Goal: Task Accomplishment & Management: Complete application form

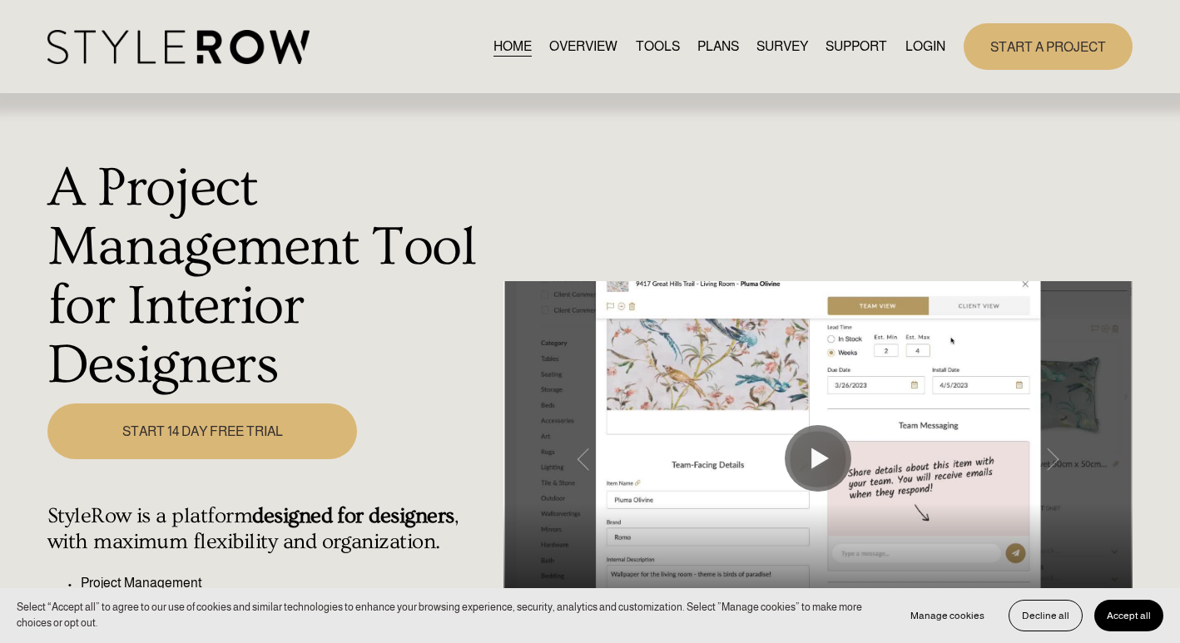
click at [290, 419] on link "START 14 DAY FREE TRIAL" at bounding box center [202, 432] width 310 height 56
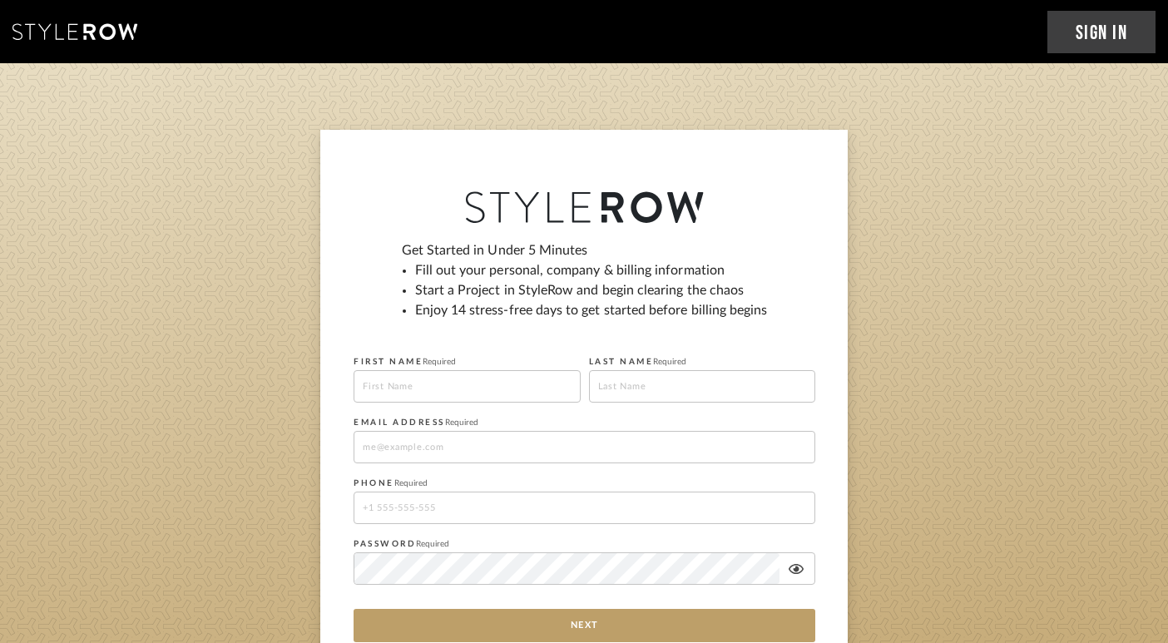
click at [427, 389] on input at bounding box center [467, 386] width 227 height 32
type input "Porscha"
click at [625, 389] on input at bounding box center [702, 386] width 227 height 32
type input "Showers"
click at [523, 435] on input at bounding box center [585, 447] width 462 height 32
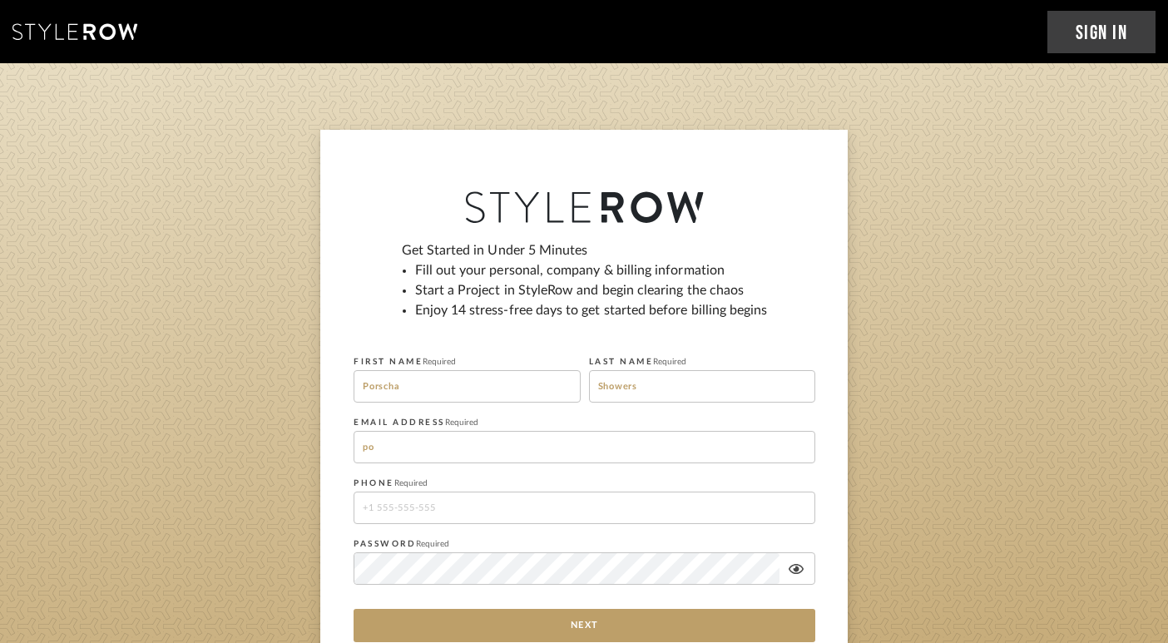
type input "[EMAIL_ADDRESS][DOMAIN_NAME]"
click at [483, 516] on input "tel" at bounding box center [585, 508] width 462 height 32
type input "[PHONE_NUMBER]"
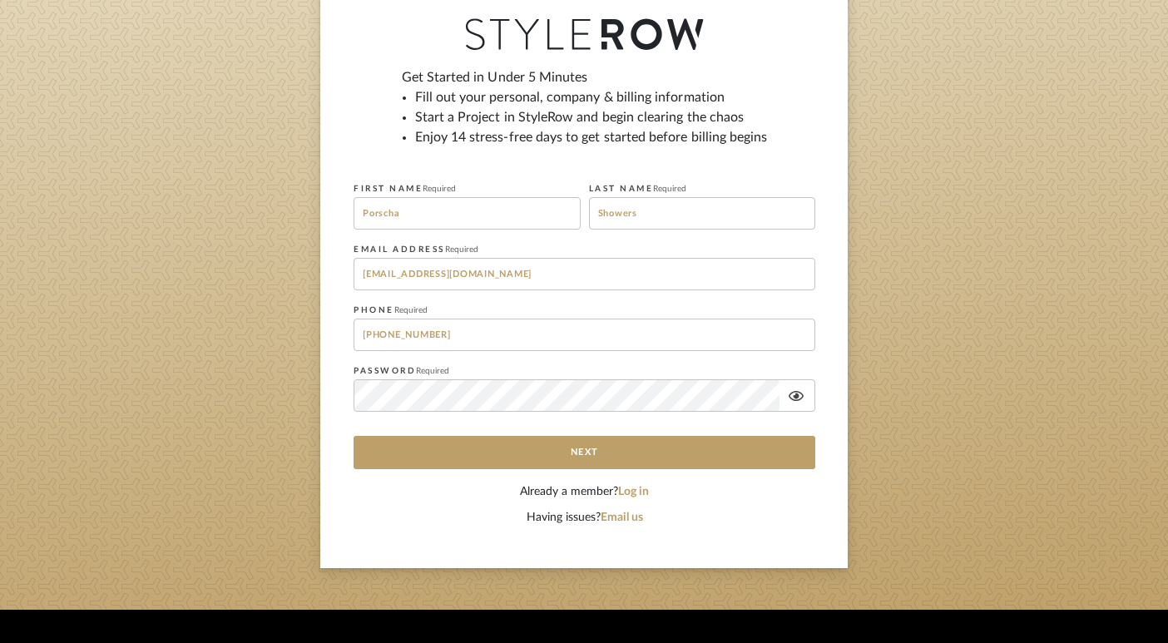
scroll to position [56, 0]
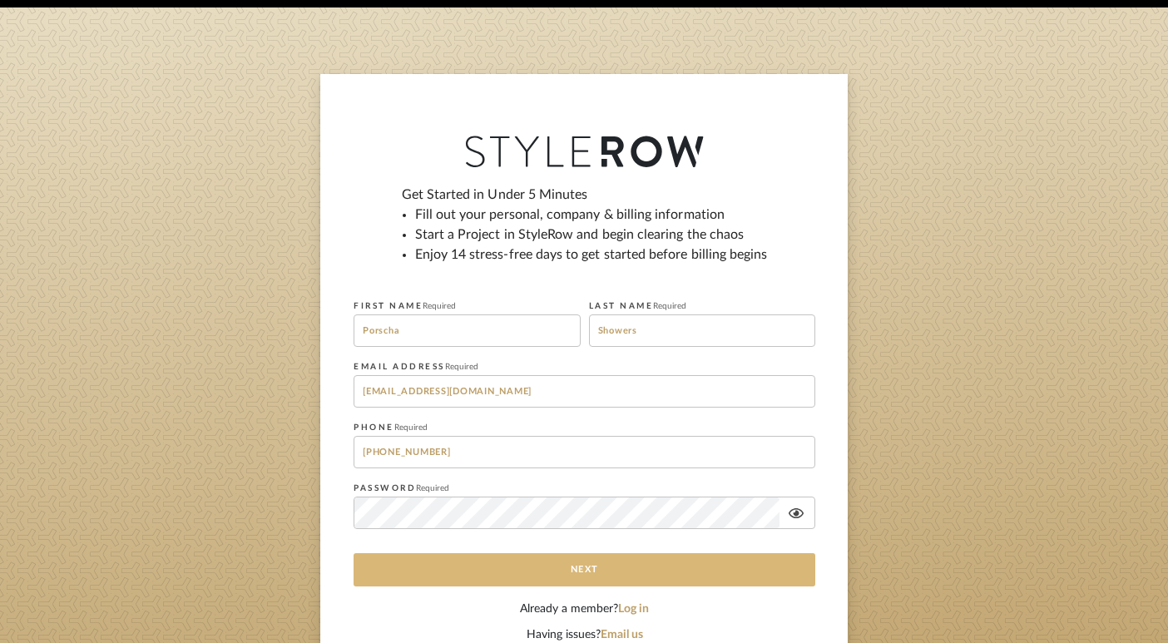
click at [650, 577] on button "Next" at bounding box center [585, 569] width 462 height 33
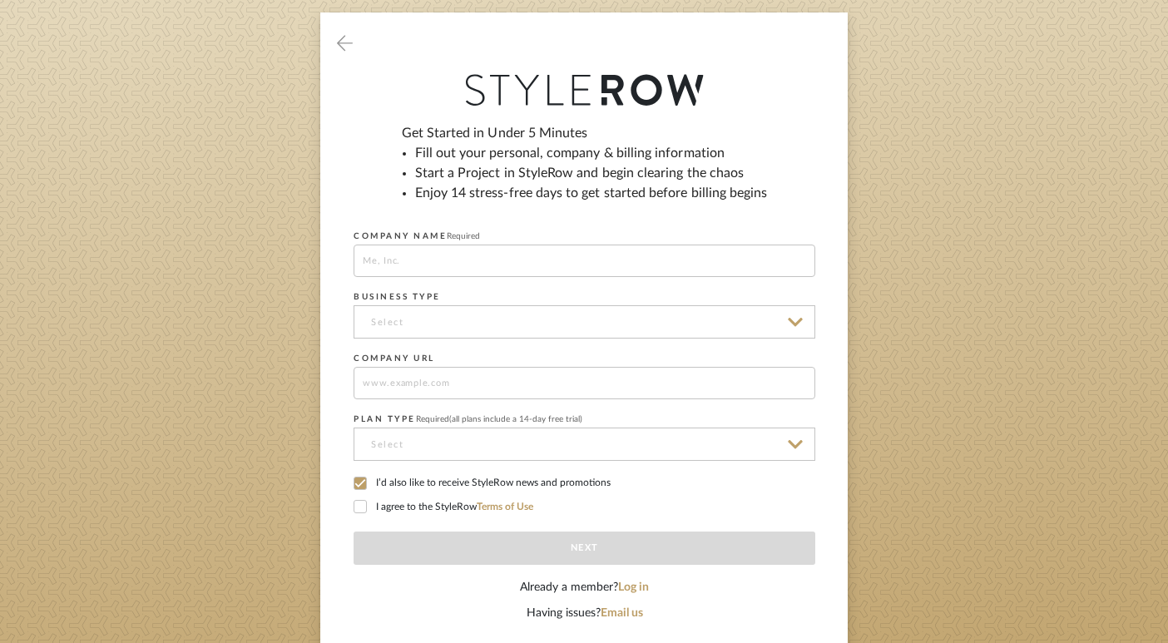
scroll to position [118, 0]
click at [596, 383] on input at bounding box center [585, 382] width 462 height 32
type input "[DOMAIN_NAME]"
click at [593, 328] on input at bounding box center [585, 321] width 462 height 33
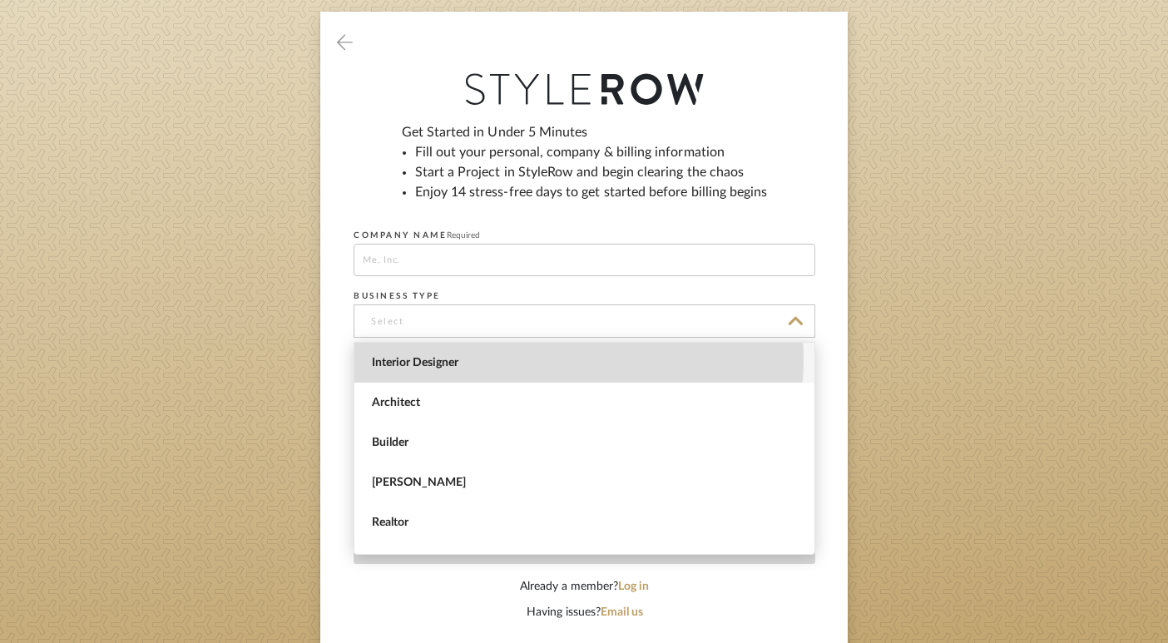
click at [559, 359] on span "Interior Designer" at bounding box center [586, 363] width 429 height 14
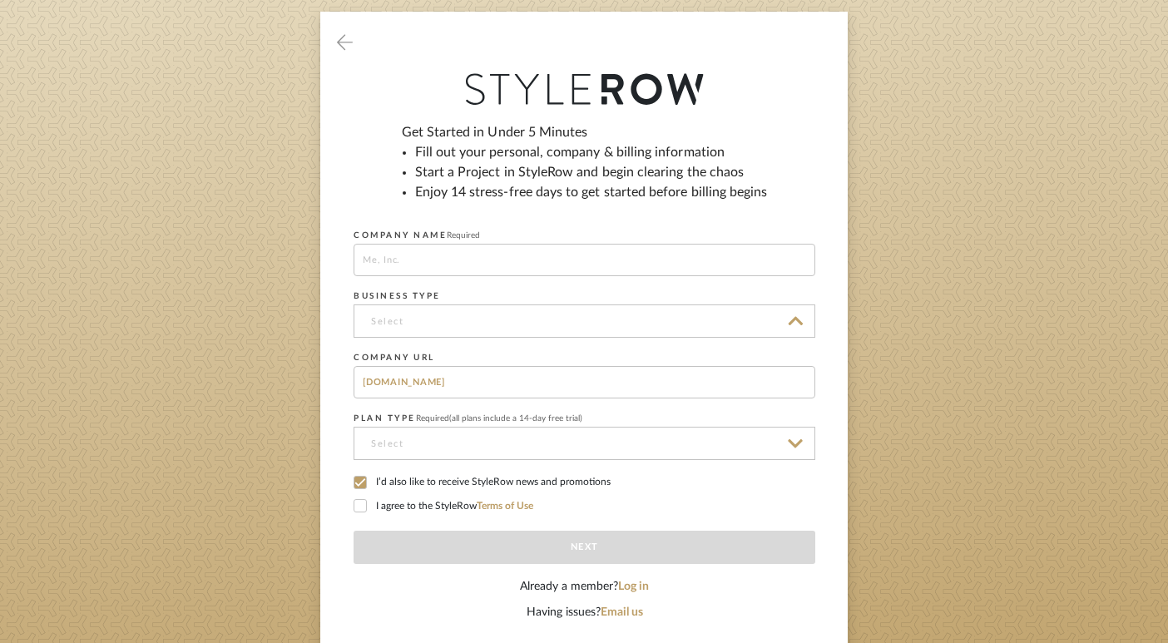
type input "Interior Designer"
click at [482, 259] on input at bounding box center [585, 260] width 462 height 32
type input "RxLuxe Living"
click at [357, 482] on icon at bounding box center [360, 483] width 12 height 12
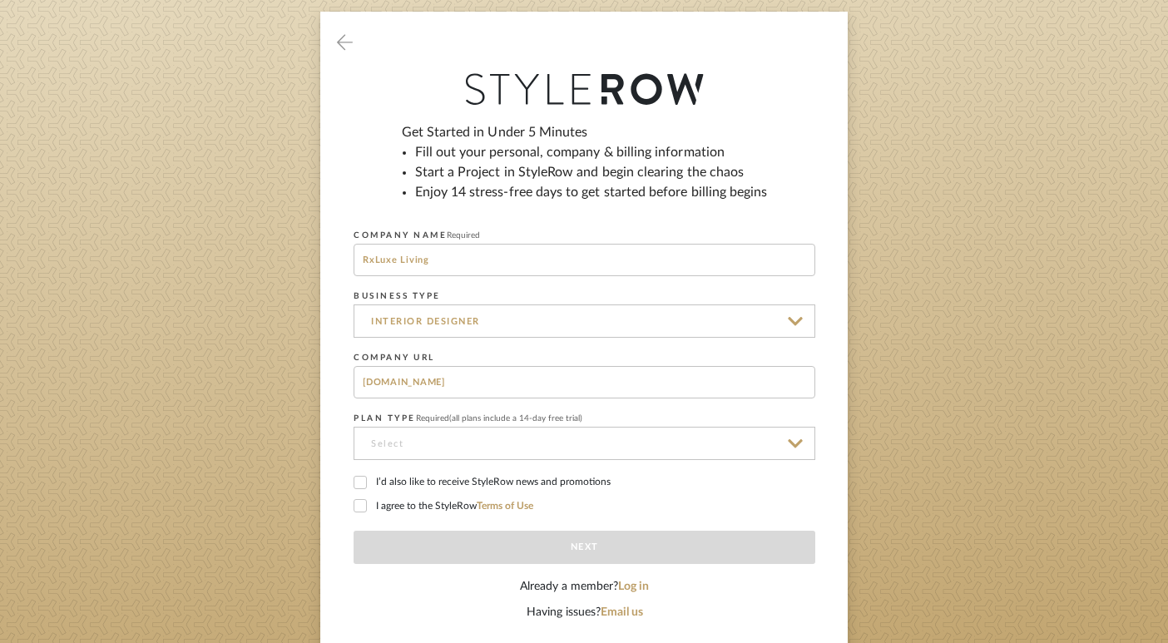
click at [364, 506] on icon at bounding box center [360, 506] width 12 height 12
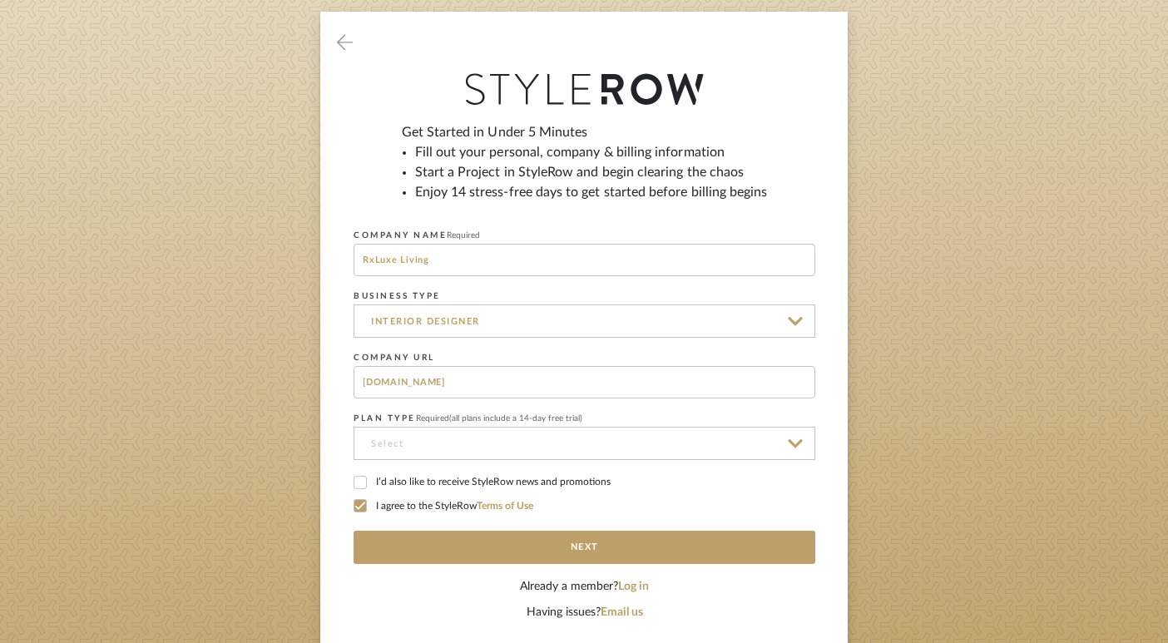
click at [434, 452] on input at bounding box center [585, 443] width 462 height 33
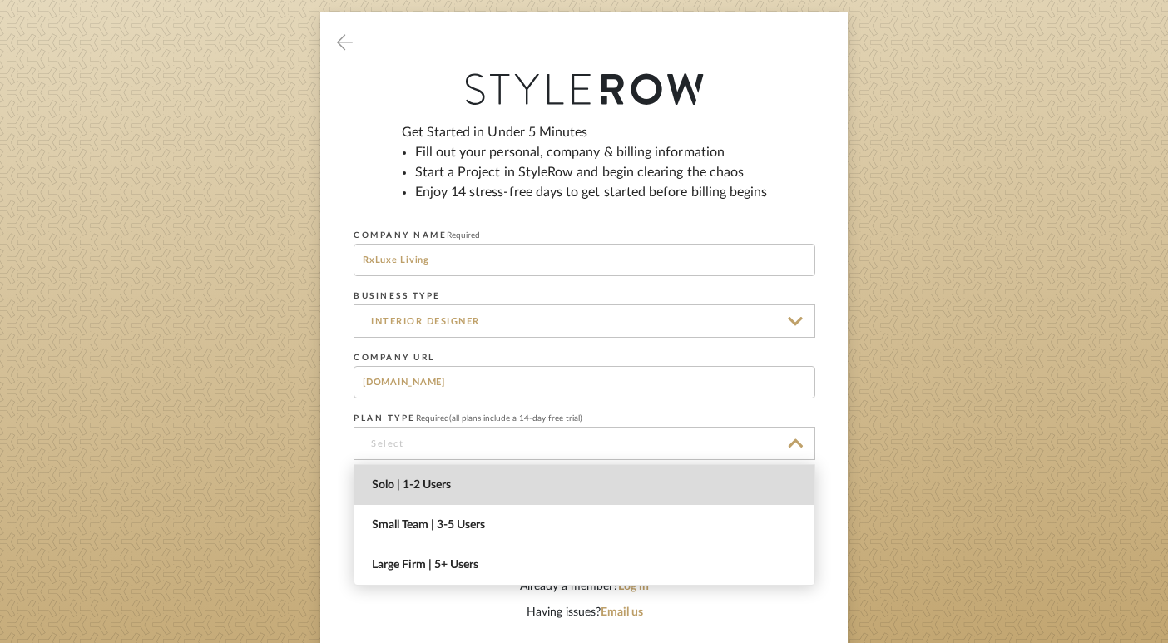
click at [438, 486] on span "Solo | 1-2 Users" at bounding box center [586, 485] width 429 height 14
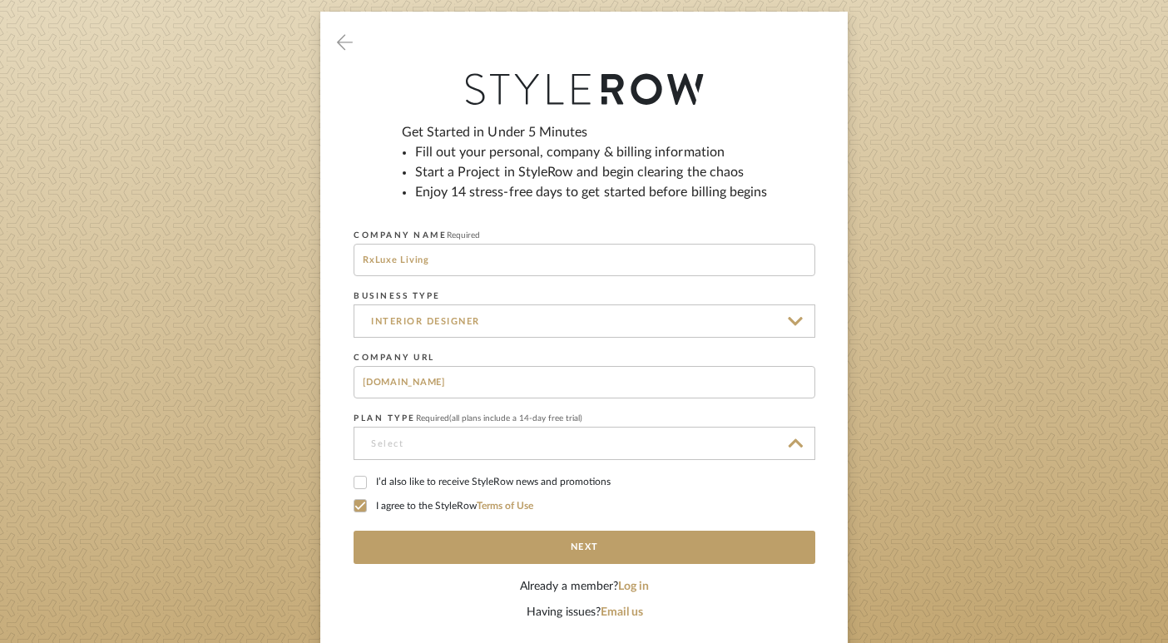
type input "Solo | 1-2 Users"
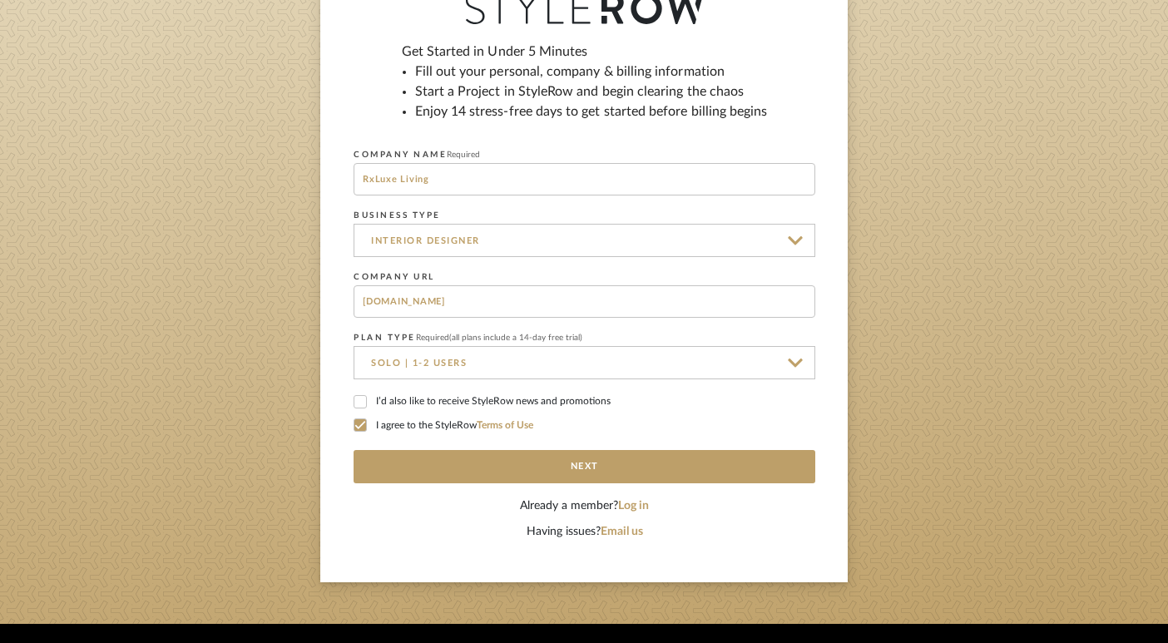
scroll to position [247, 0]
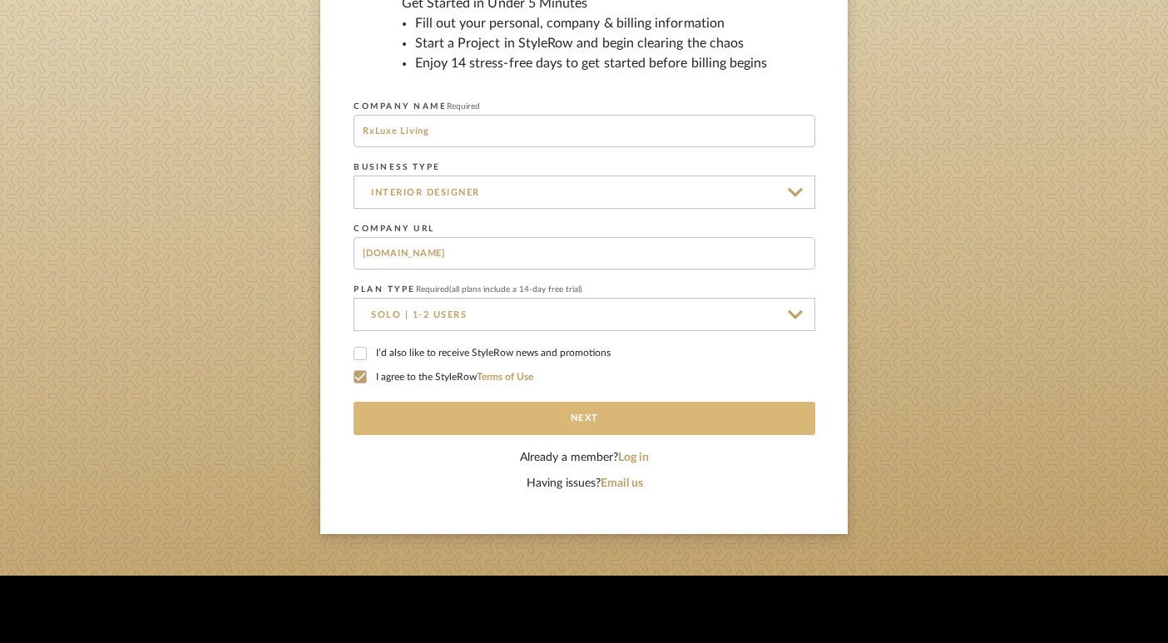
click at [602, 419] on button "Next" at bounding box center [585, 418] width 462 height 33
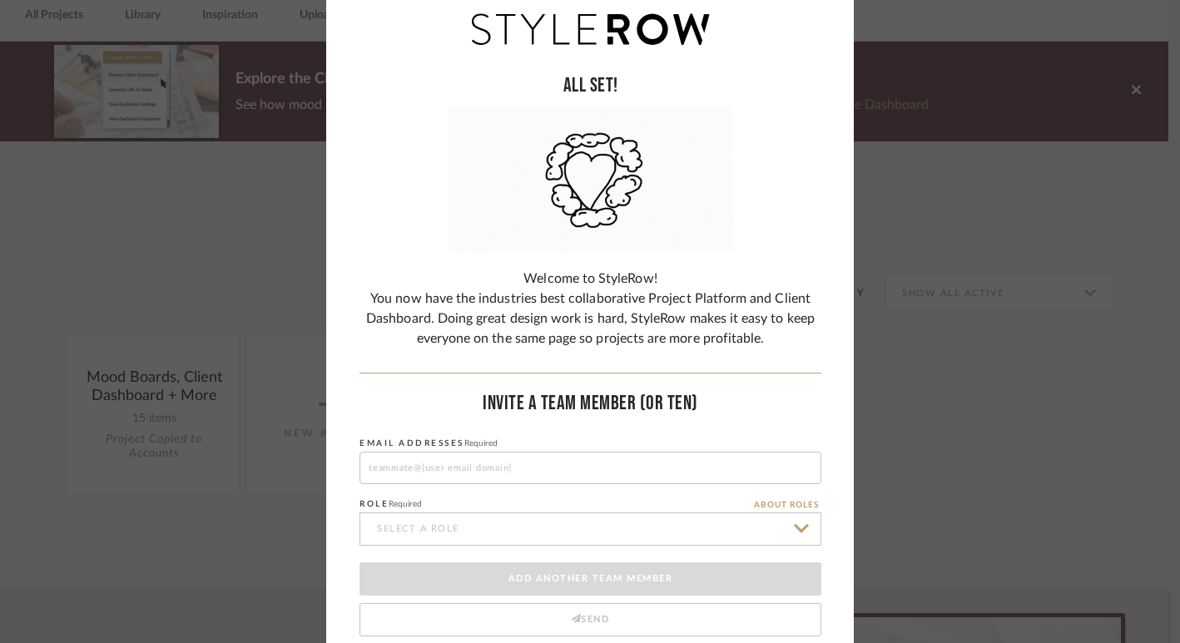
scroll to position [142, 0]
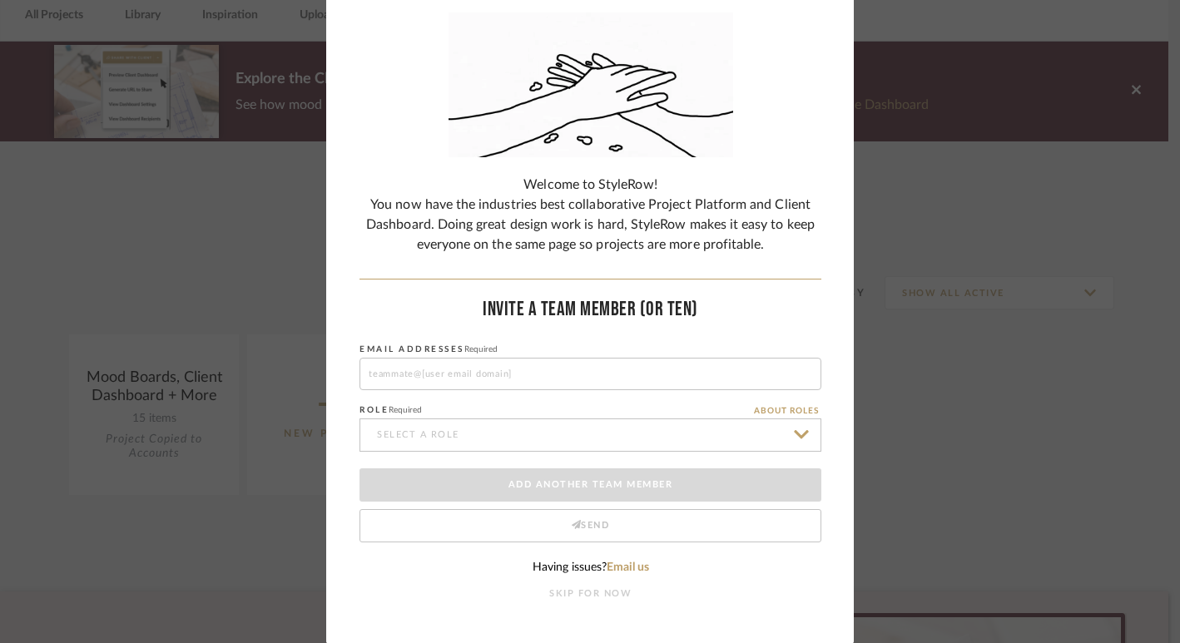
click at [593, 592] on button "SKIP FOR NOW" at bounding box center [590, 594] width 82 height 14
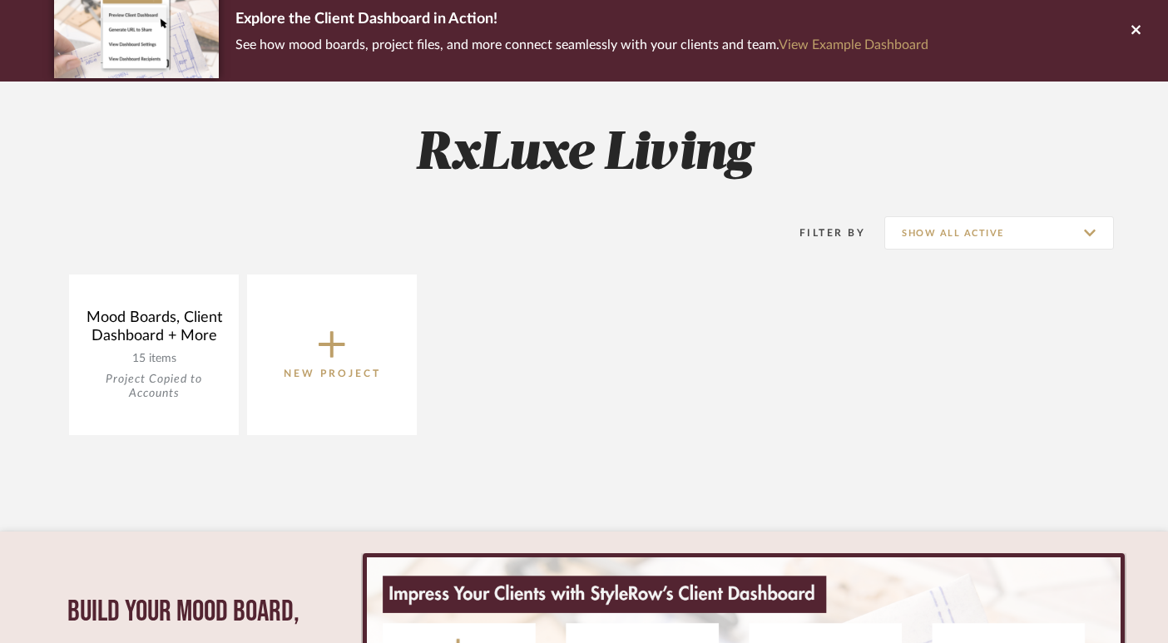
scroll to position [140, 0]
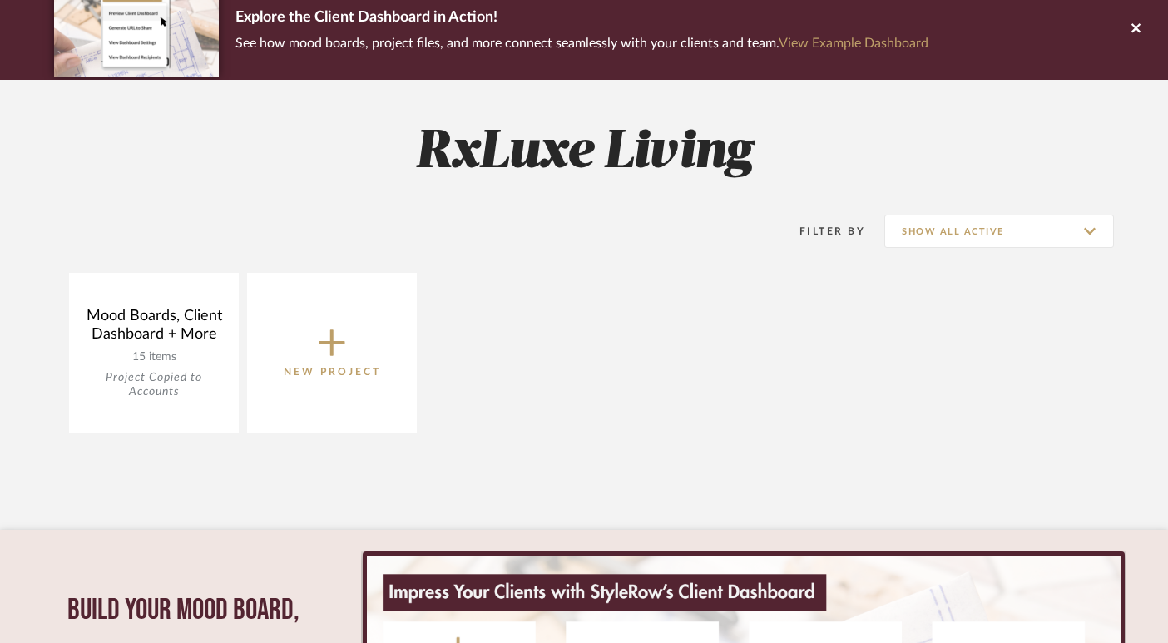
click at [335, 348] on icon at bounding box center [332, 342] width 27 height 35
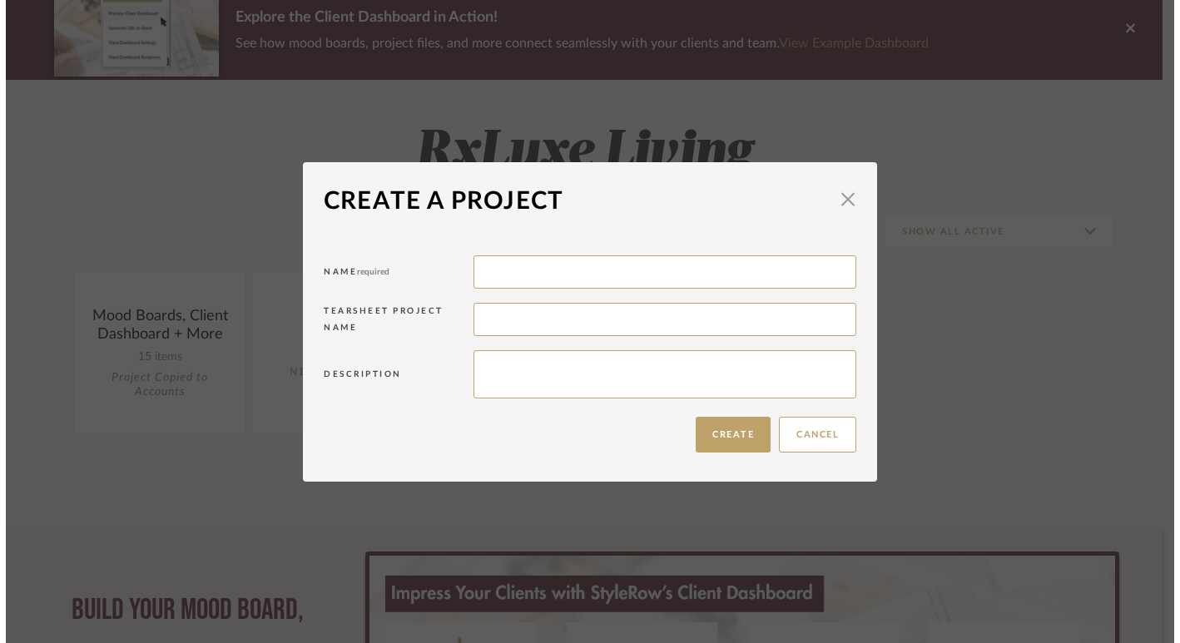
scroll to position [0, 0]
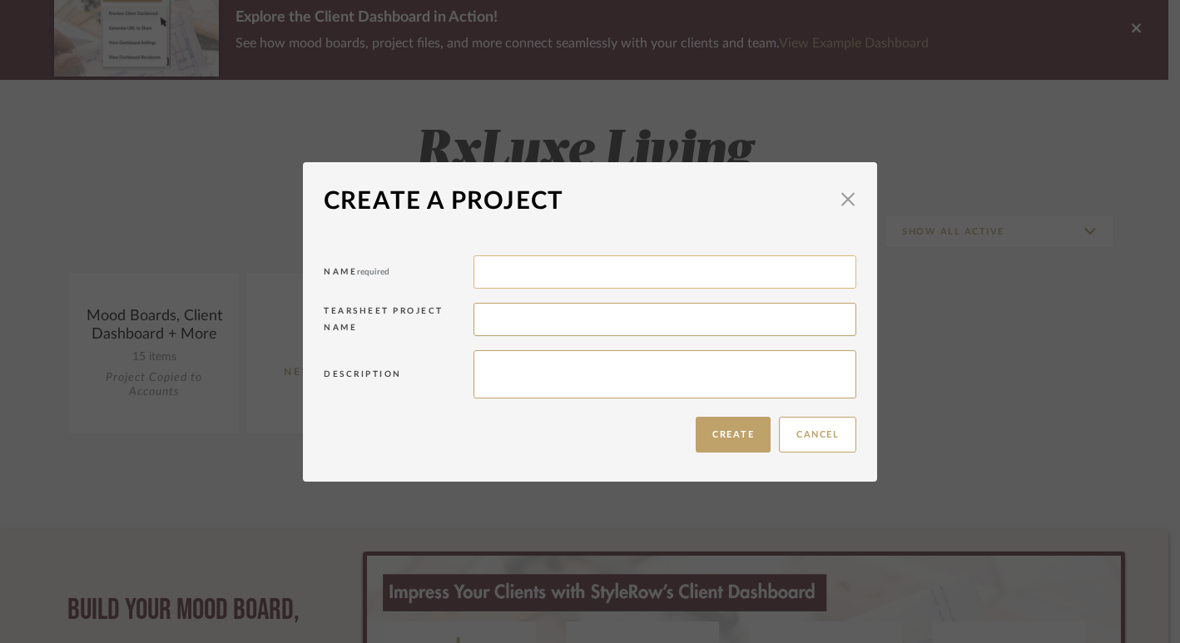
click at [526, 270] on input at bounding box center [664, 271] width 383 height 33
type input "Bobby and Tammie Perry"
click at [511, 326] on input at bounding box center [664, 319] width 383 height 33
type input "The Perry Renovation"
click at [741, 441] on button "Create" at bounding box center [733, 435] width 75 height 36
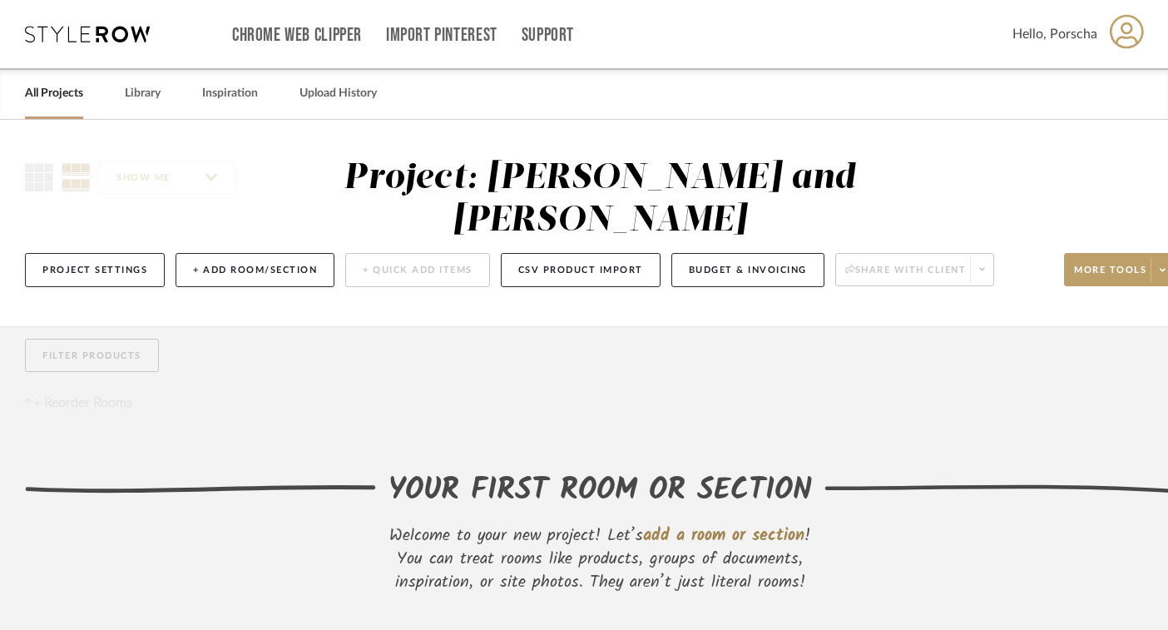
scroll to position [159, 0]
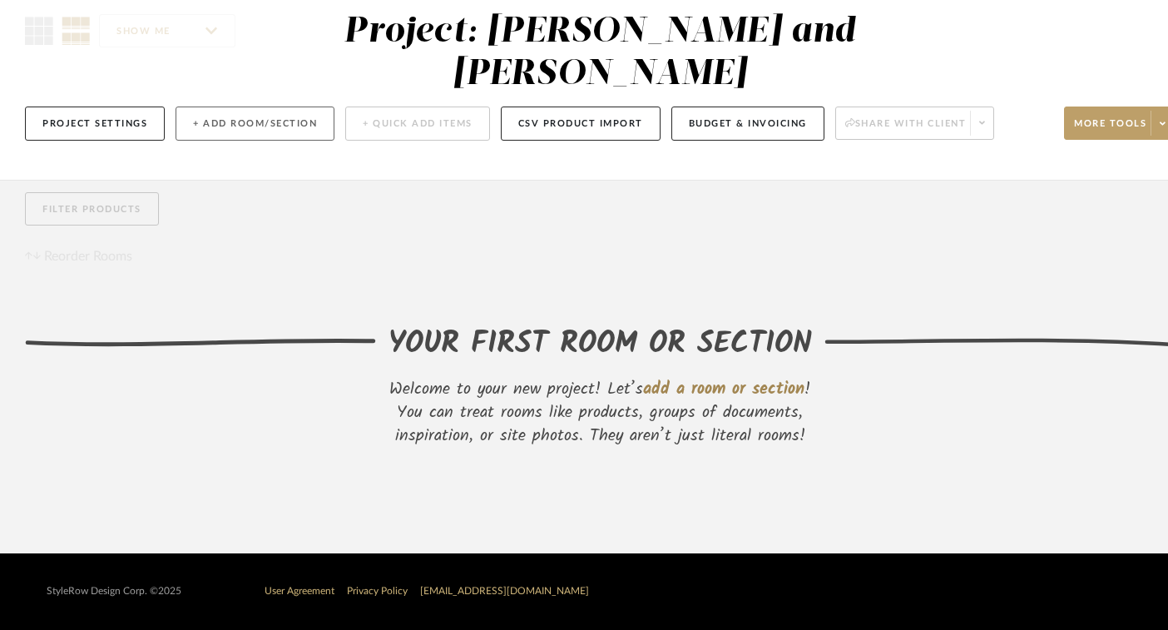
click at [275, 108] on button "+ Add Room/Section" at bounding box center [255, 124] width 159 height 34
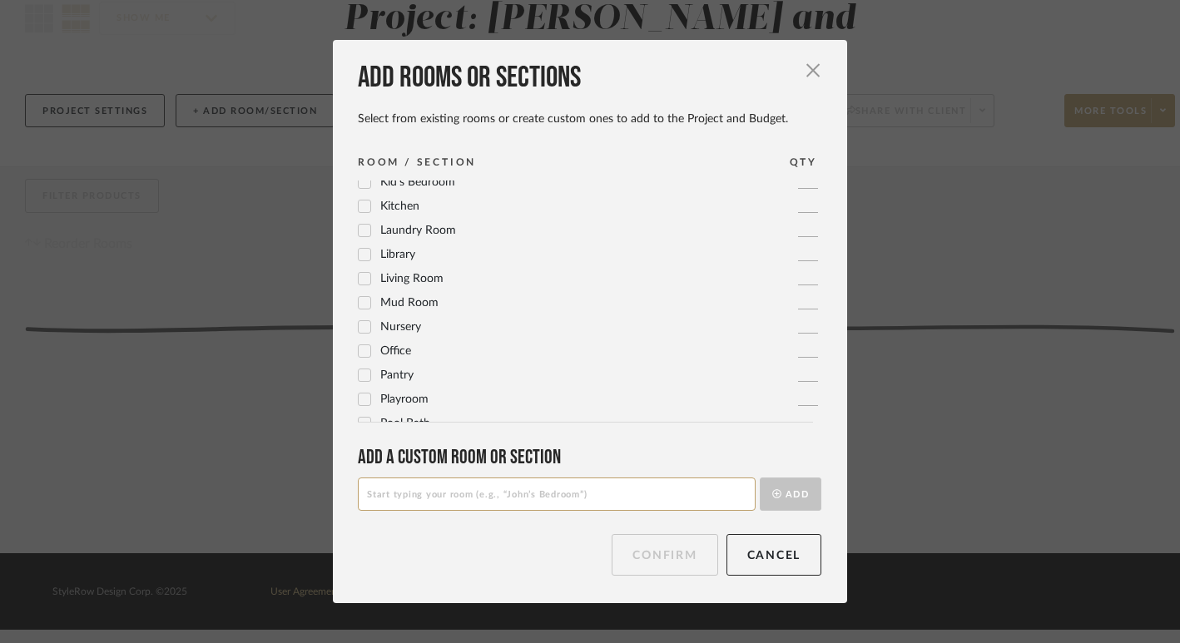
scroll to position [555, 0]
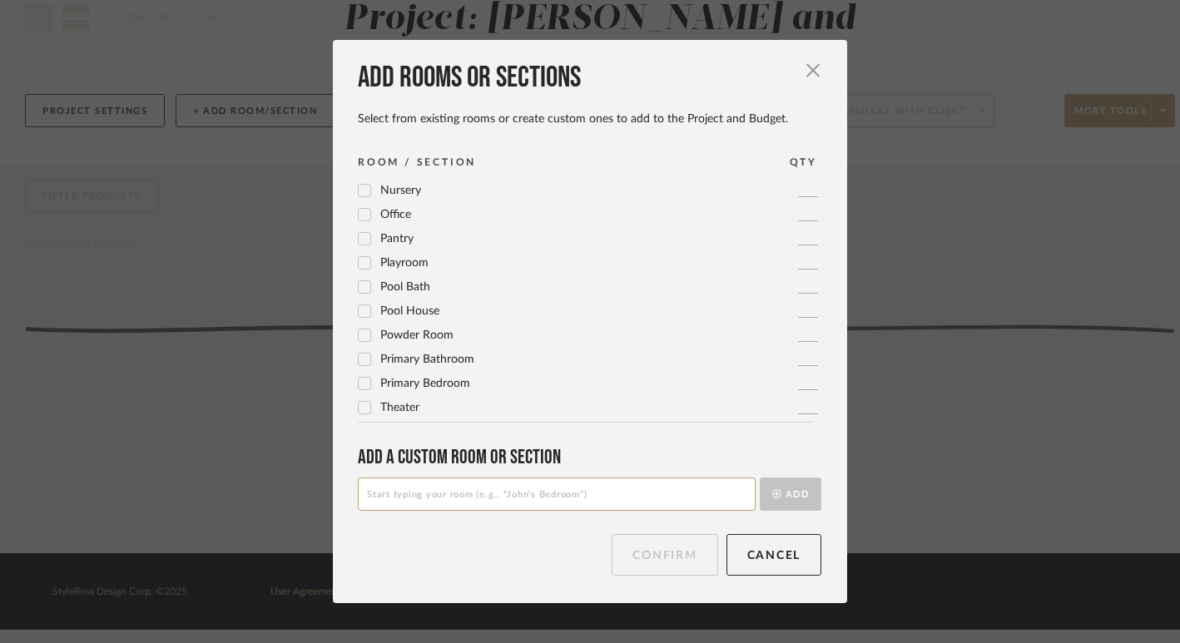
click at [359, 362] on icon at bounding box center [365, 360] width 12 height 12
click at [360, 378] on icon at bounding box center [365, 384] width 12 height 12
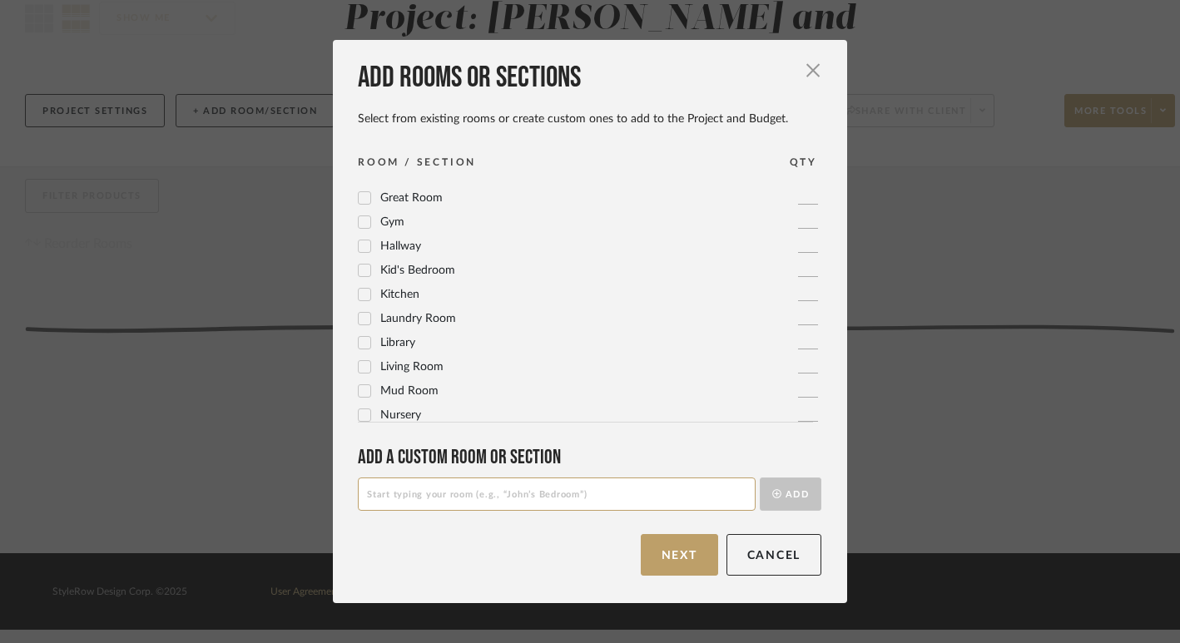
scroll to position [339, 0]
click at [359, 285] on icon at bounding box center [364, 285] width 11 height 8
click at [444, 490] on input at bounding box center [557, 494] width 398 height 33
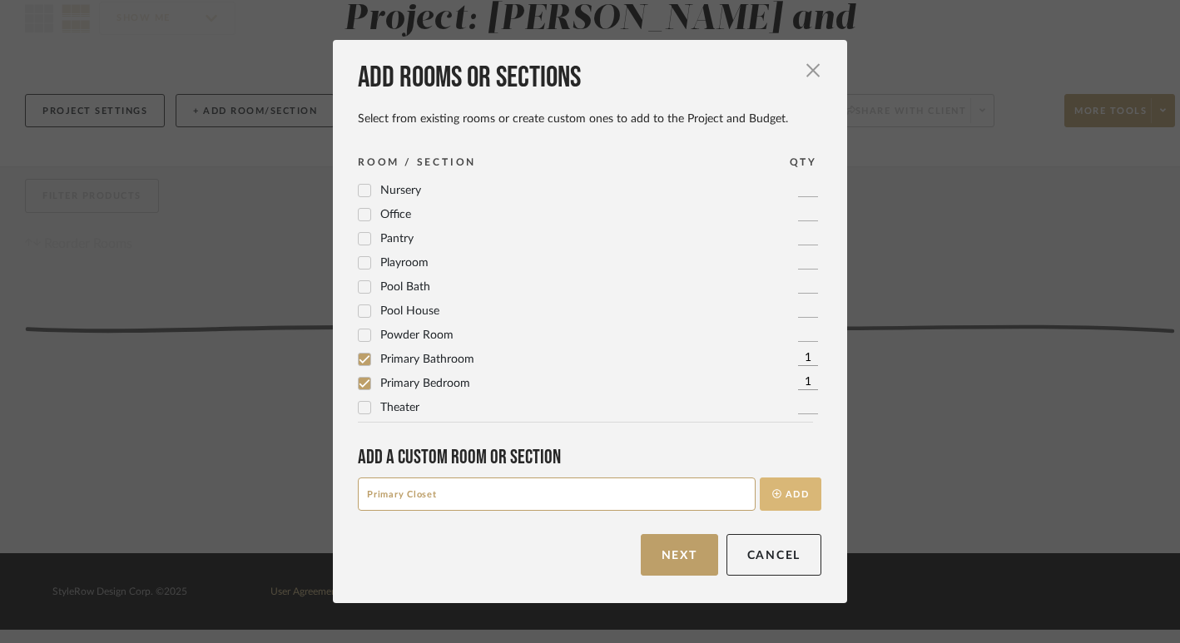
type input "Primary Closet"
click at [773, 485] on button "Add" at bounding box center [791, 494] width 62 height 33
click at [685, 560] on button "Next" at bounding box center [679, 555] width 77 height 42
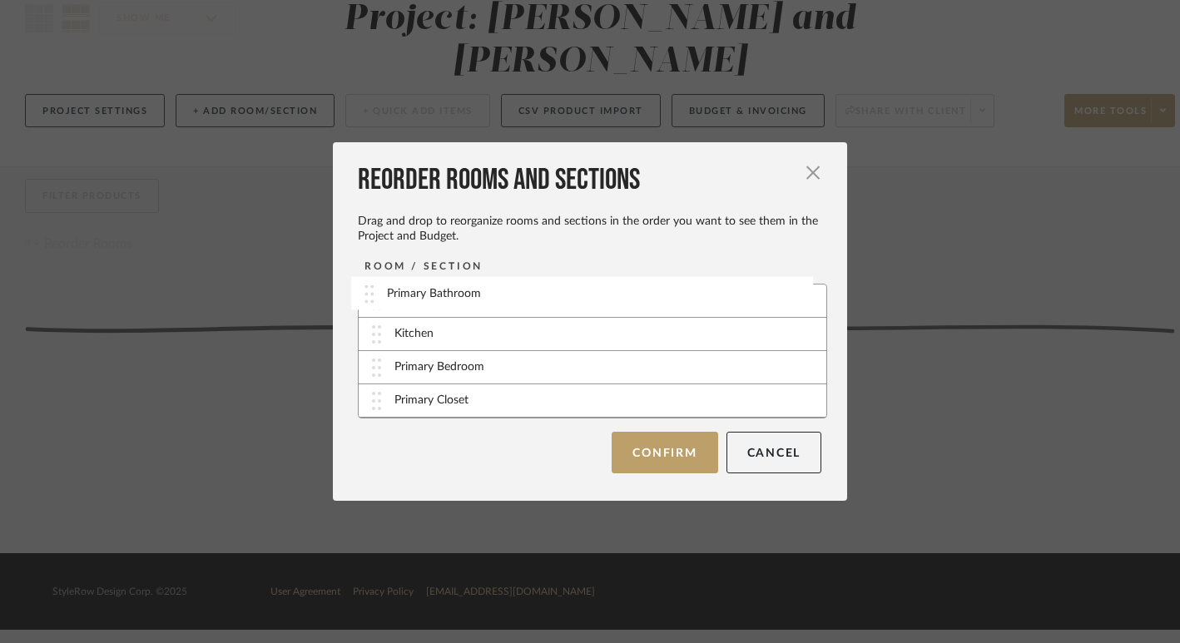
drag, startPoint x: 371, startPoint y: 336, endPoint x: 369, endPoint y: 294, distance: 42.5
drag, startPoint x: 374, startPoint y: 370, endPoint x: 370, endPoint y: 335, distance: 35.1
drag, startPoint x: 372, startPoint y: 408, endPoint x: 370, endPoint y: 369, distance: 38.3
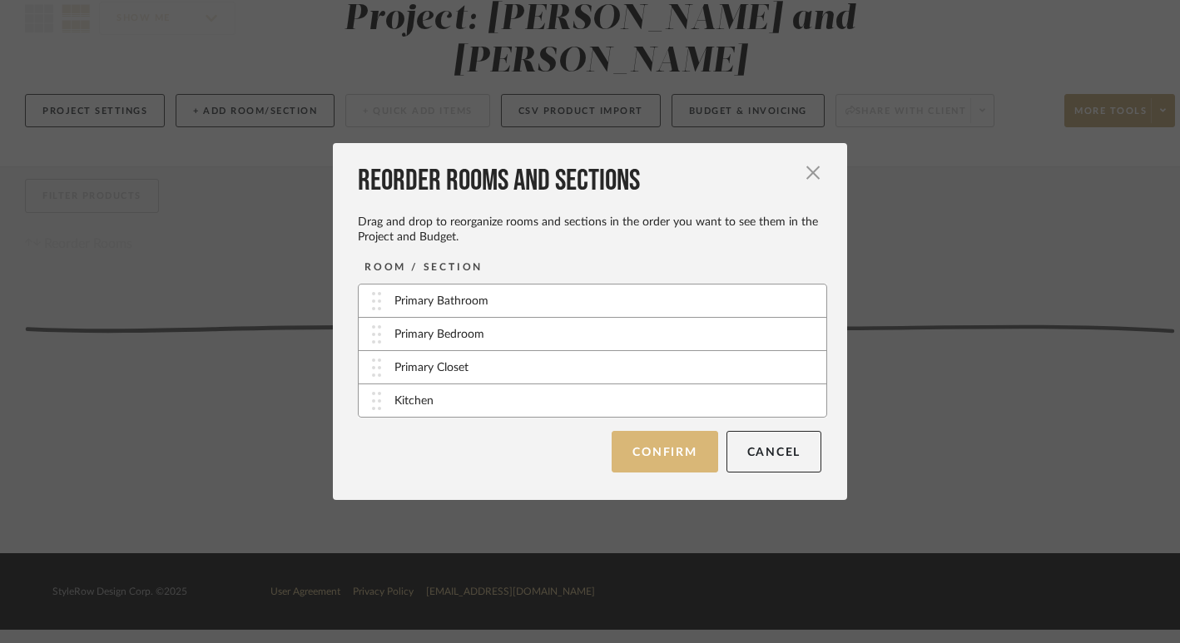
click at [637, 447] on button "Confirm" at bounding box center [665, 452] width 106 height 42
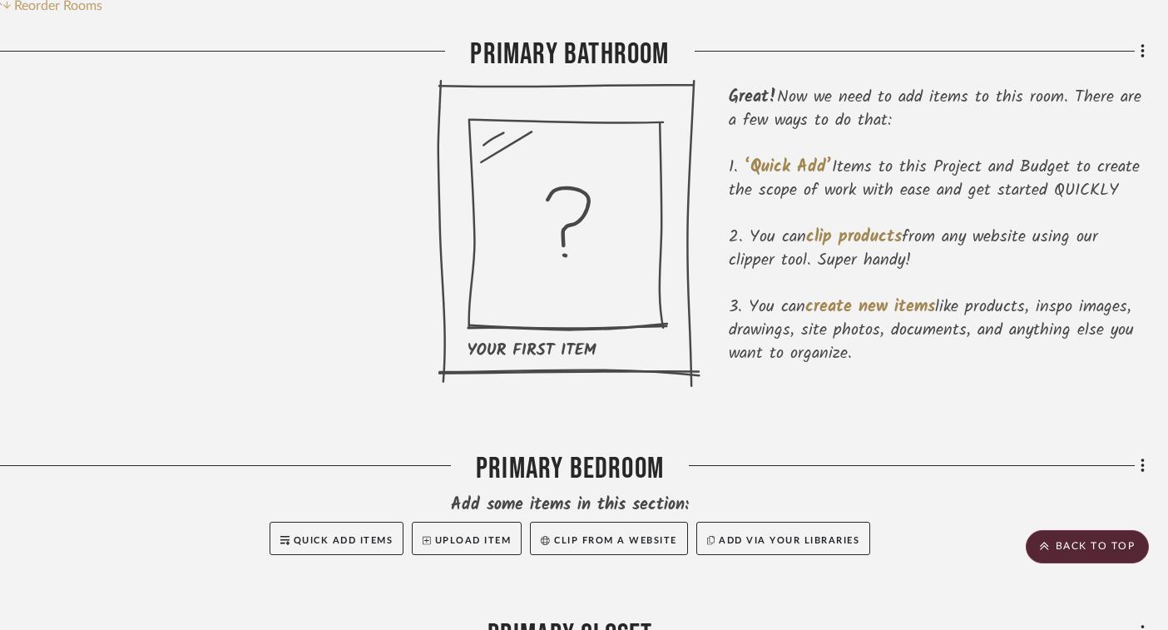
scroll to position [366, 30]
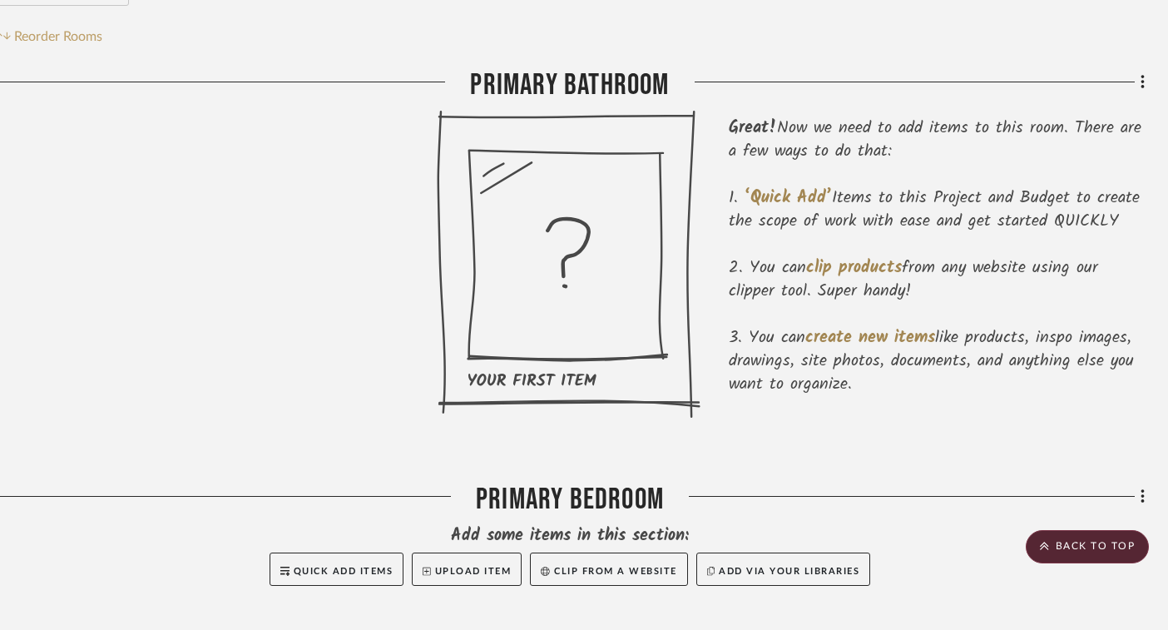
click at [595, 348] on icon at bounding box center [569, 264] width 264 height 309
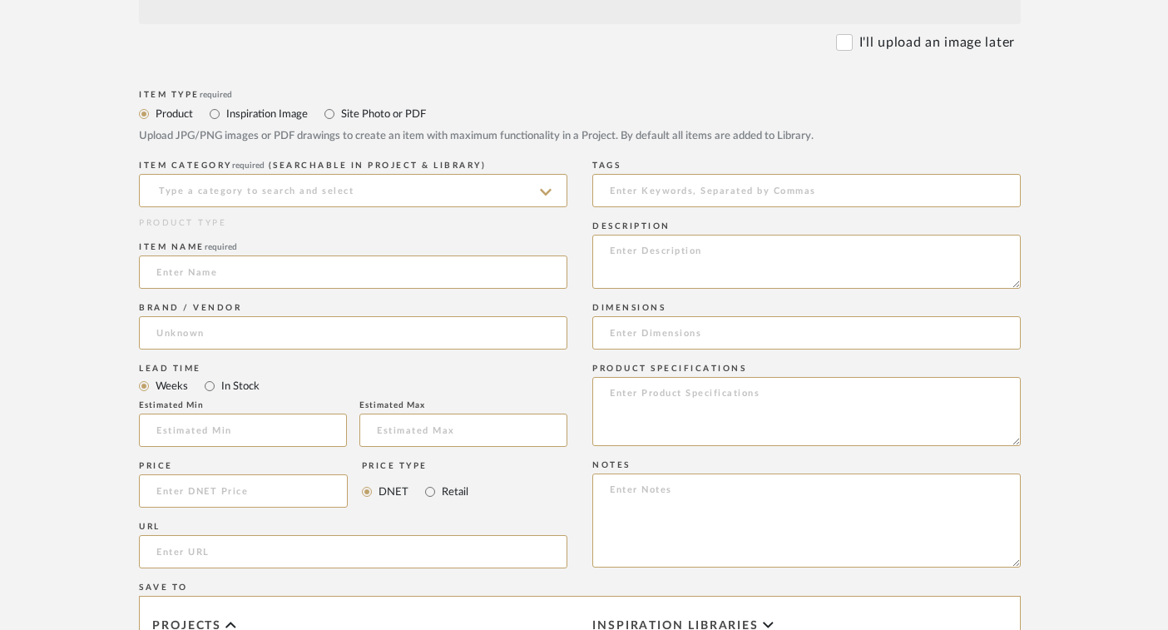
scroll to position [552, 19]
click at [530, 191] on input at bounding box center [353, 192] width 429 height 33
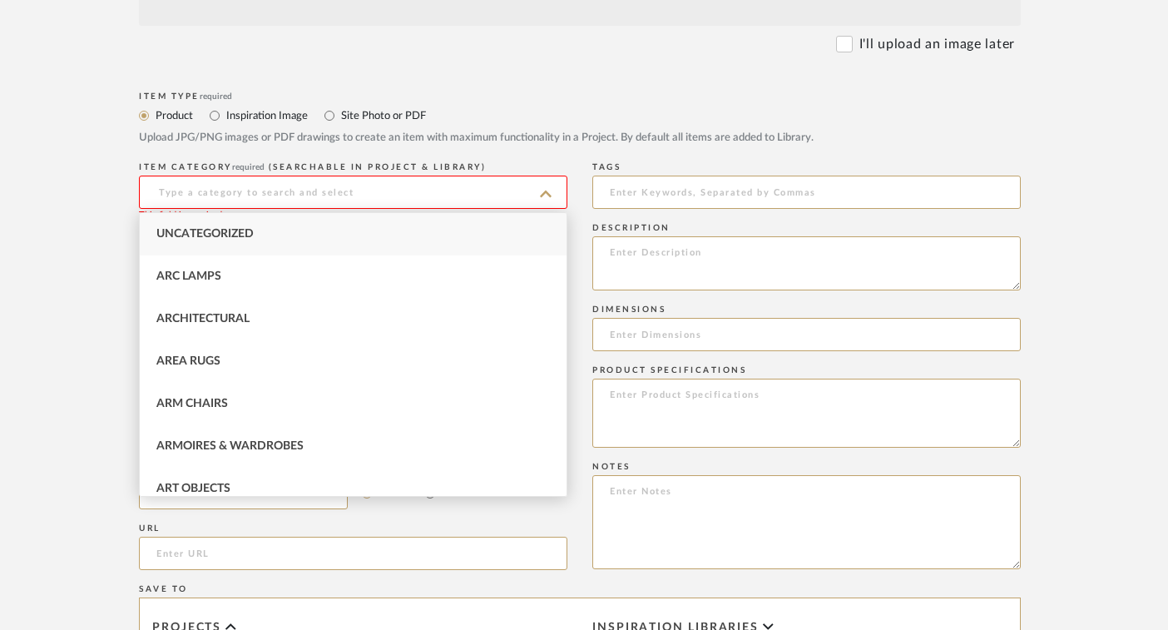
click at [637, 122] on mat-radio-group "Product Inspiration Image Site Photo or PDF" at bounding box center [580, 115] width 882 height 21
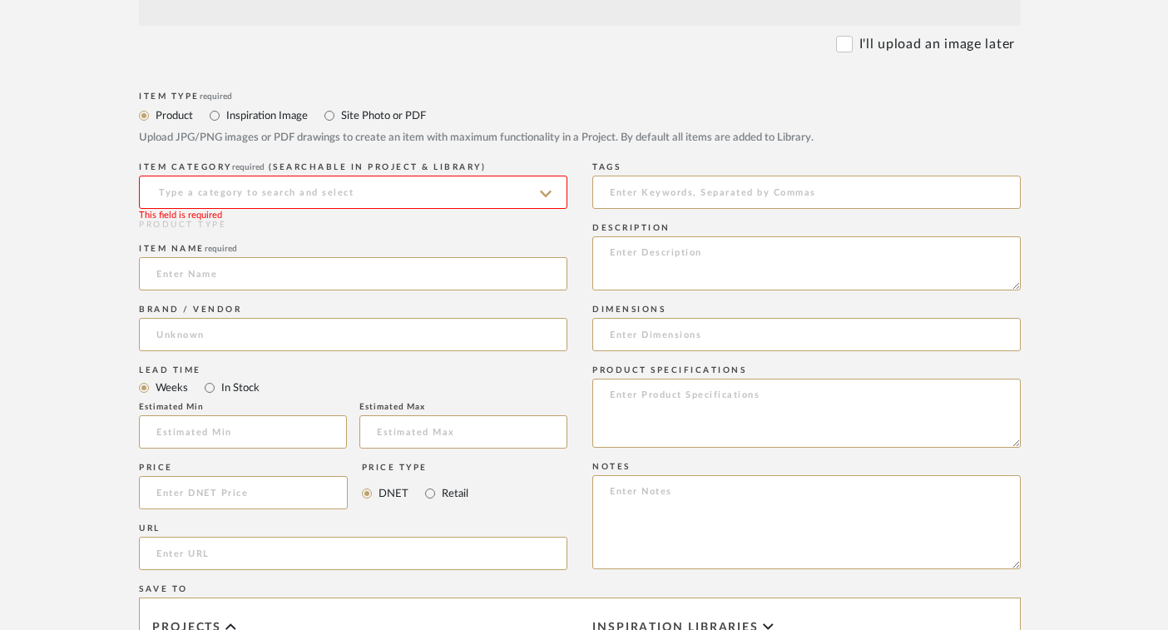
click at [518, 192] on input at bounding box center [353, 192] width 429 height 33
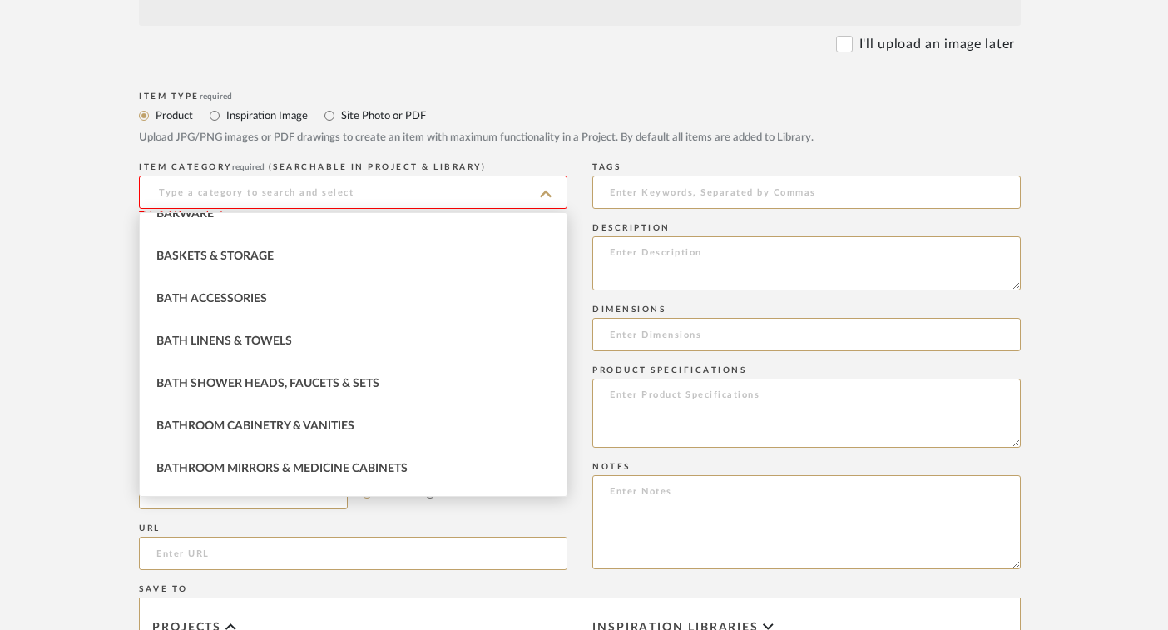
scroll to position [778, 0]
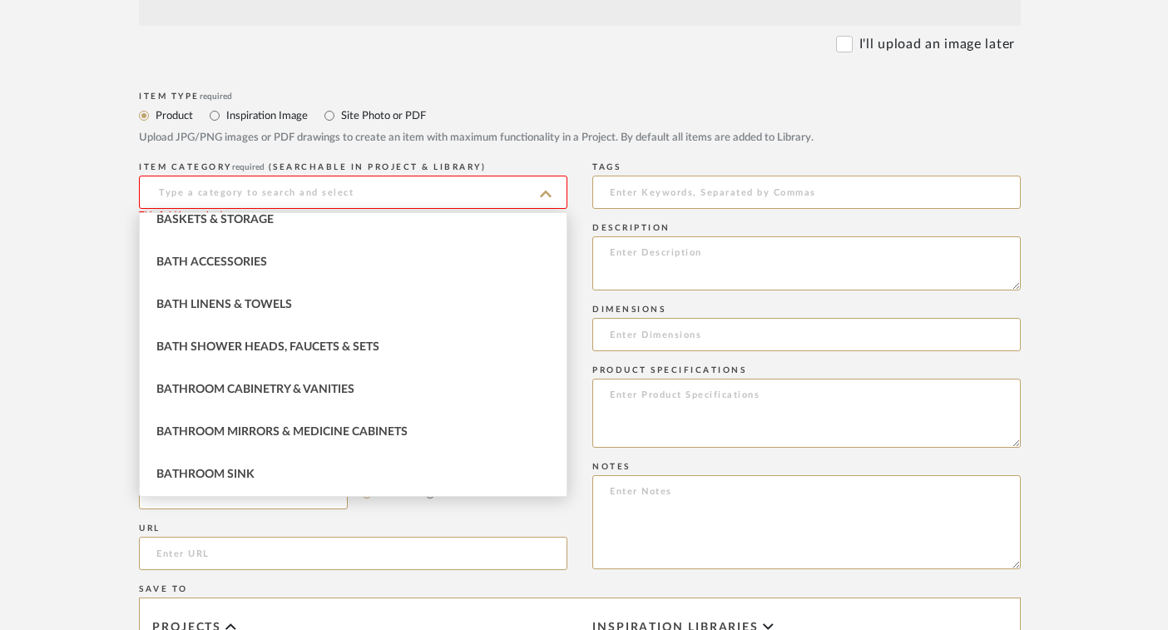
click at [448, 343] on div "Bath Shower Heads, Faucets & Sets" at bounding box center [353, 347] width 427 height 42
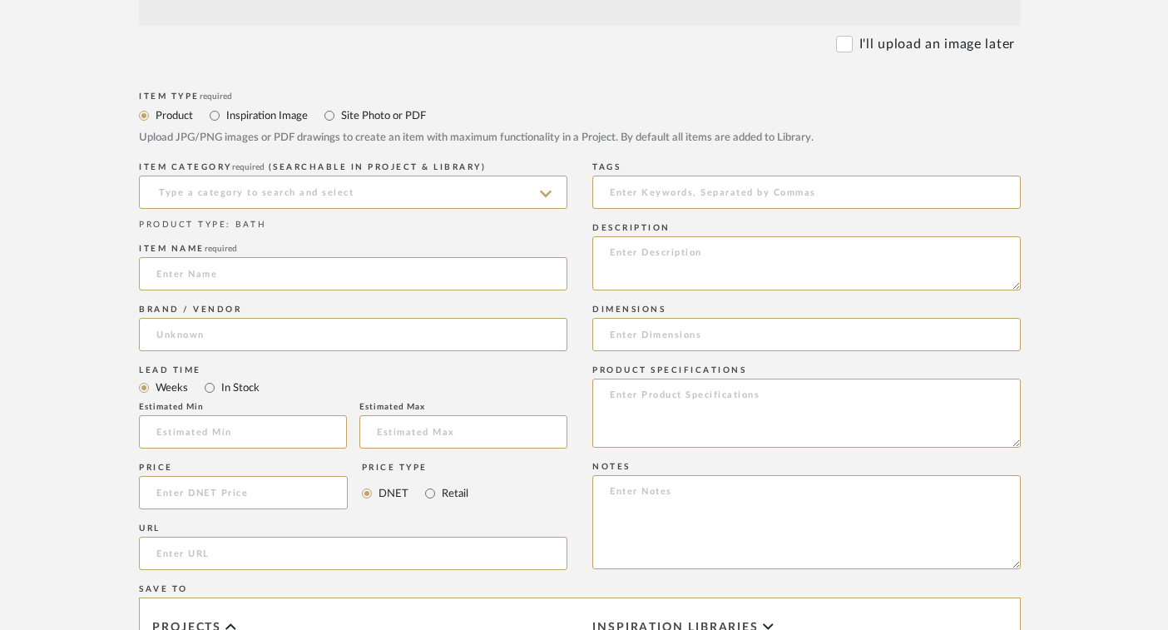
type input "Bath Shower Heads, Faucets & Sets"
click at [443, 270] on input at bounding box center [353, 273] width 429 height 33
paste input "Delta Saylor Chrome Monitor 14 Series Single Function Pressure Balanced Shower …"
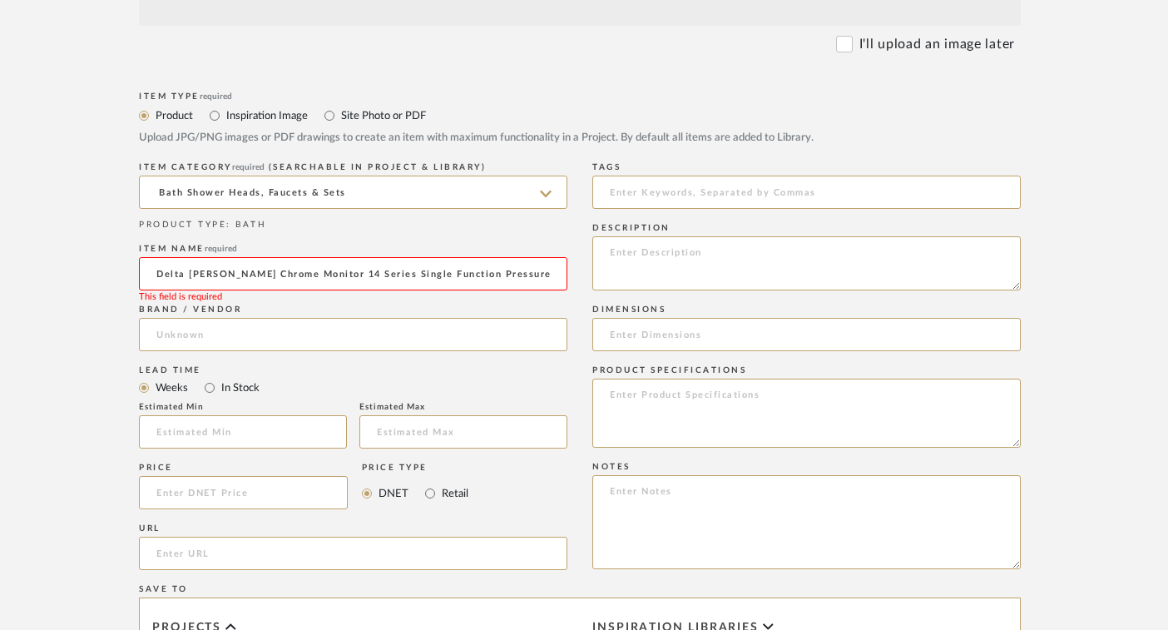
scroll to position [0, 416]
type input "Delta Saylor Chrome Monitor 14 Series Single Function Pressure Balanced Shower …"
click at [325, 331] on input at bounding box center [353, 334] width 429 height 33
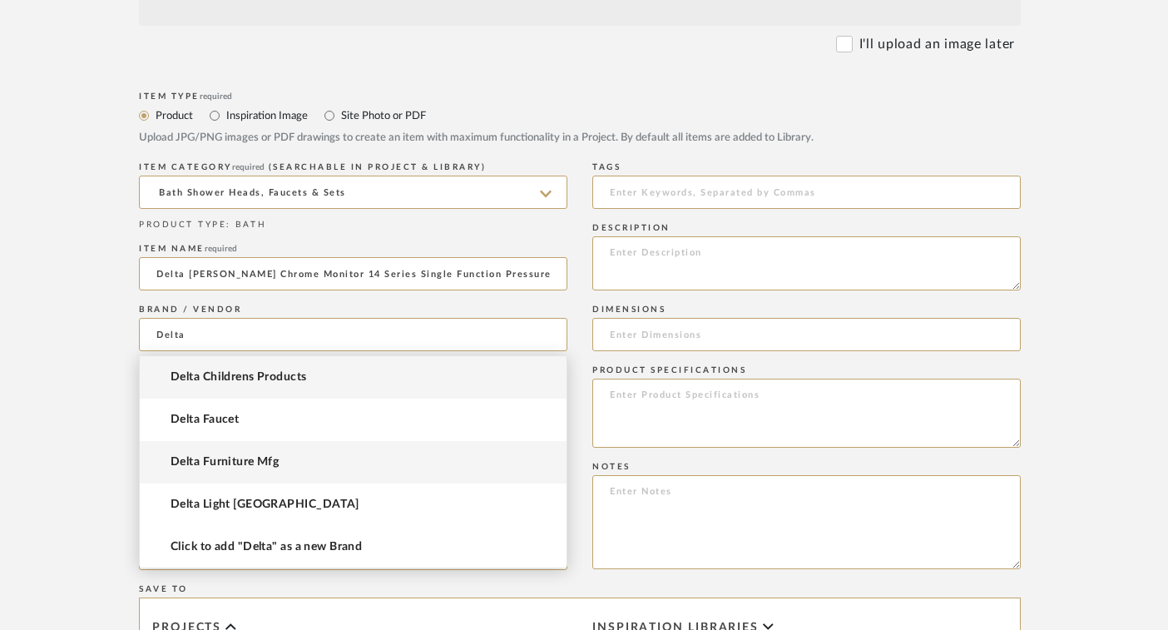
scroll to position [1, 0]
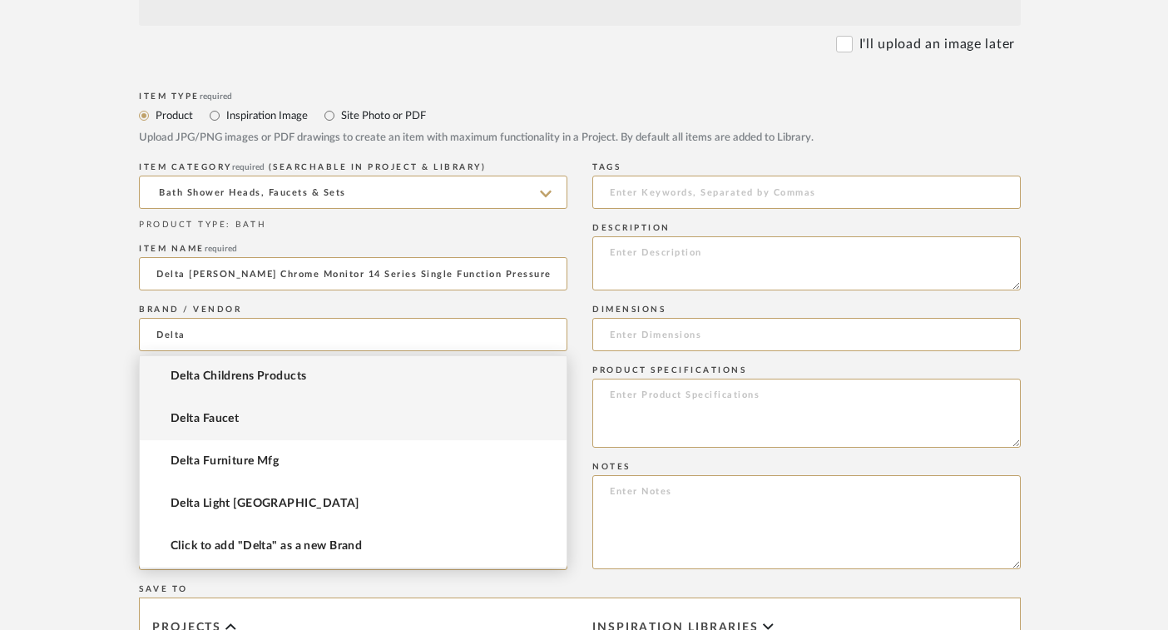
click at [346, 424] on mat-option "Delta Faucet" at bounding box center [353, 419] width 427 height 42
type input "Delta Faucet"
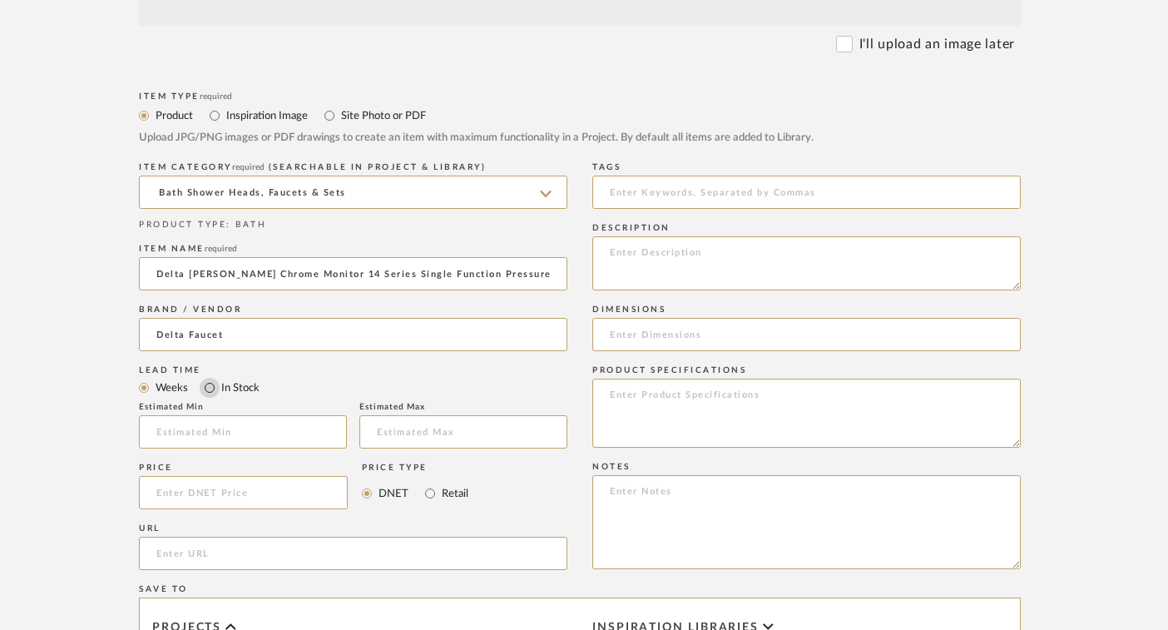
click at [208, 389] on input "In Stock" at bounding box center [210, 388] width 20 height 20
radio input "true"
click at [400, 278] on input "Delta Saylor Chrome Monitor 14 Series Single Function Pressure Balanced Shower …" at bounding box center [353, 273] width 429 height 33
click at [323, 276] on input "Delta Saylor Chrome Monitor 14 Series Single Function Pressure Balanced Shower …" at bounding box center [353, 273] width 429 height 33
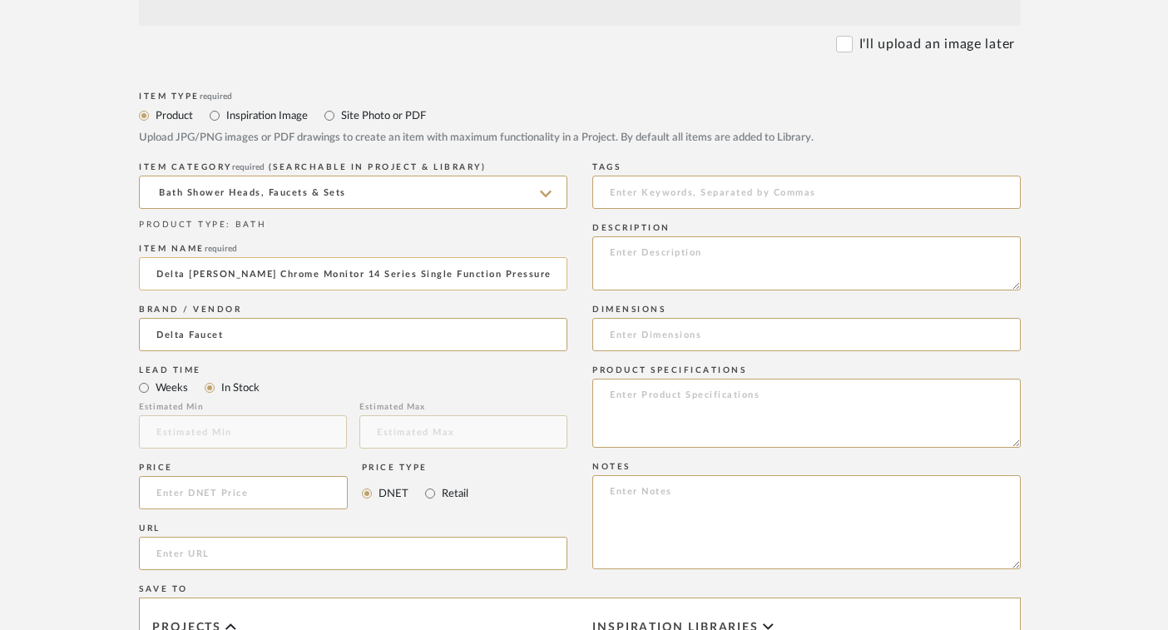
click at [323, 276] on input "Delta Saylor Chrome Monitor 14 Series Single Function Pressure Balanced Shower …" at bounding box center [353, 273] width 429 height 33
click at [211, 486] on input at bounding box center [243, 492] width 209 height 33
paste input "614.42"
type input "$614.42"
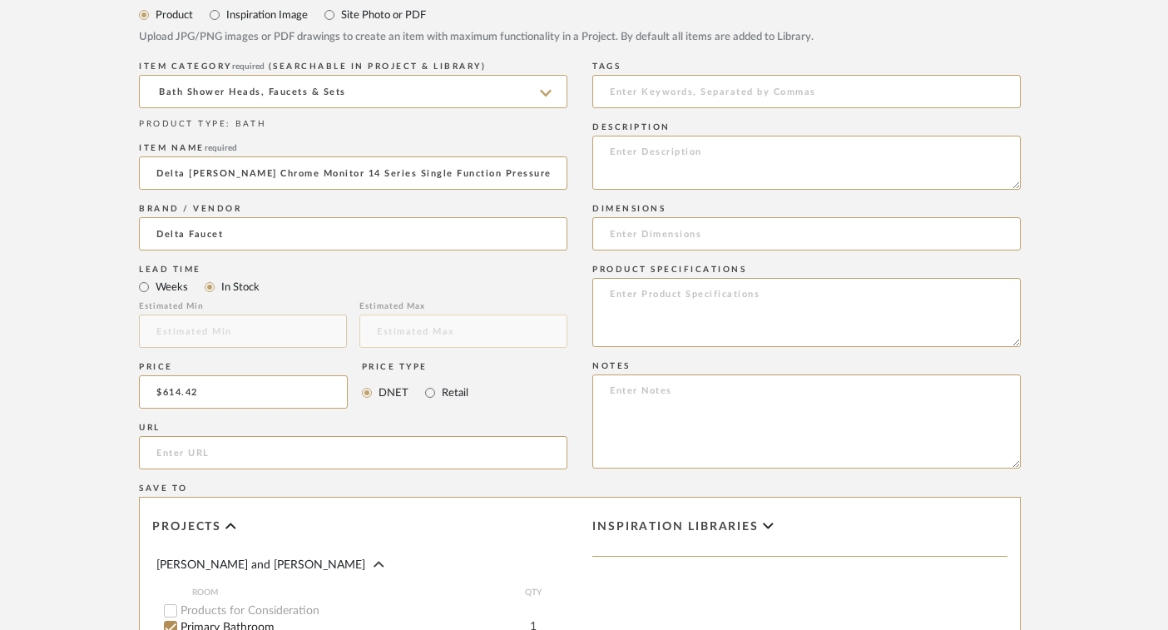
scroll to position [657, 19]
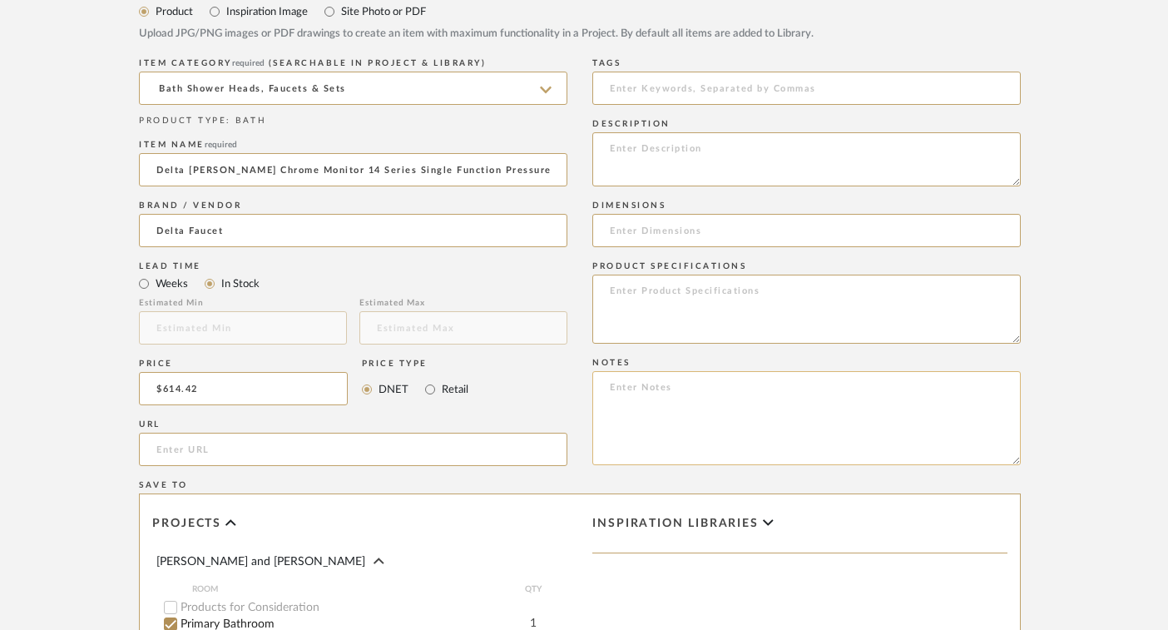
click at [704, 414] on textarea at bounding box center [806, 418] width 429 height 94
type textarea "Can ship tomorrow"
click at [701, 265] on div "Product Specifications" at bounding box center [806, 266] width 429 height 10
click at [701, 277] on textarea at bounding box center [806, 309] width 429 height 69
paste textarea "Delta DSS-Saylor-1401 Shower System Specifications: Shower Trim Dimensions: 6-1…"
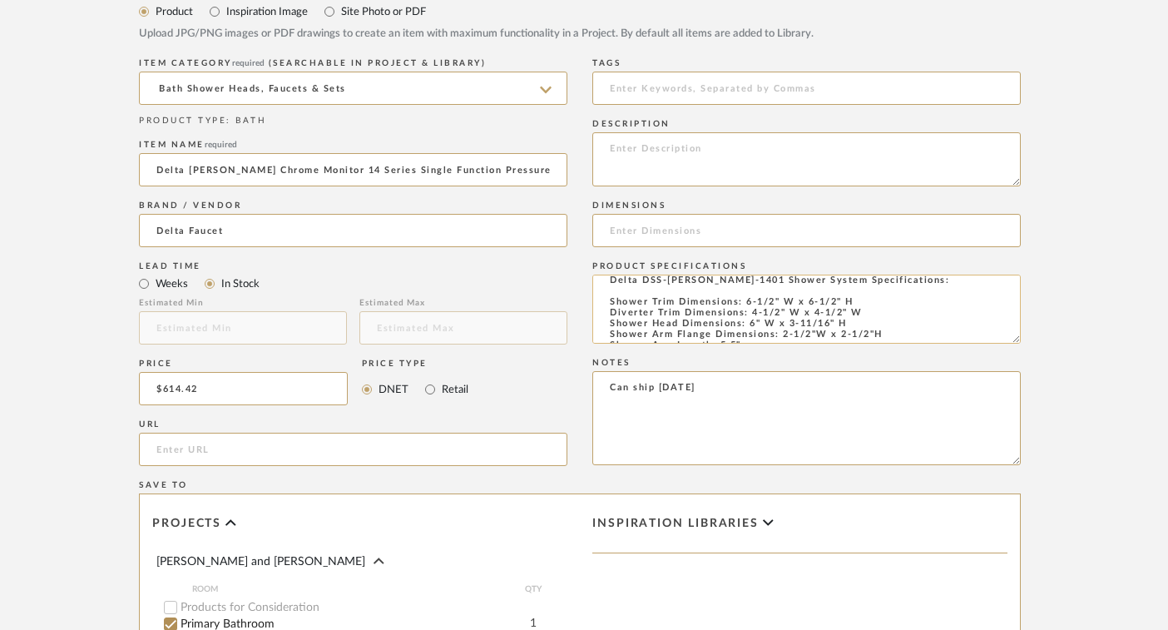
scroll to position [6, 0]
drag, startPoint x: 904, startPoint y: 288, endPoint x: 597, endPoint y: 290, distance: 307.0
click at [597, 290] on textarea "Delta DSS-Saylor-1401 Shower System Specifications: Shower Trim Dimensions: 6-1…" at bounding box center [806, 309] width 429 height 69
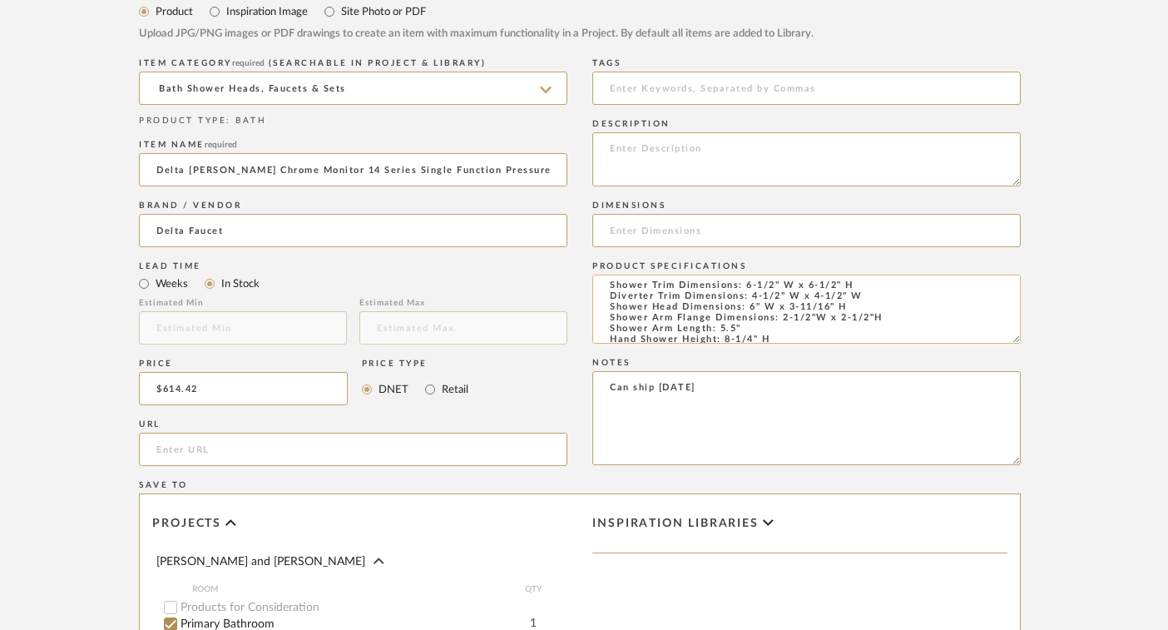
scroll to position [0, 0]
drag, startPoint x: 892, startPoint y: 320, endPoint x: 602, endPoint y: 285, distance: 292.5
click at [602, 285] on textarea "Shower Trim Dimensions: 6-1/2" W x 6-1/2" H Diverter Trim Dimensions: 4-1/2" W …" at bounding box center [806, 309] width 429 height 69
type textarea "Shower Arm Length: 5.5" Hand Shower Height: 8-1/4" H Hand Shower Width: 1-1/4" …"
click at [647, 223] on input at bounding box center [806, 230] width 429 height 33
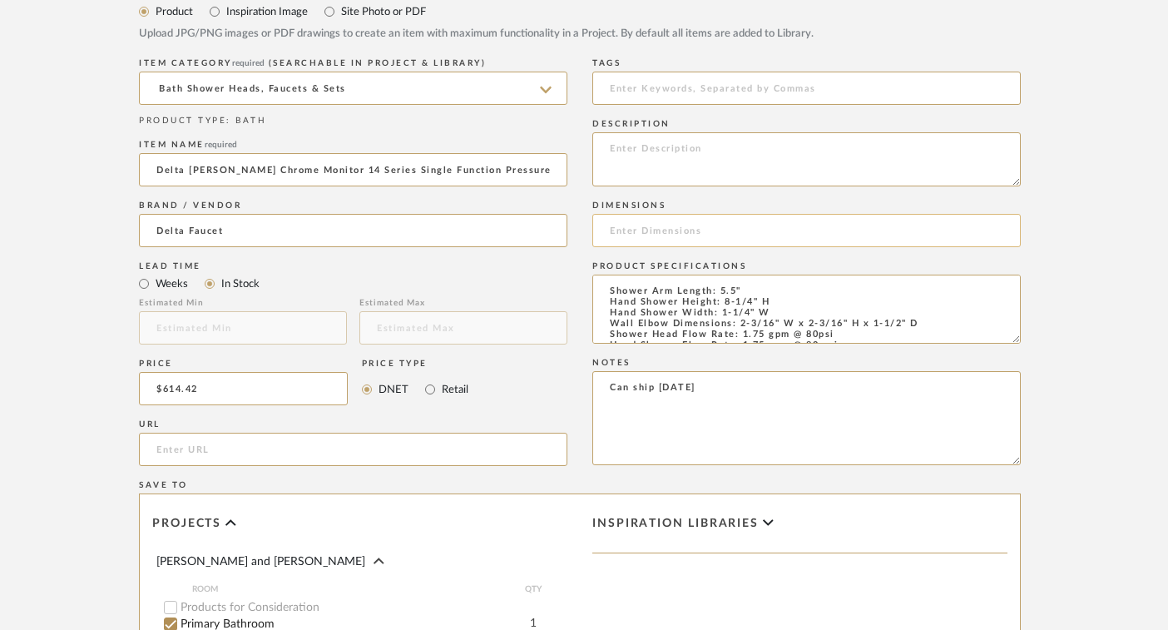
paste input "Shower Trim Dimensions: 6-1/2" W x 6-1/2" H Diverter Trim Dimensions: 4-1/2" W …"
type input "Shower Trim Dimensions: 6-1/2" W x 6-1/2" H Diverter Trim Dimensions: 4-1/2" W …"
click at [608, 290] on textarea "Shower Arm Length: 5.5" Hand Shower Height: 8-1/4" H Hand Shower Width: 1-1/4" …" at bounding box center [806, 309] width 429 height 69
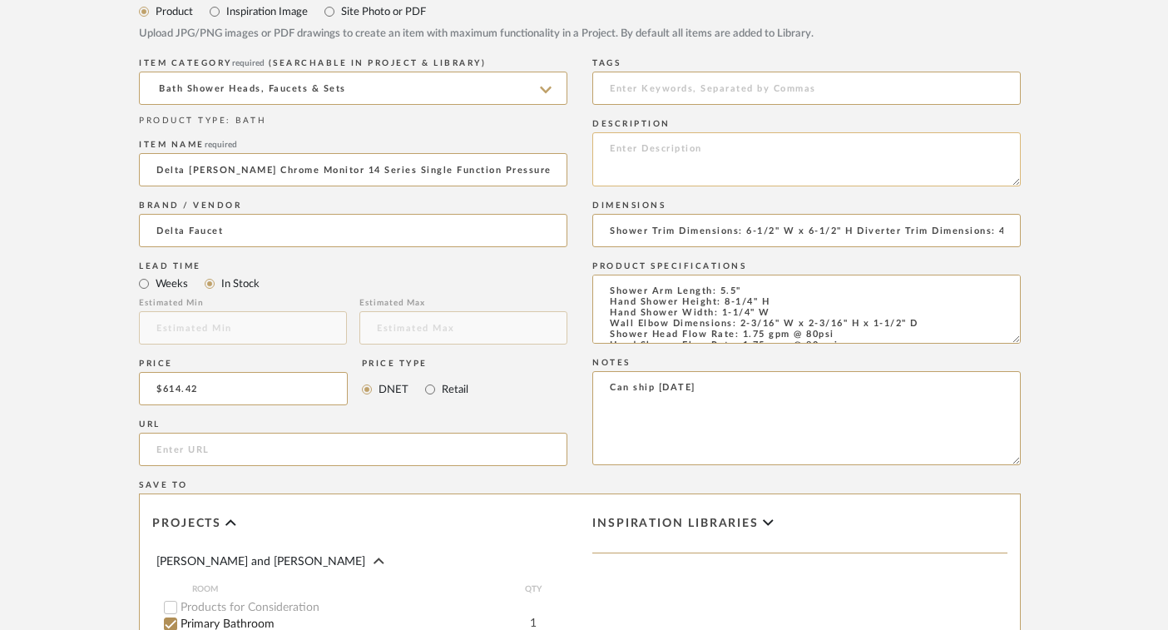
click at [691, 152] on textarea at bounding box center [806, 159] width 429 height 54
click at [638, 149] on textarea at bounding box center [806, 159] width 429 height 54
paste textarea "Delta DSS-Saylor-1401 Shower System Includes: Saylor Monitor 14 Series shower s…"
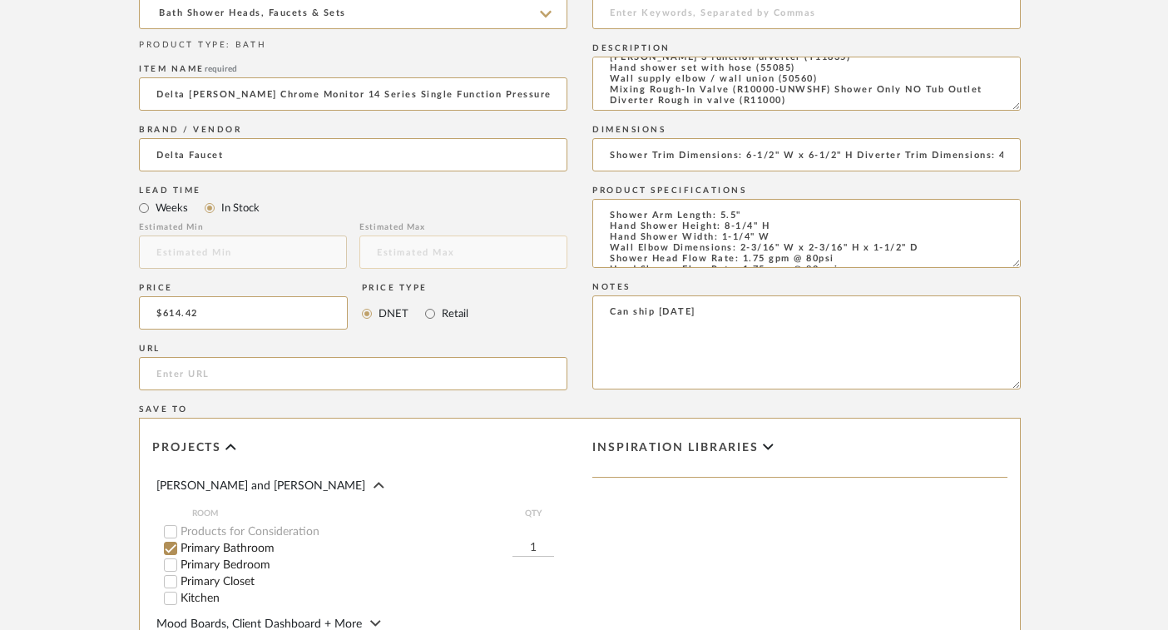
scroll to position [773, 19]
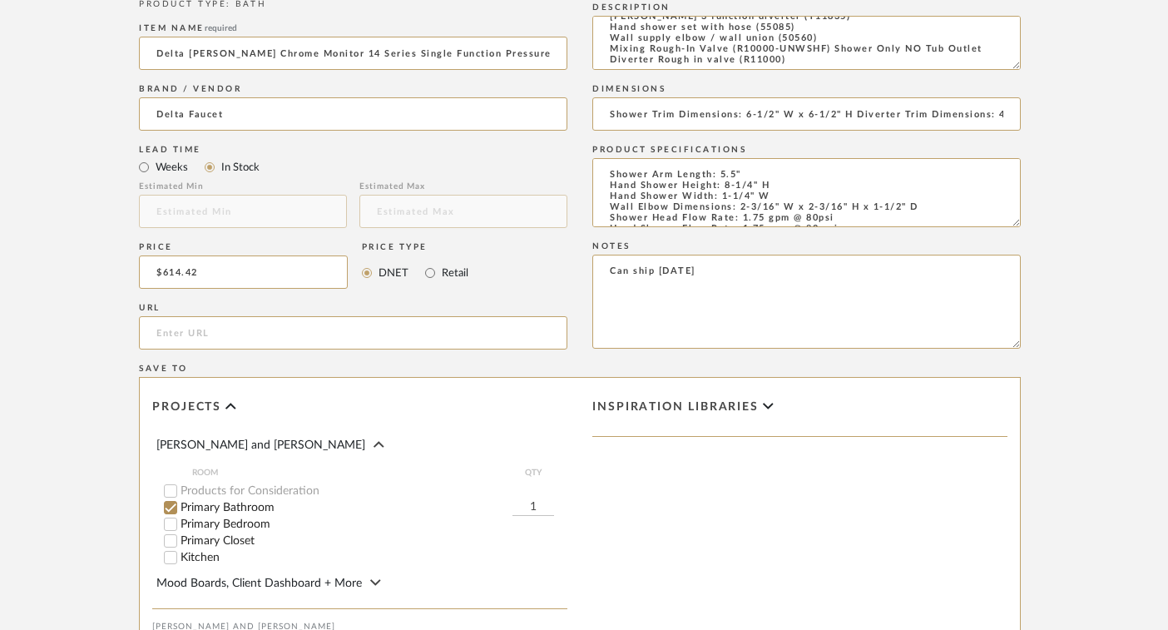
type textarea "Delta DSS-Saylor-1401 Shower System Includes: Saylor Monitor 14 Series shower s…"
click at [436, 325] on input "url" at bounding box center [353, 332] width 429 height 33
paste input "https://www.build.com/delta-dss-saylor-1401/s1911536?uid=4513284&searchId=yqLfV…"
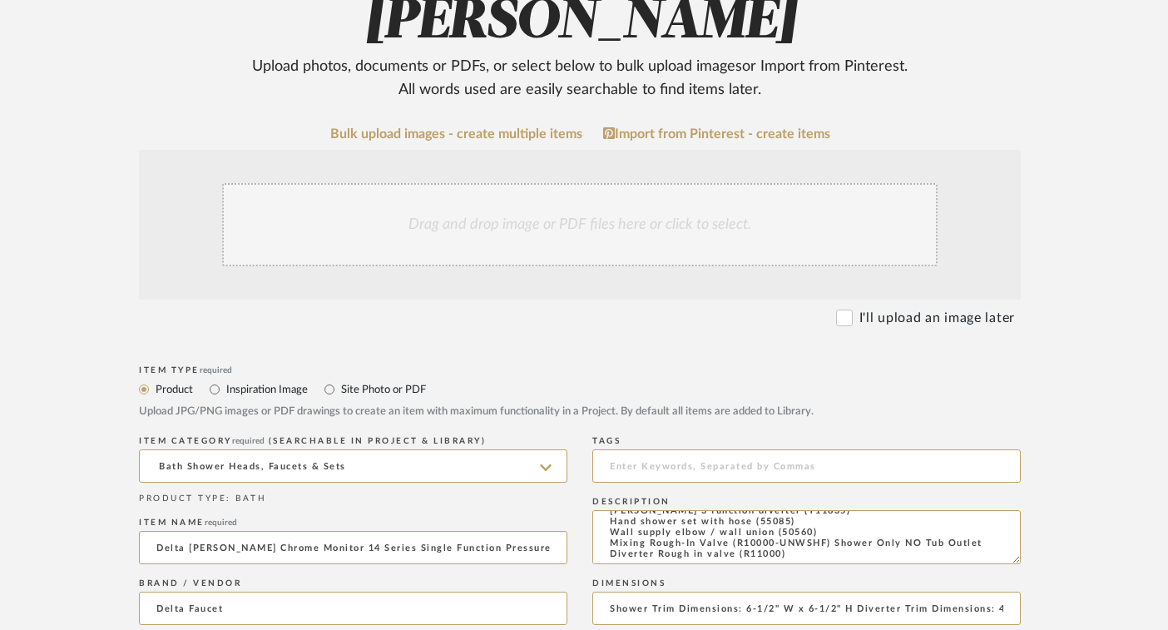
scroll to position [276, 19]
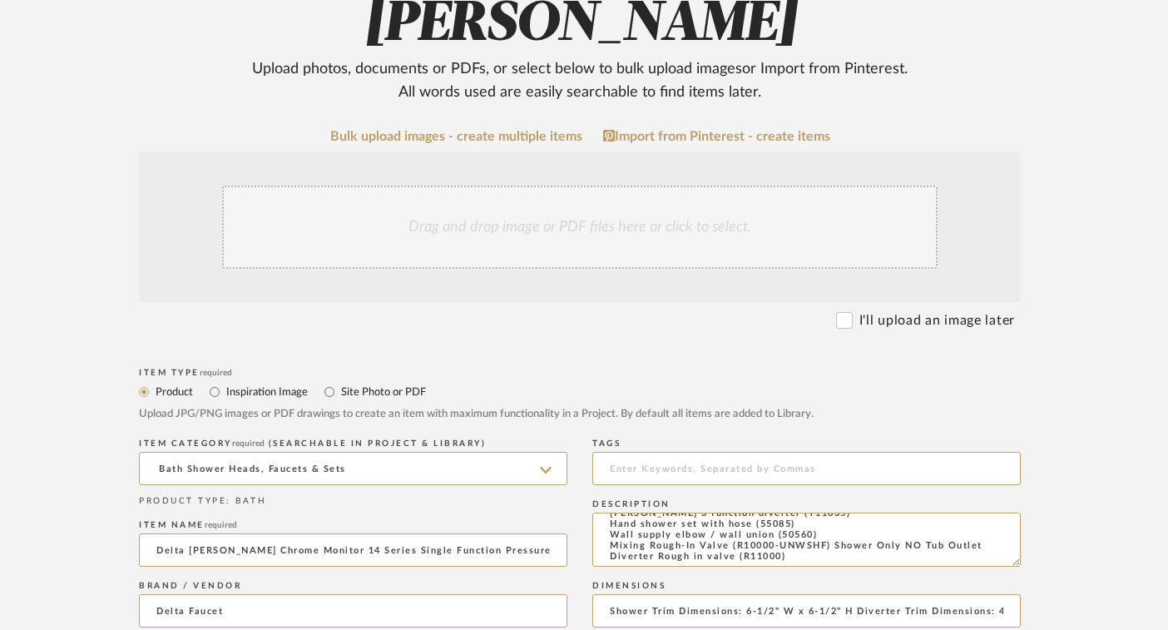
type input "https://www.build.com/delta-dss-saylor-1401/s1911536?uid=4513284&searchId=yqLfV…"
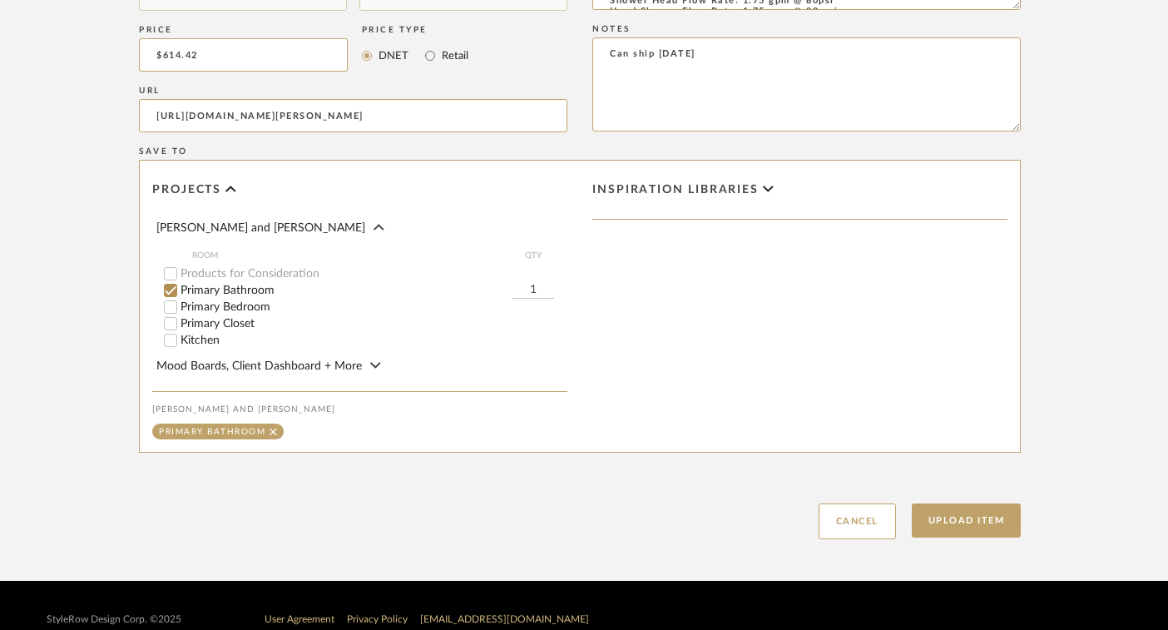
scroll to position [1193, 19]
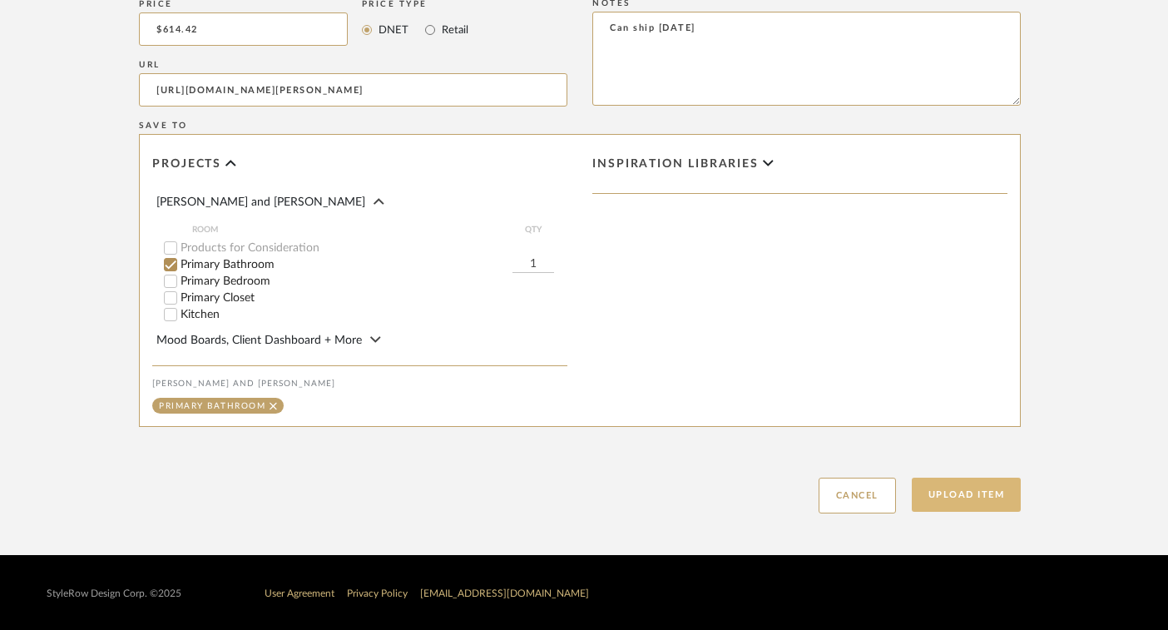
click at [987, 483] on button "Upload Item" at bounding box center [967, 495] width 110 height 34
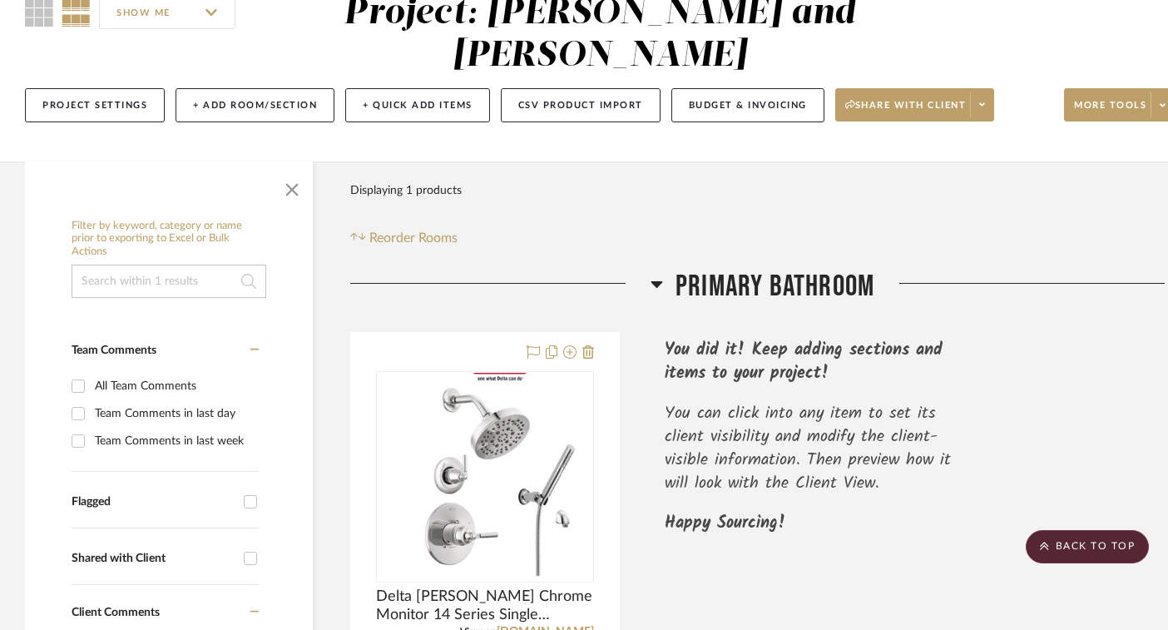
scroll to position [134, 0]
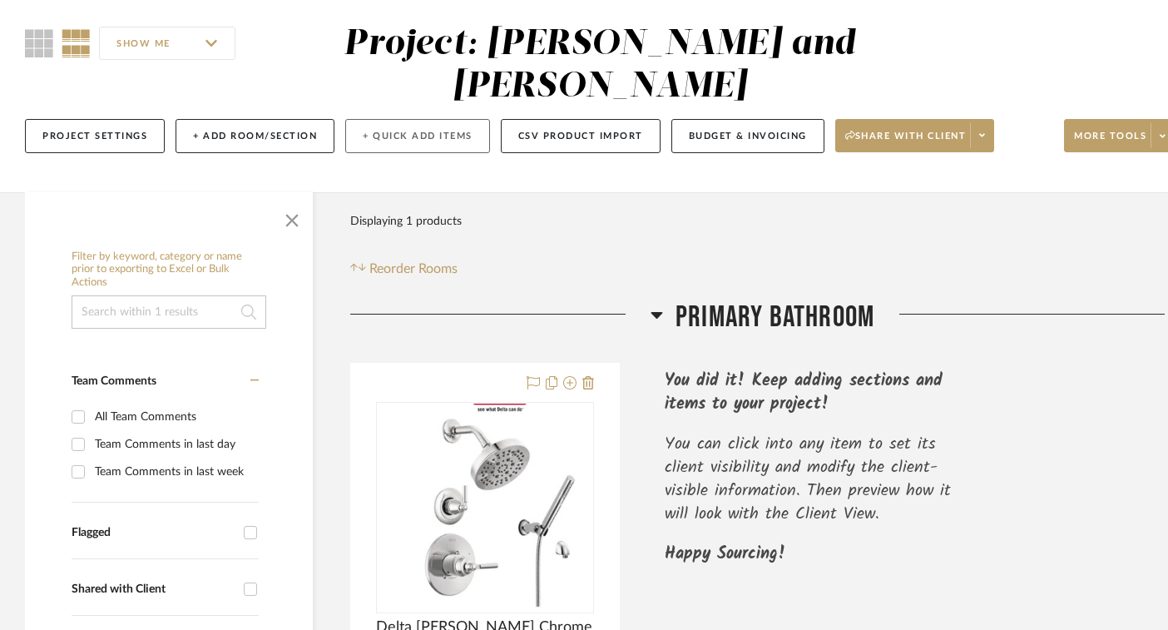
click at [372, 136] on button "+ Quick Add Items" at bounding box center [417, 136] width 145 height 34
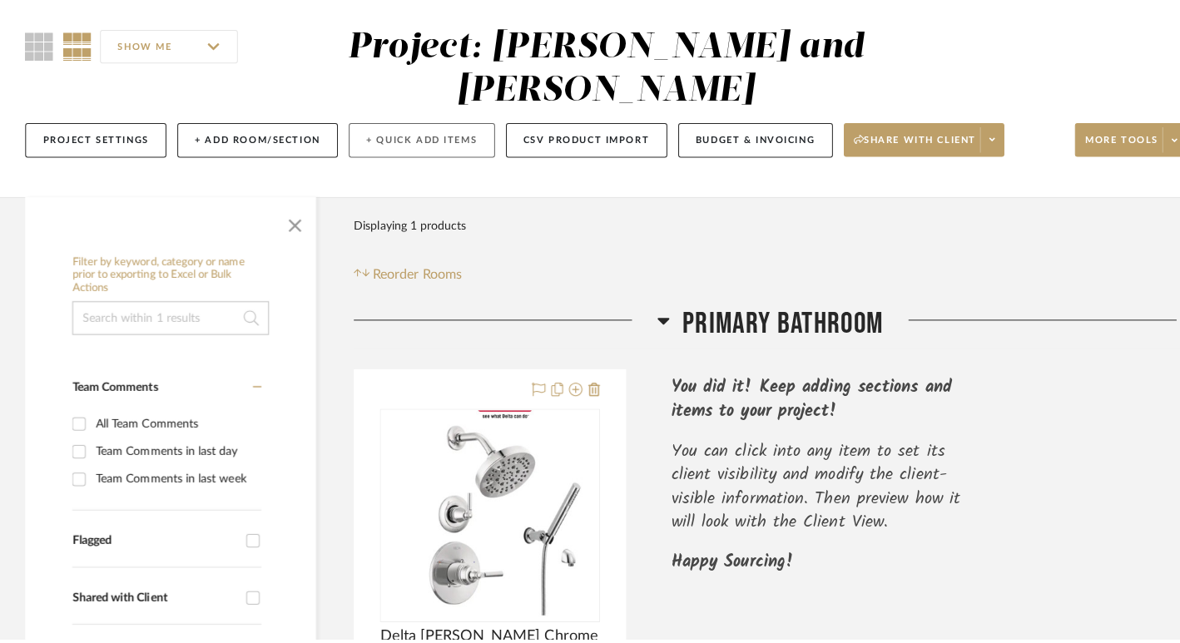
scroll to position [0, 0]
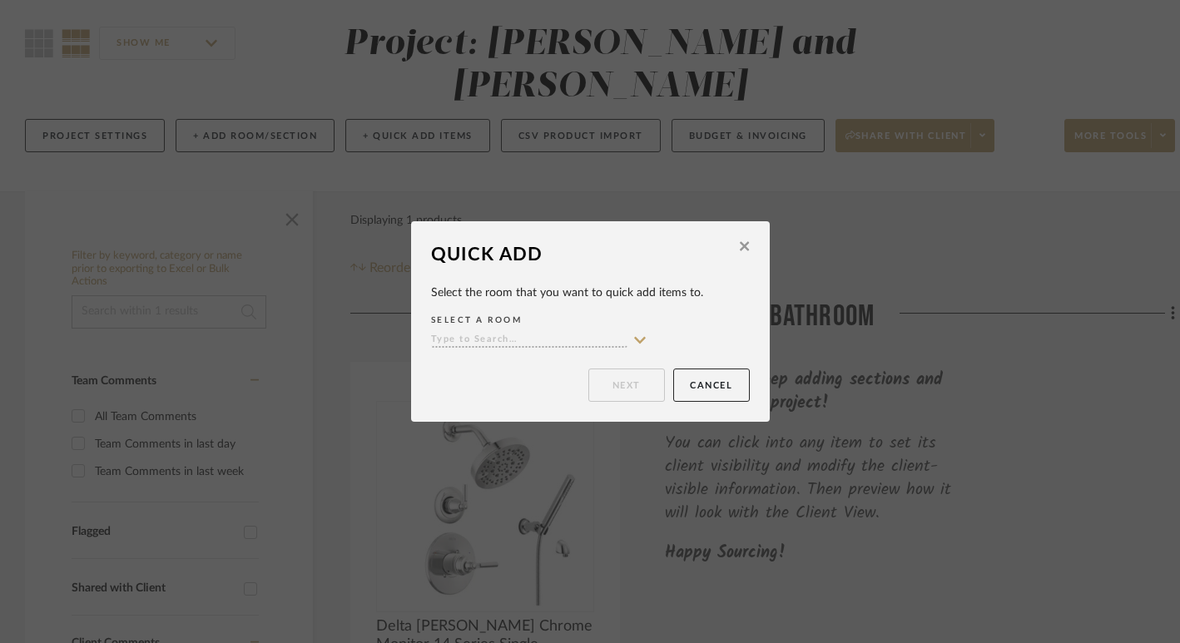
click at [740, 246] on icon at bounding box center [744, 245] width 9 height 9
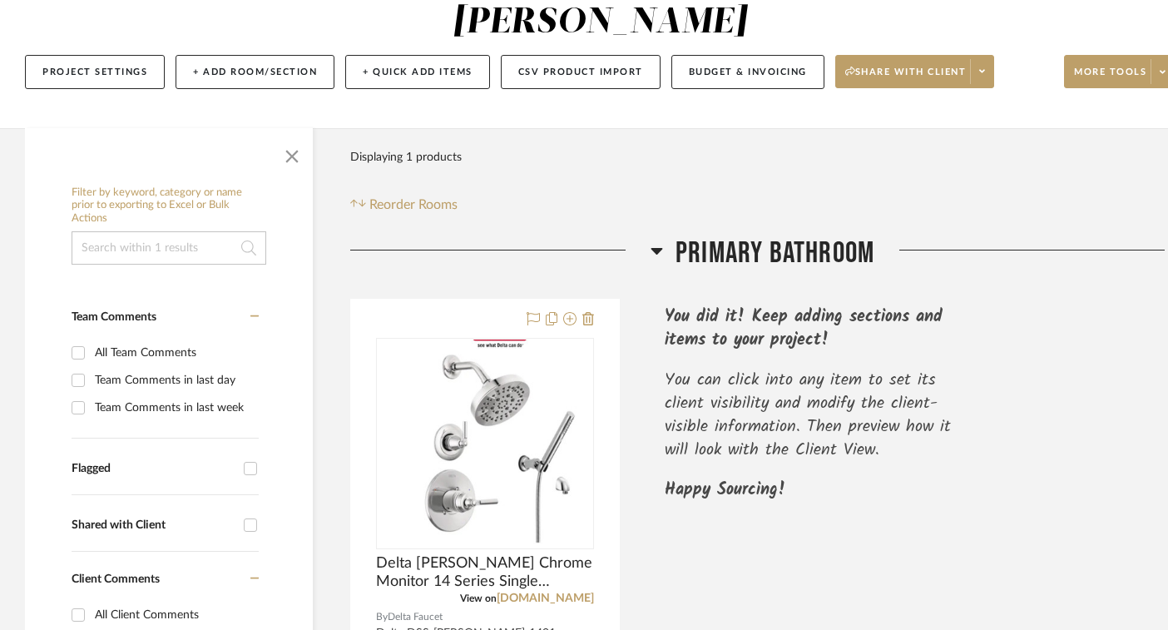
scroll to position [197, 0]
click at [1164, 68] on icon at bounding box center [1163, 72] width 6 height 9
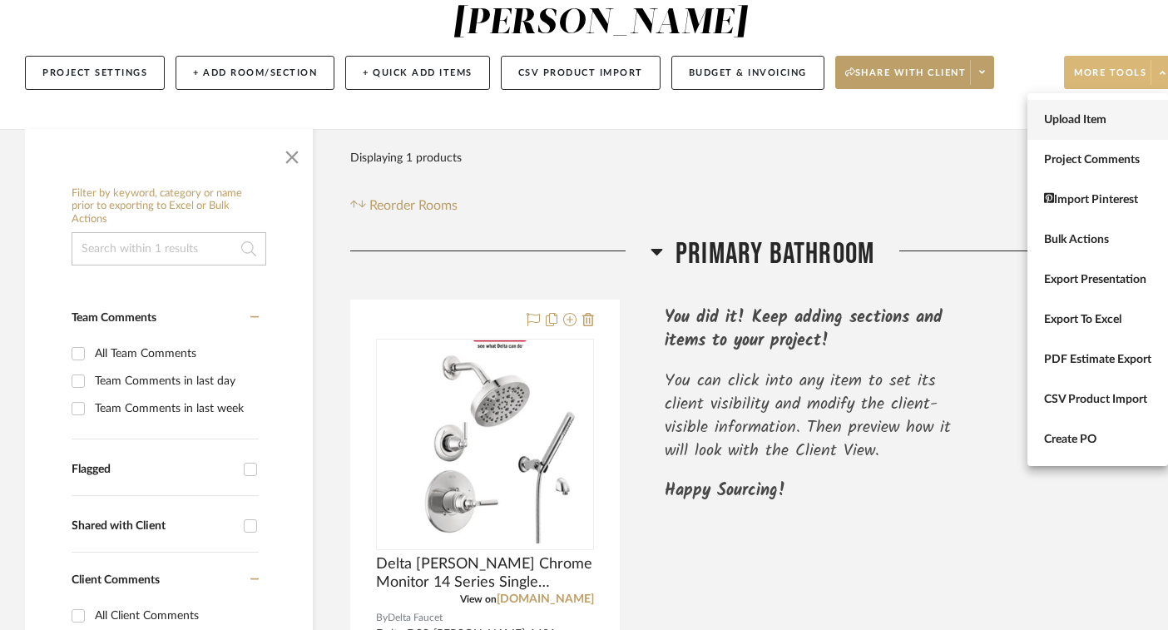
click at [1085, 125] on span "Upload Item" at bounding box center [1097, 119] width 107 height 14
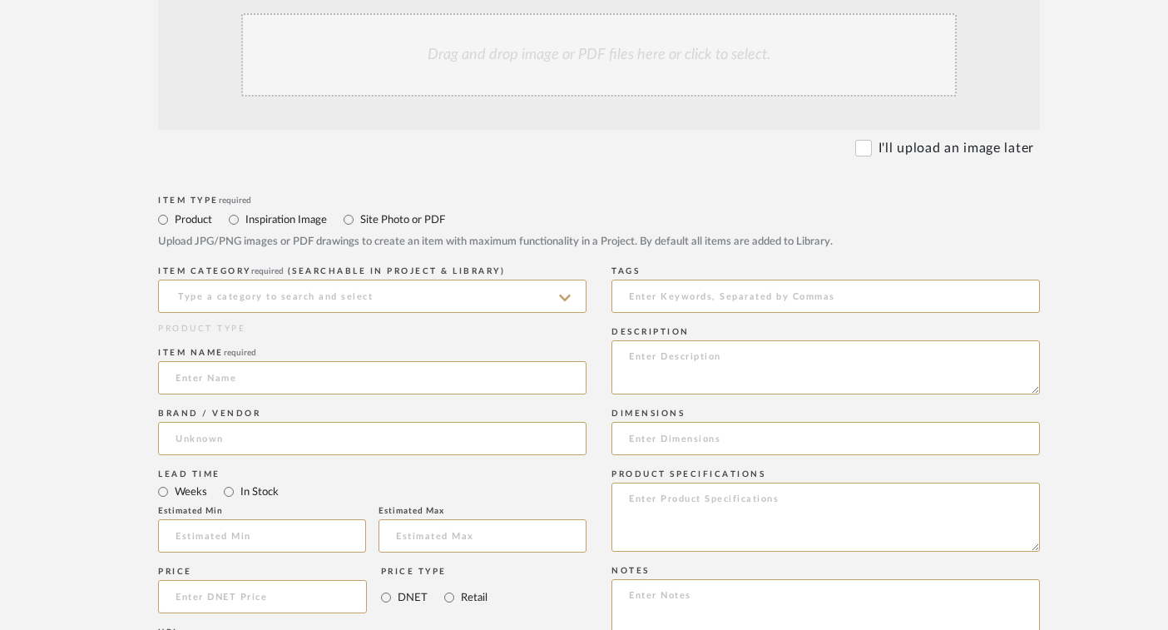
scroll to position [433, 0]
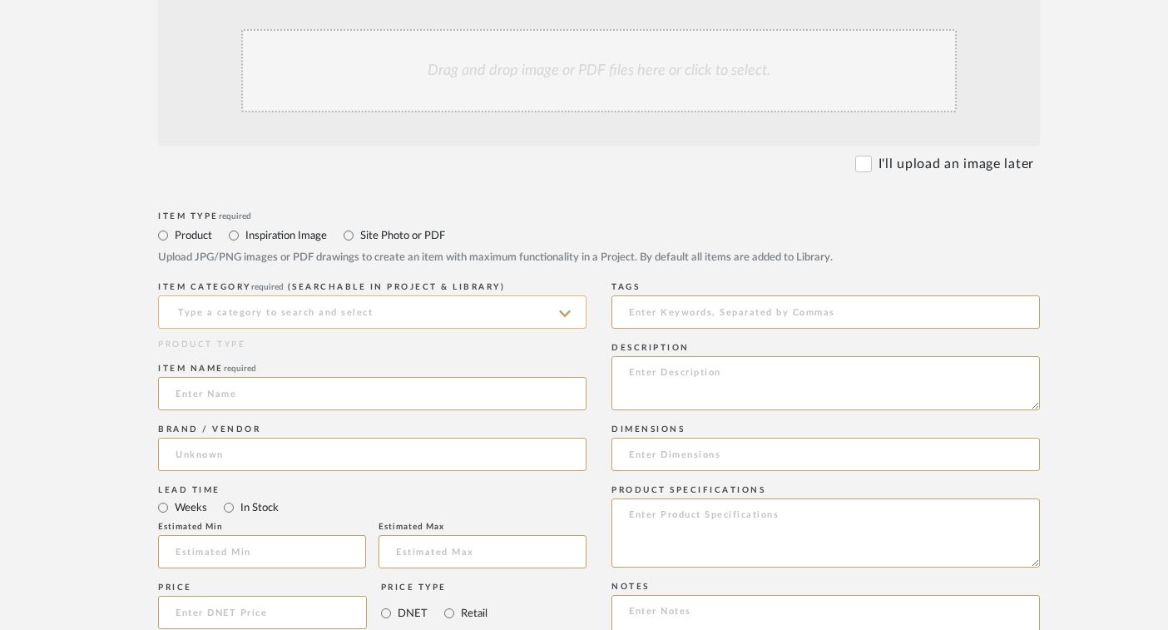
click at [362, 311] on input at bounding box center [372, 311] width 429 height 33
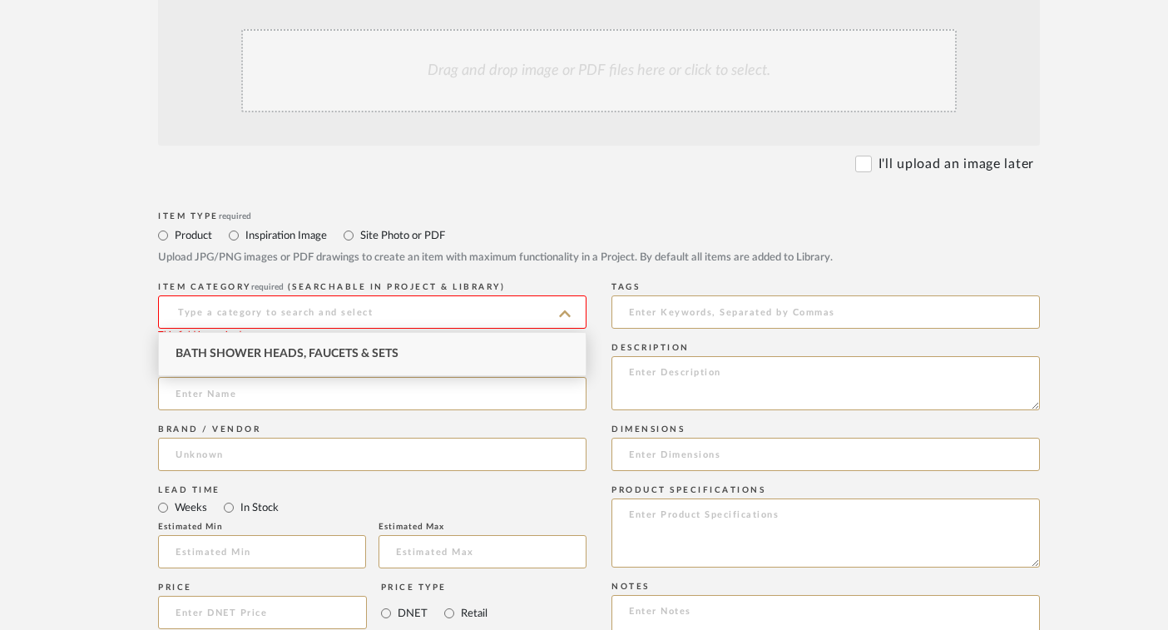
click at [544, 247] on div "Product Inspiration Image Site Photo or PDF Upload JPG/PNG images or PDF drawin…" at bounding box center [599, 245] width 882 height 41
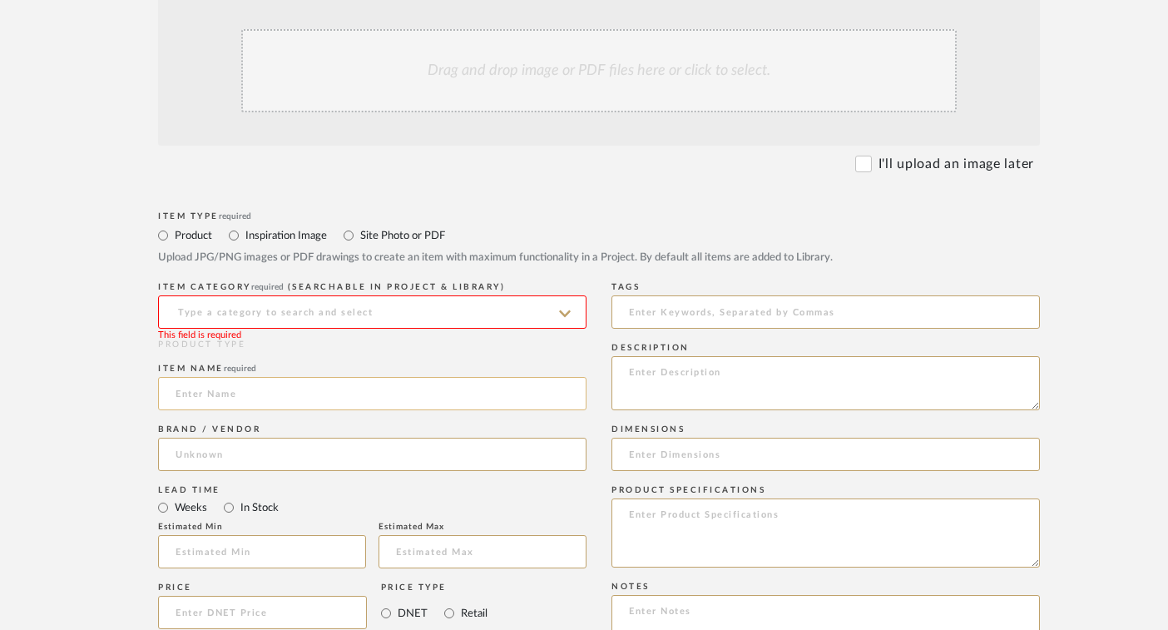
click at [339, 393] on input at bounding box center [372, 393] width 429 height 33
click at [399, 314] on input at bounding box center [372, 311] width 429 height 33
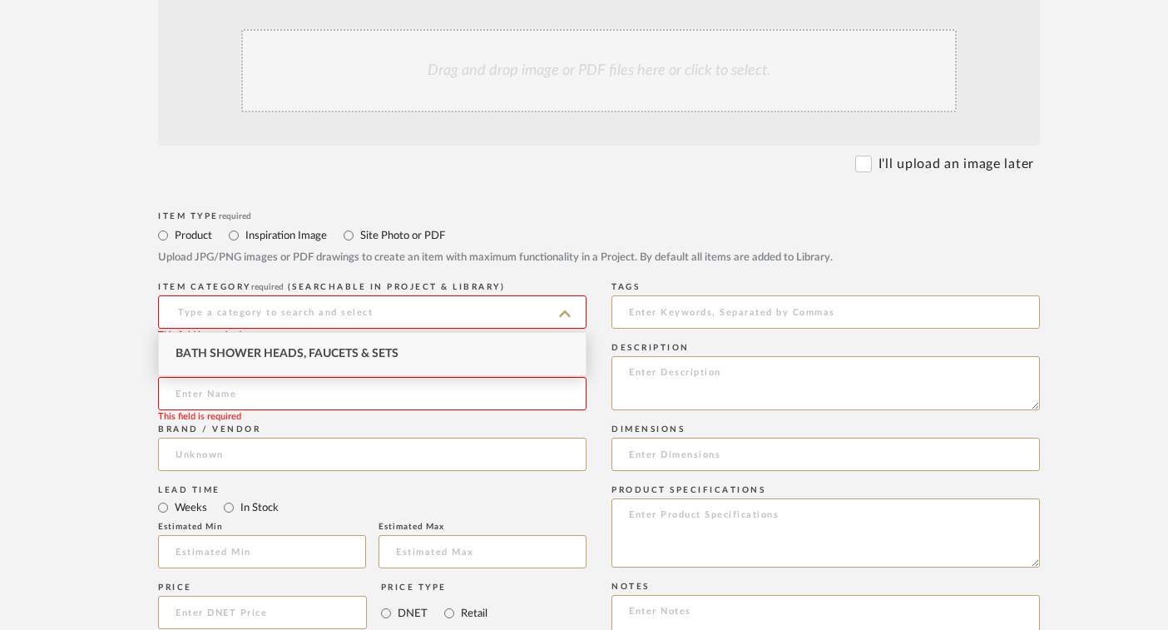
click at [626, 193] on form "Bulk upload images - create multiple items Import from Pinterest - create items…" at bounding box center [599, 535] width 1060 height 1124
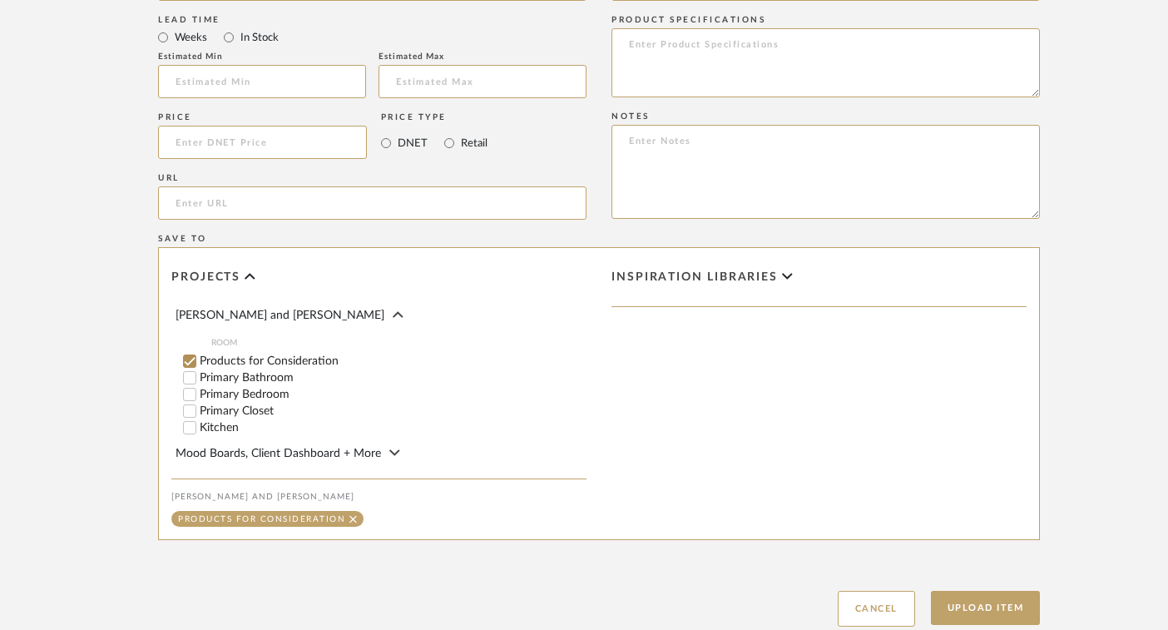
scroll to position [904, 0]
click at [194, 375] on input "Primary Bathroom" at bounding box center [189, 377] width 17 height 17
checkbox input "false"
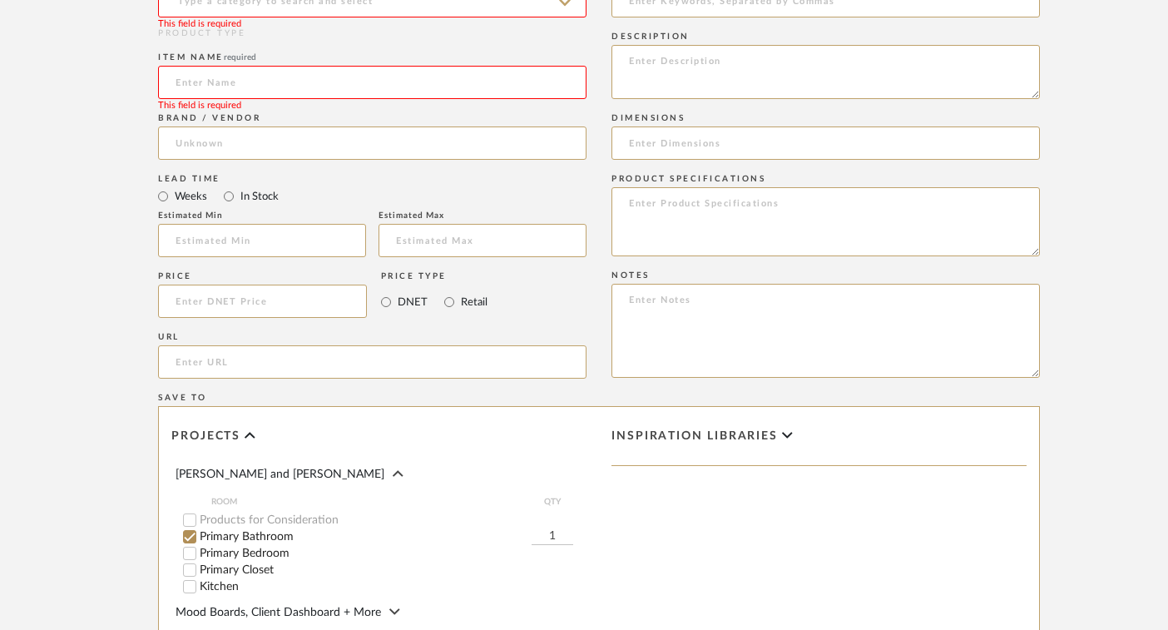
scroll to position [370, 0]
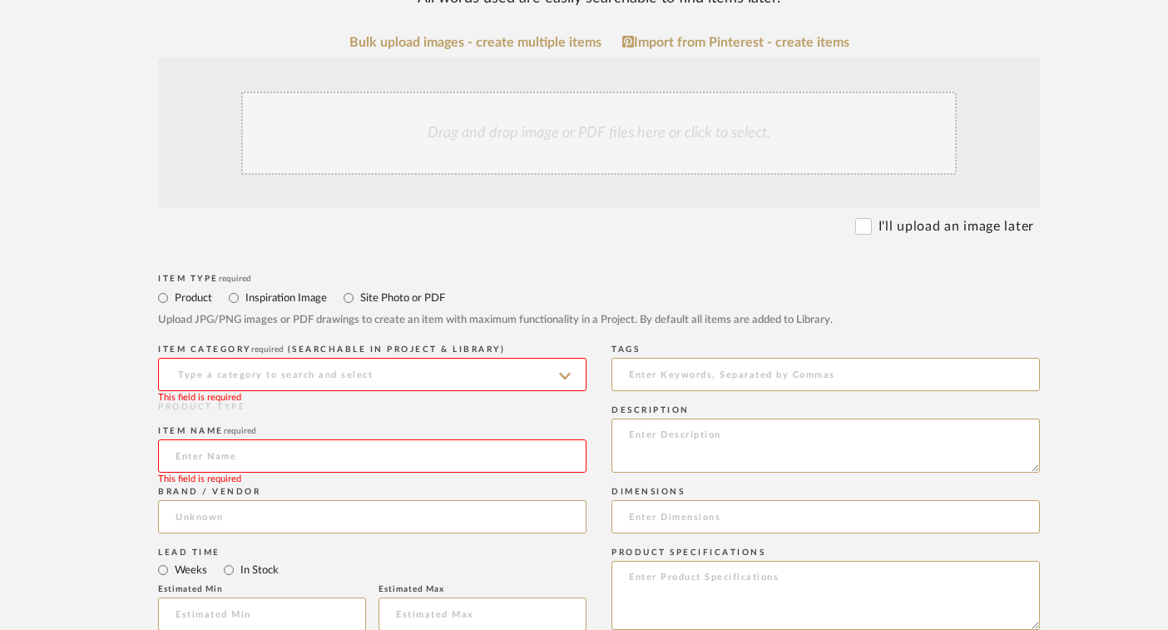
click at [289, 361] on input at bounding box center [372, 374] width 429 height 33
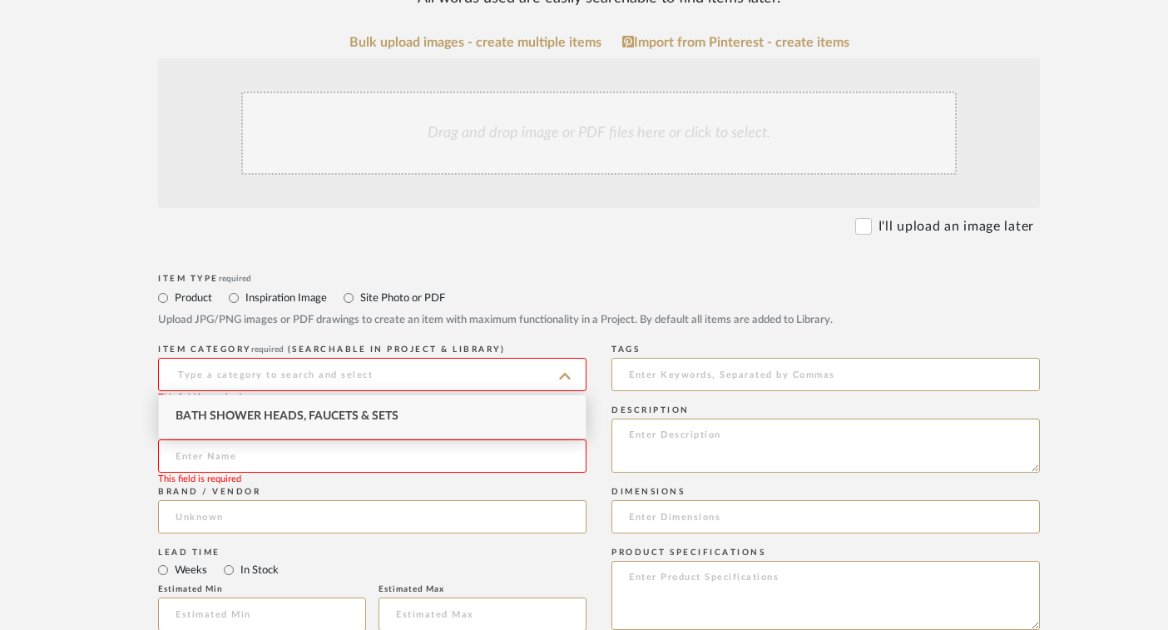
click at [456, 290] on mat-radio-group "Product Inspiration Image Site Photo or PDF" at bounding box center [599, 297] width 882 height 21
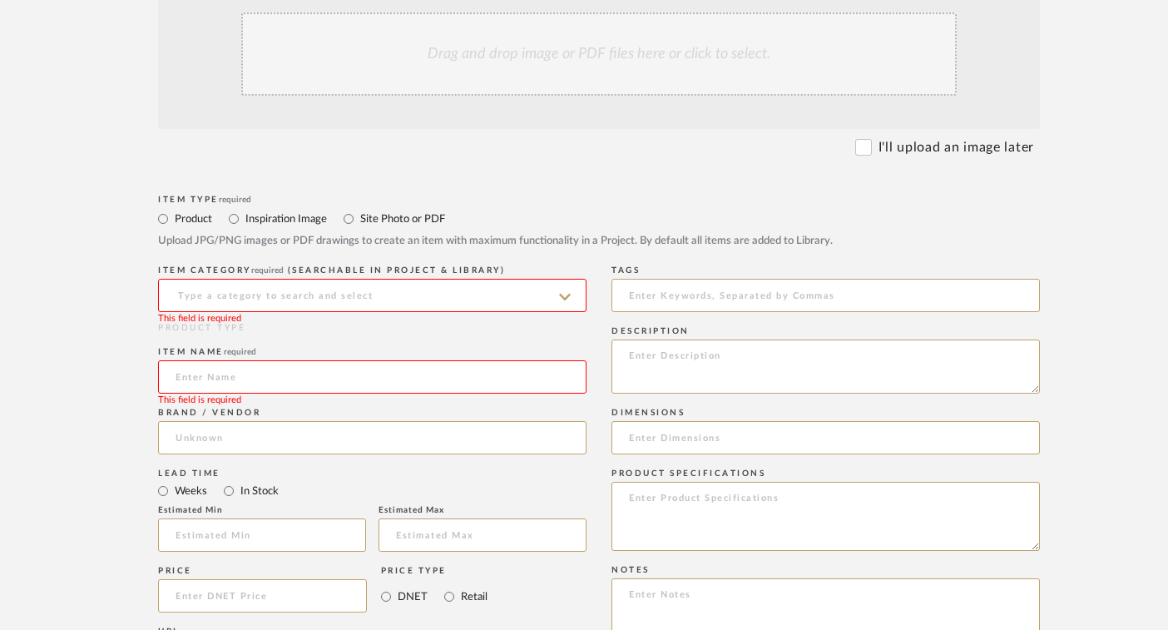
scroll to position [440, 0]
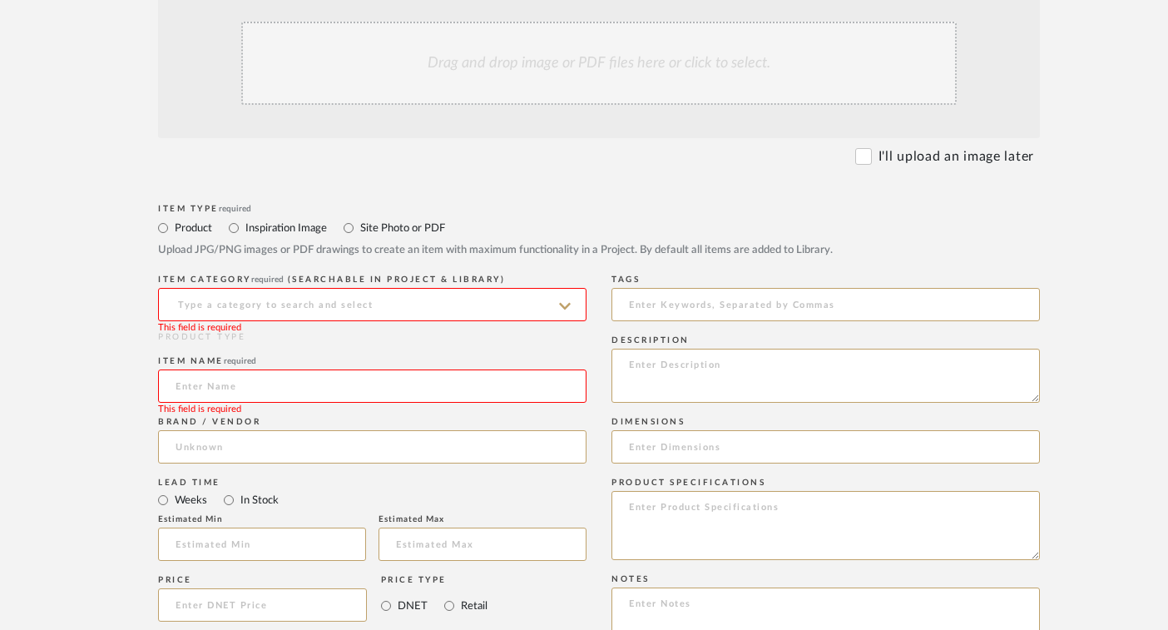
click at [493, 294] on input at bounding box center [372, 304] width 429 height 33
click at [450, 349] on div "Bath Shower Heads, Faucets & Sets" at bounding box center [372, 346] width 427 height 42
type input "Bath Shower Heads, Faucets & Sets"
click at [431, 374] on input at bounding box center [372, 385] width 429 height 33
paste input "Meyana"
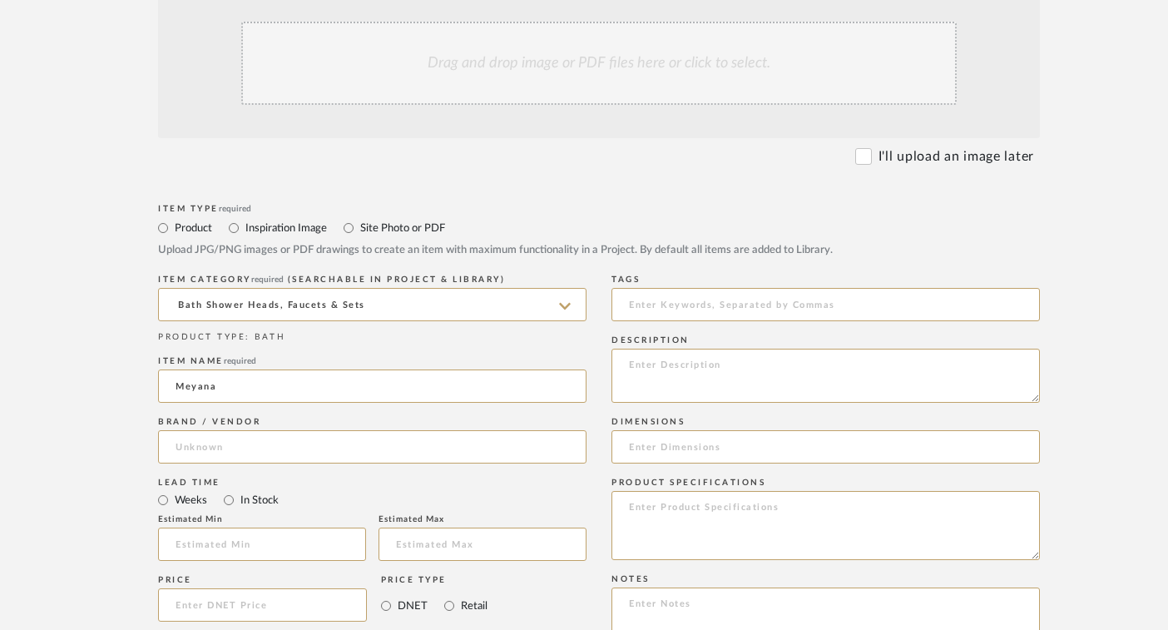
type input "Meyana"
click at [302, 442] on input at bounding box center [372, 446] width 429 height 33
paste input "Everly Quinn"
type input "Everly Quinn"
click at [376, 407] on div "Item name required Meyana" at bounding box center [372, 382] width 429 height 61
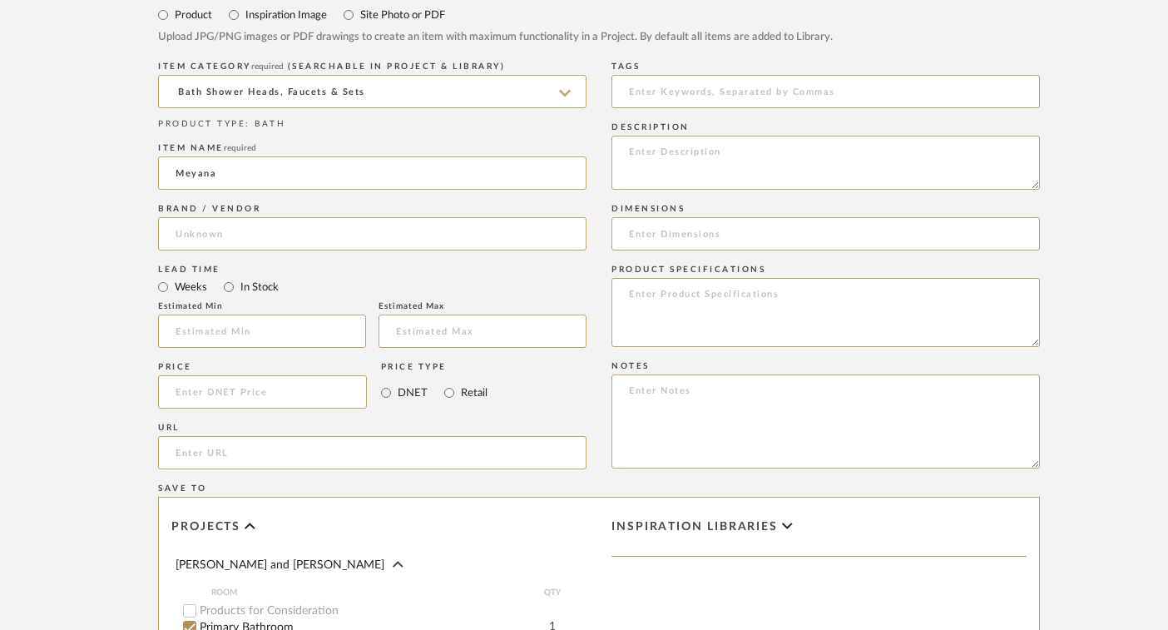
scroll to position [659, 0]
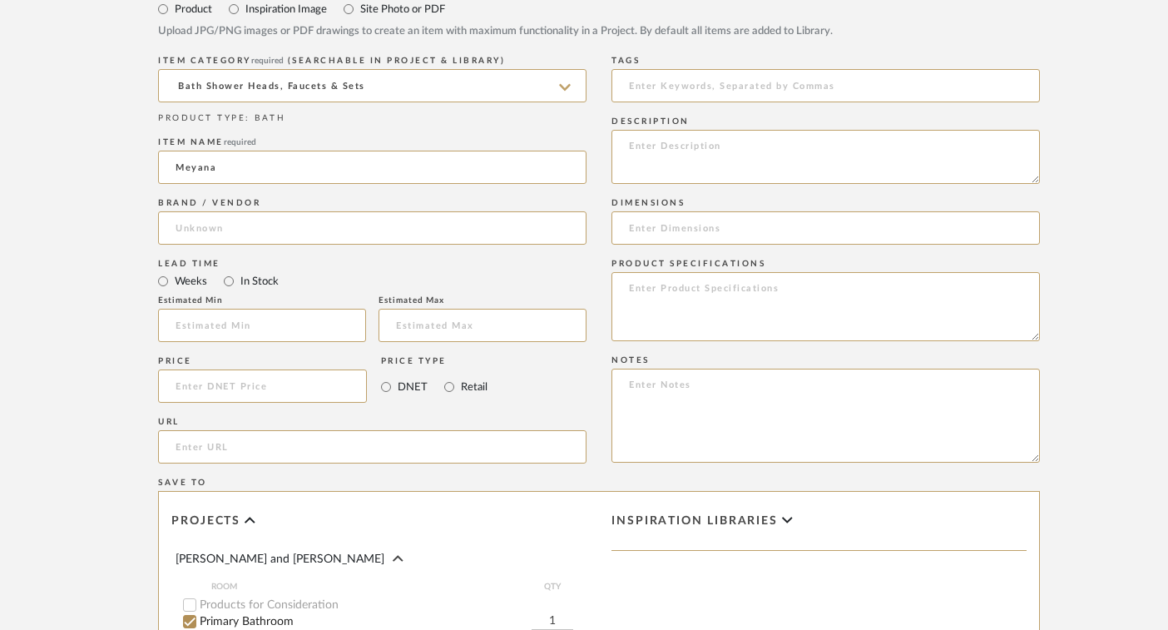
click at [245, 285] on label "In Stock" at bounding box center [259, 281] width 40 height 18
click at [239, 285] on input "In Stock" at bounding box center [229, 281] width 20 height 20
radio input "true"
click at [269, 384] on input at bounding box center [262, 385] width 209 height 33
paste input "339.87"
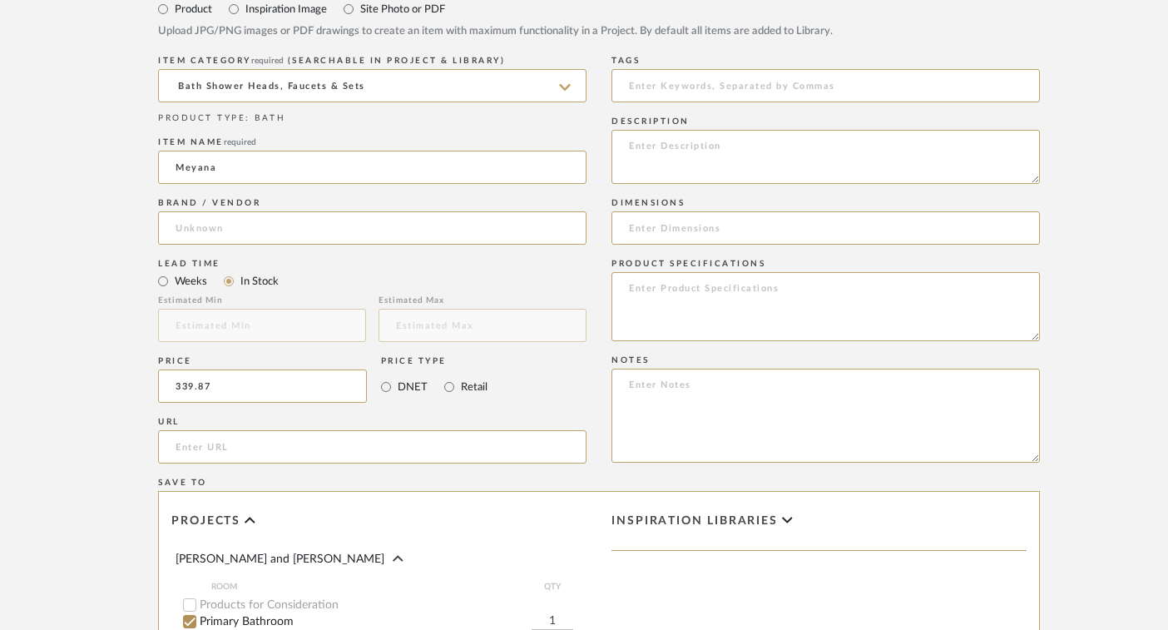
type input "$339.87"
click at [295, 359] on div "Price" at bounding box center [262, 361] width 209 height 10
click at [484, 440] on input "url" at bounding box center [372, 446] width 429 height 33
paste input "https://www.wayfair.com/lighting/pdp/everly-quinn-6-light-sphere-chandelier-w01…"
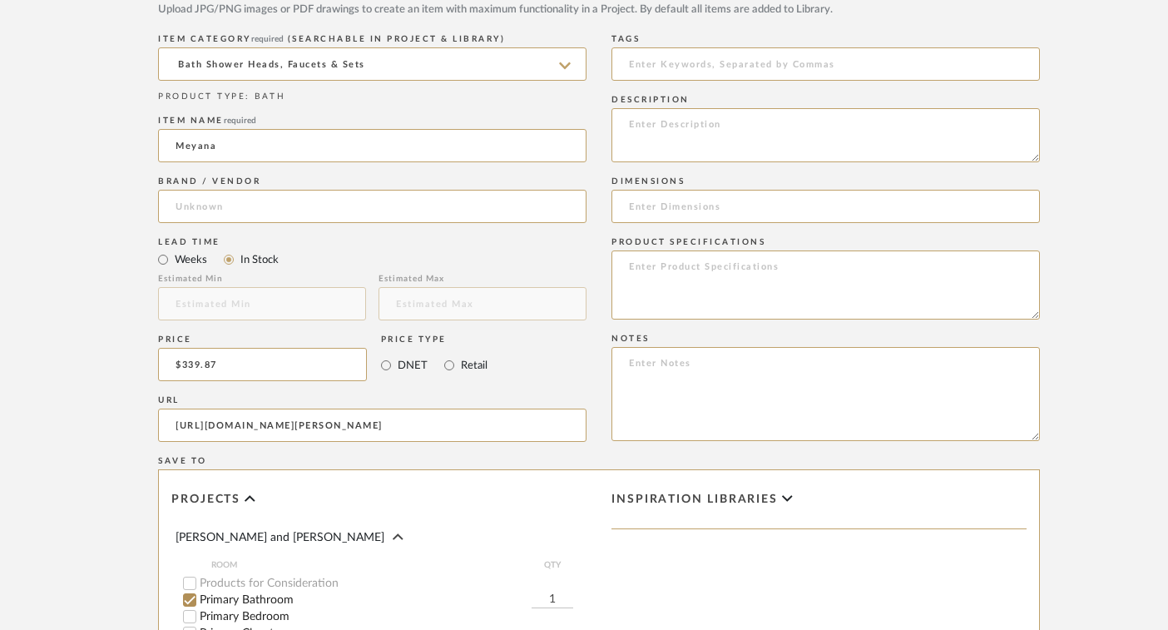
scroll to position [666, 0]
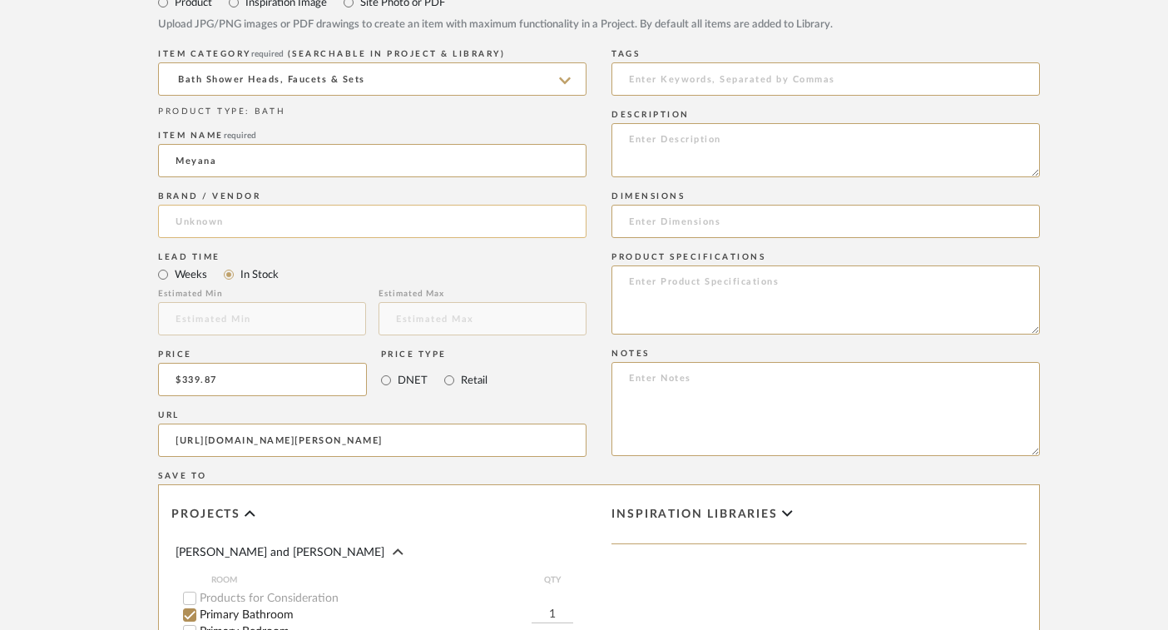
type input "https://www.wayfair.com/lighting/pdp/everly-quinn-6-light-sphere-chandelier-w01…"
click at [430, 224] on input at bounding box center [372, 221] width 429 height 33
click at [418, 213] on input at bounding box center [372, 221] width 429 height 33
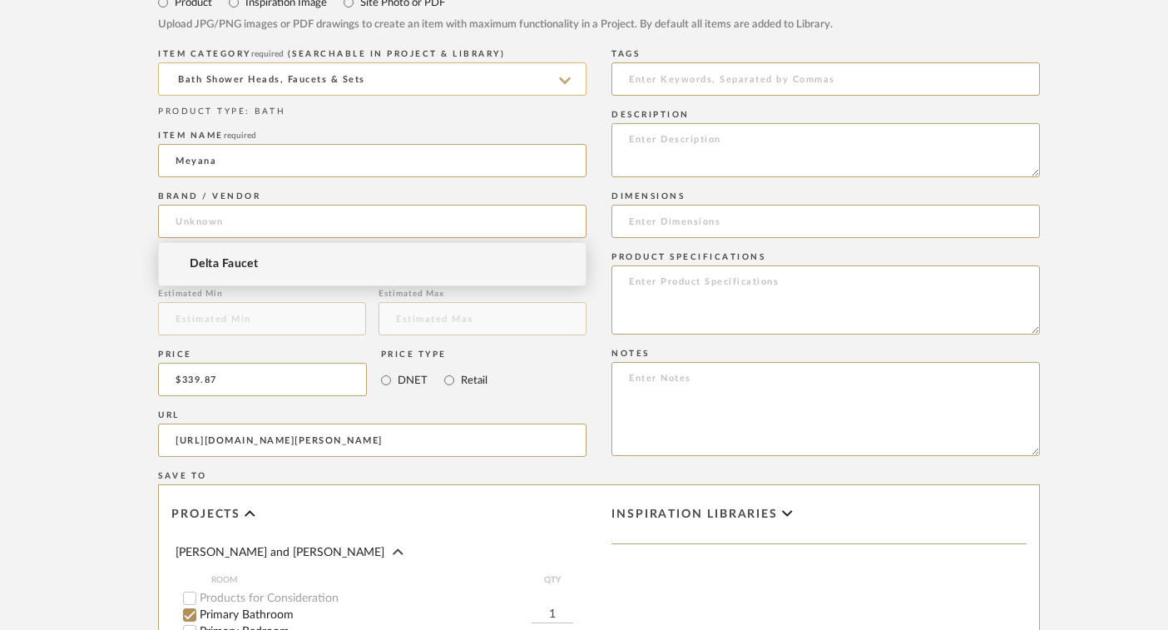
click at [463, 84] on input "Bath Shower Heads, Faucets & Sets" at bounding box center [372, 78] width 429 height 33
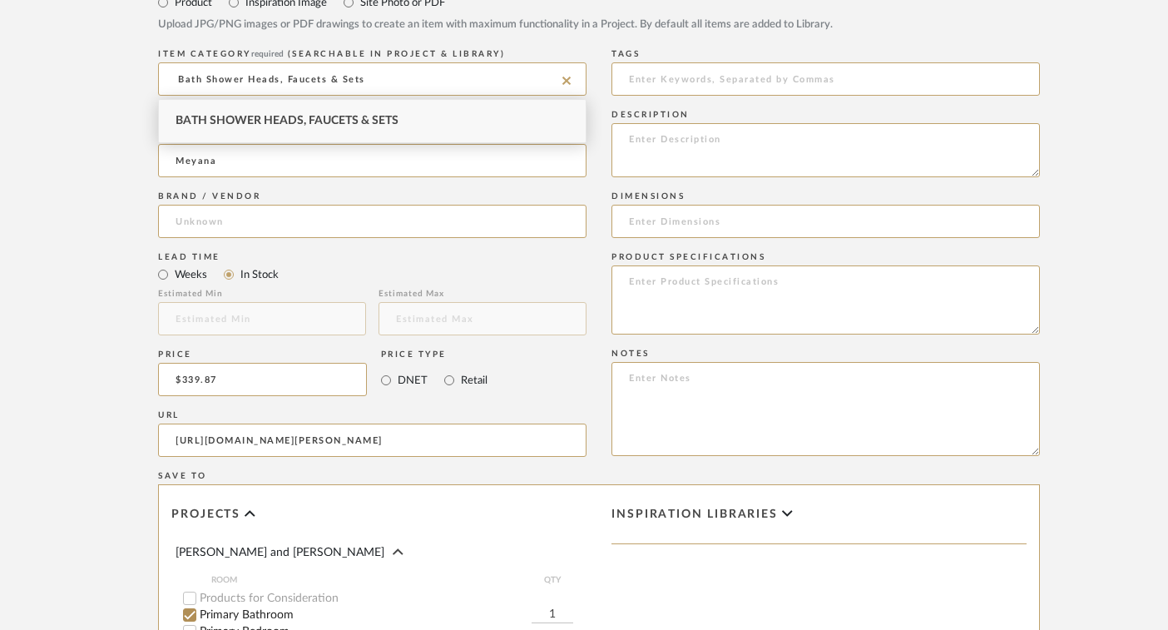
click at [567, 39] on div "Item Type required Product Inspiration Image Site Photo or PDF Upload JPG/PNG i…" at bounding box center [599, 9] width 882 height 71
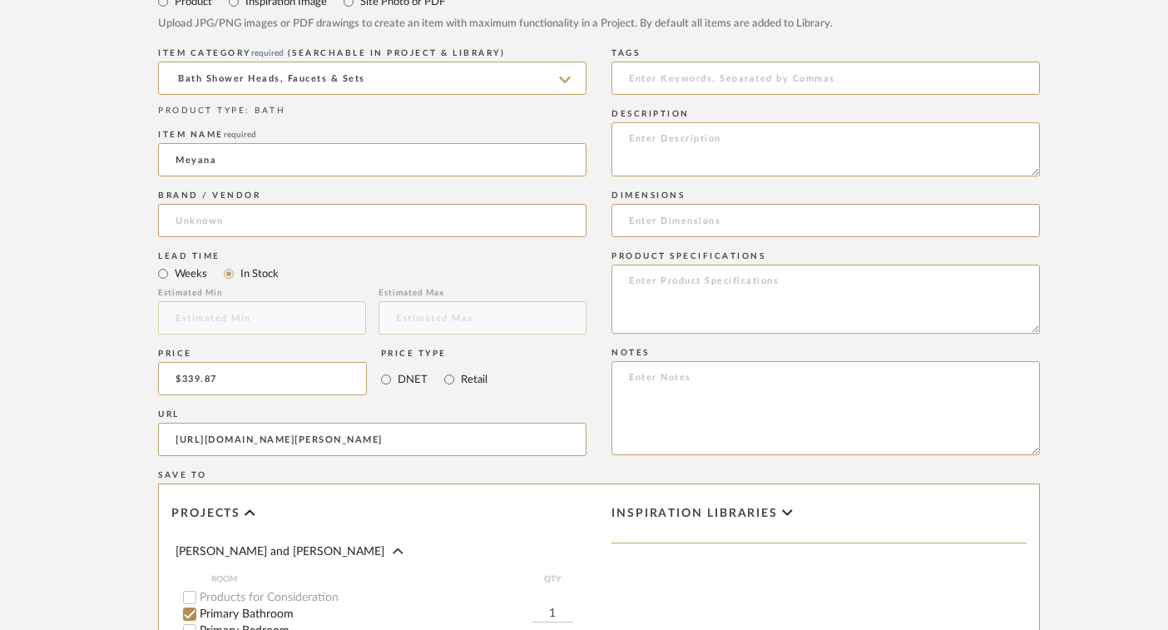
scroll to position [652, 0]
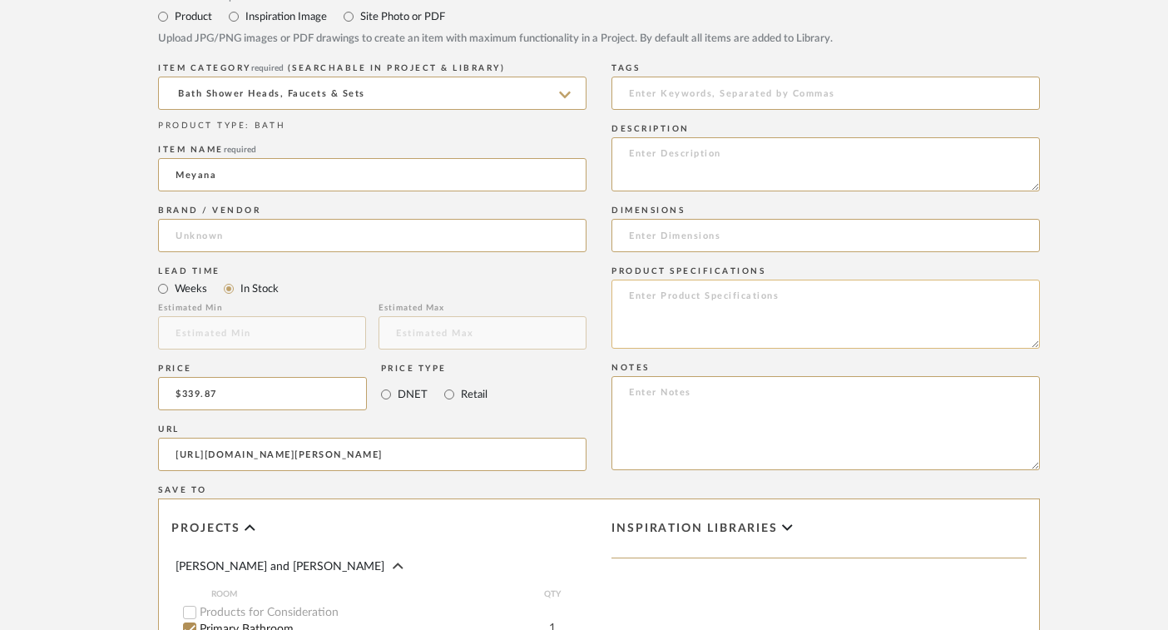
click at [717, 303] on textarea at bounding box center [826, 314] width 429 height 69
paste textarea "Canopy 0.98'' H X 4.7'' W X 4.7'' D Fixture 24.8'' H X 24.8'' W X 24.8'' D Shad…"
drag, startPoint x: 797, startPoint y: 323, endPoint x: 615, endPoint y: 269, distance: 190.1
click at [615, 269] on div "Product Specifications Canopy 0.98'' H X 4.7'' W X 4.7'' D Fixture 24.8'' H X 2…" at bounding box center [826, 310] width 429 height 97
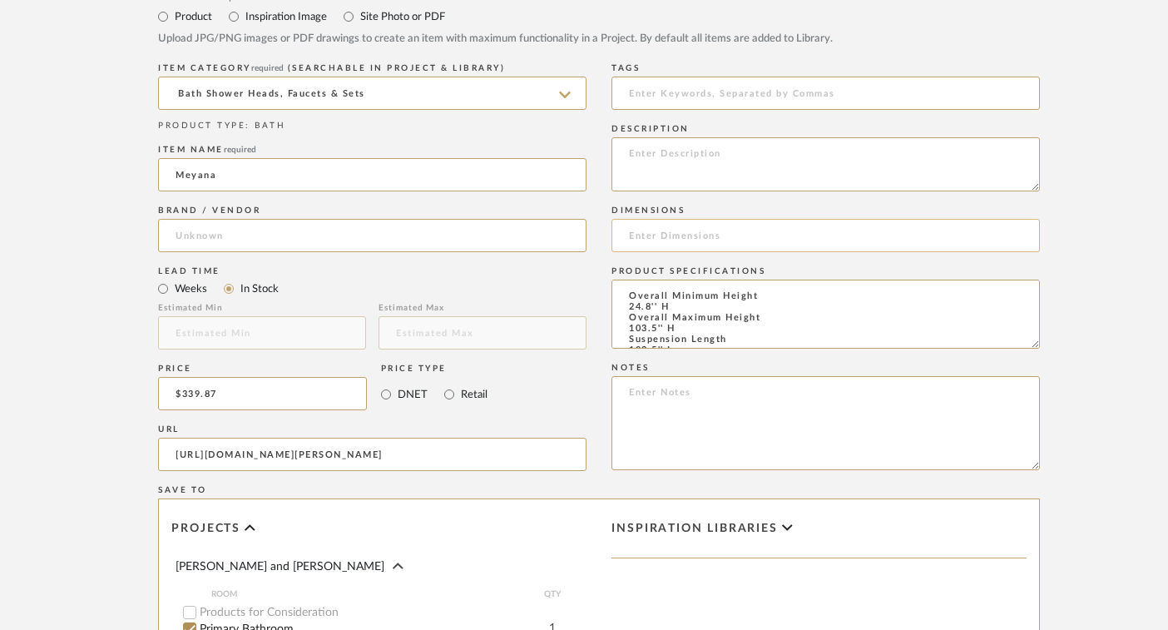
type textarea "Overall Minimum Height 24.8'' H Overall Maximum Height 103.5'' H Suspension Len…"
click at [652, 234] on input at bounding box center [826, 235] width 429 height 33
paste input "Canopy 0.98'' H X 4.7'' W X 4.7'' D Fixture 24.8'' H X 24.8'' W X 24.8'' D Shad…"
type input "Canopy 0.98'' H X 4.7'' W X 4.7'' D Fixture 24.8'' H X 24.8'' W X 24.8'' D Shad…"
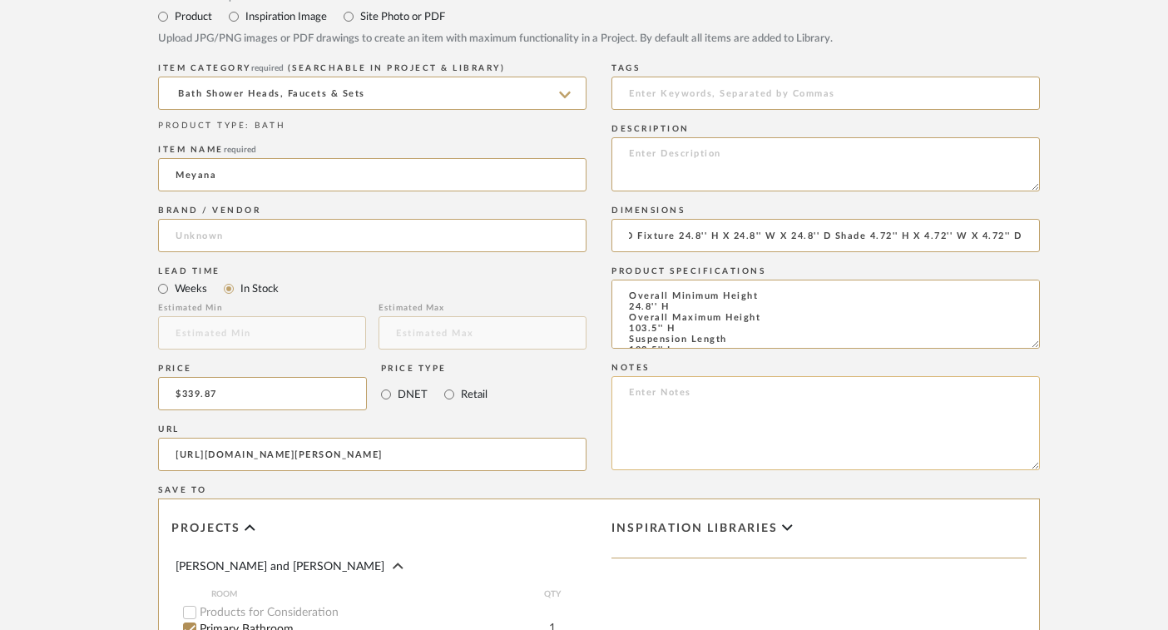
click at [706, 406] on textarea at bounding box center [826, 423] width 429 height 94
click at [683, 395] on textarea at bounding box center [826, 423] width 429 height 94
paste textarea "Bulb Included Yes Number of Bulbs Included 6 Bulb Type Included LED Bulb Shape …"
type textarea "Bulb Included Yes Number of Bulbs Included 6 Bulb Type Included LED Bulb Shape …"
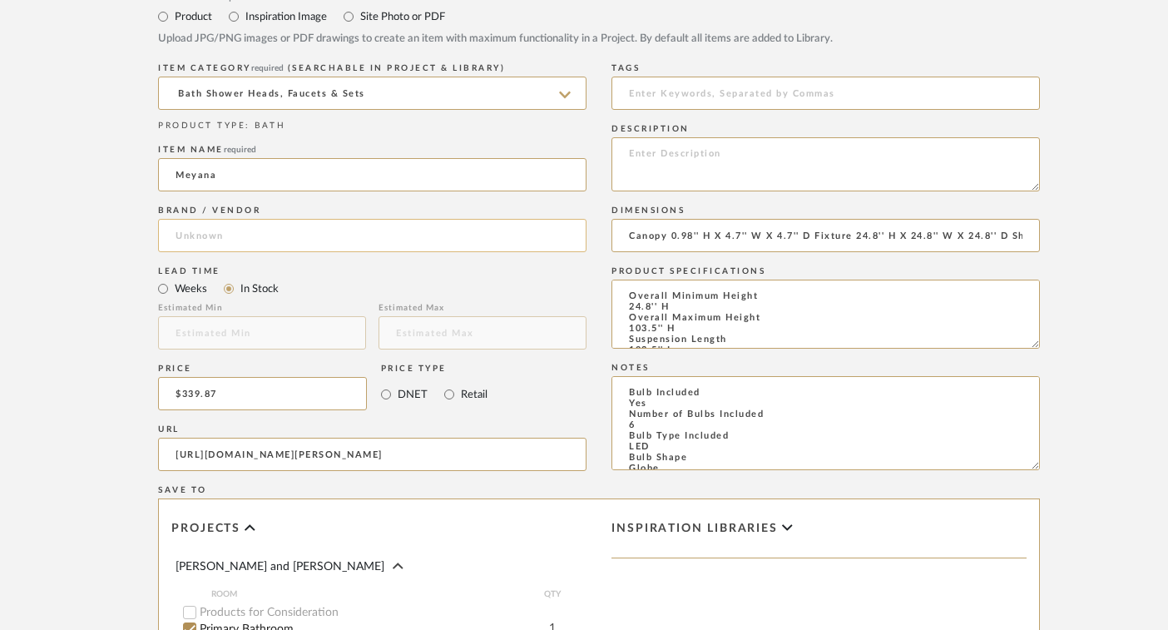
click at [478, 248] on input at bounding box center [372, 235] width 429 height 33
click at [720, 141] on textarea at bounding box center [826, 164] width 429 height 54
paste textarea "Everly Quinn"
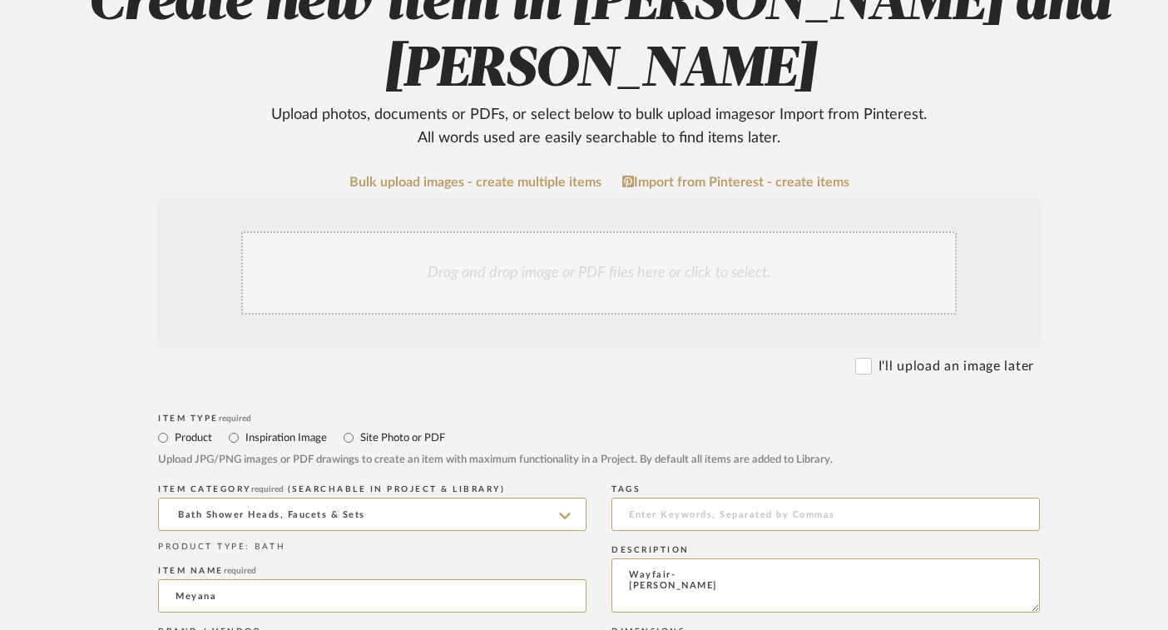
scroll to position [245, 0]
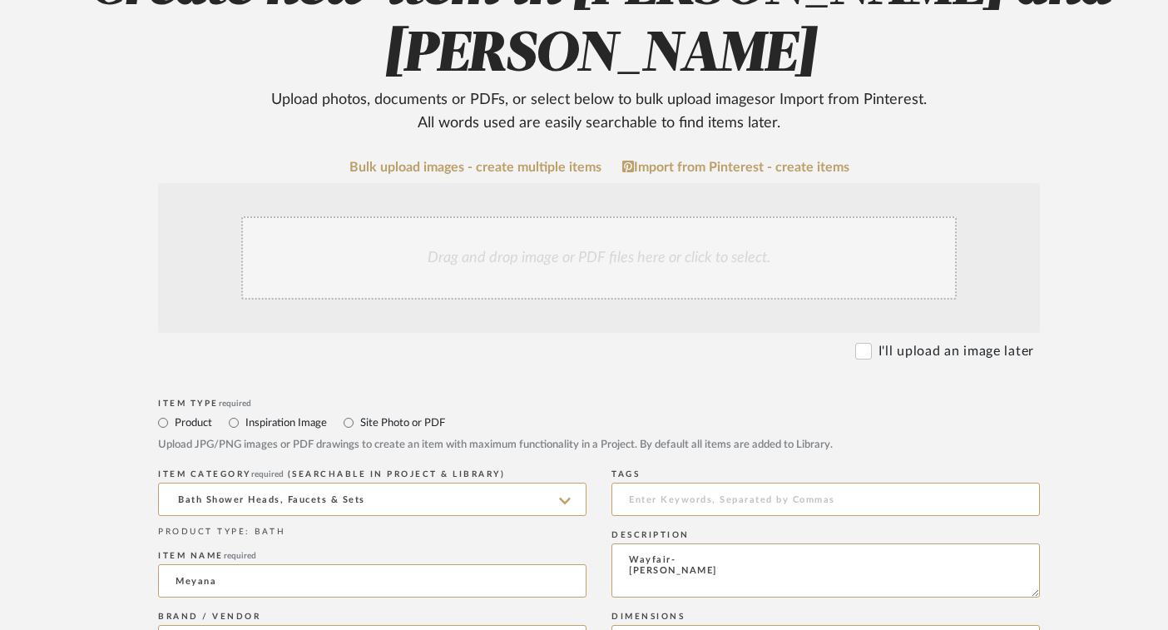
type textarea "Wayfair- Everly Quinn"
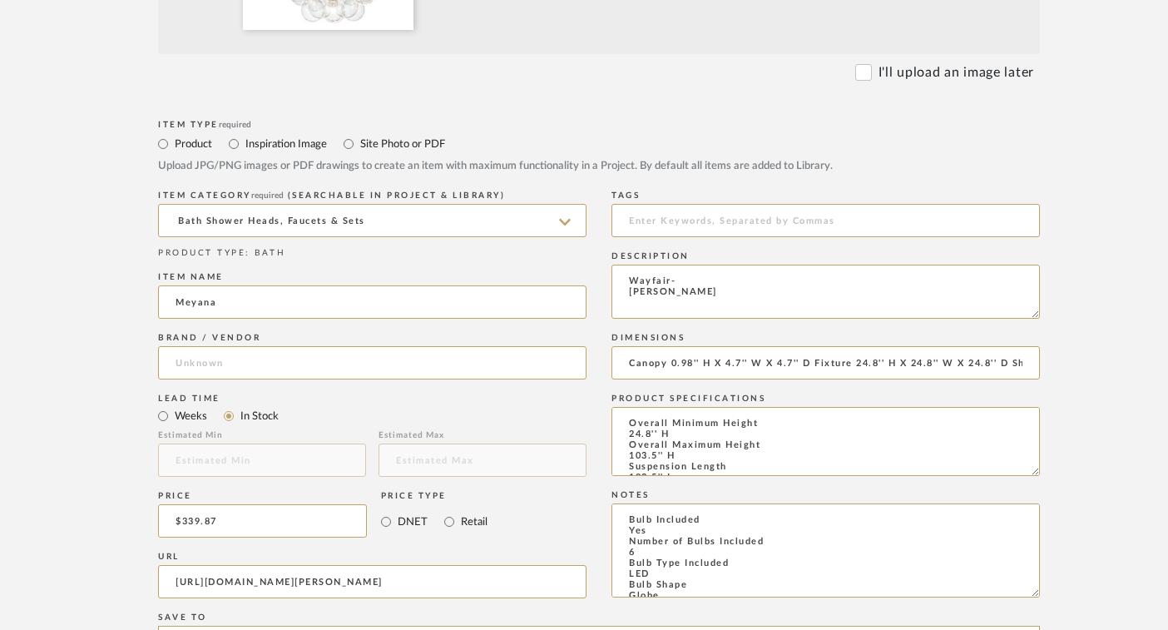
scroll to position [737, 0]
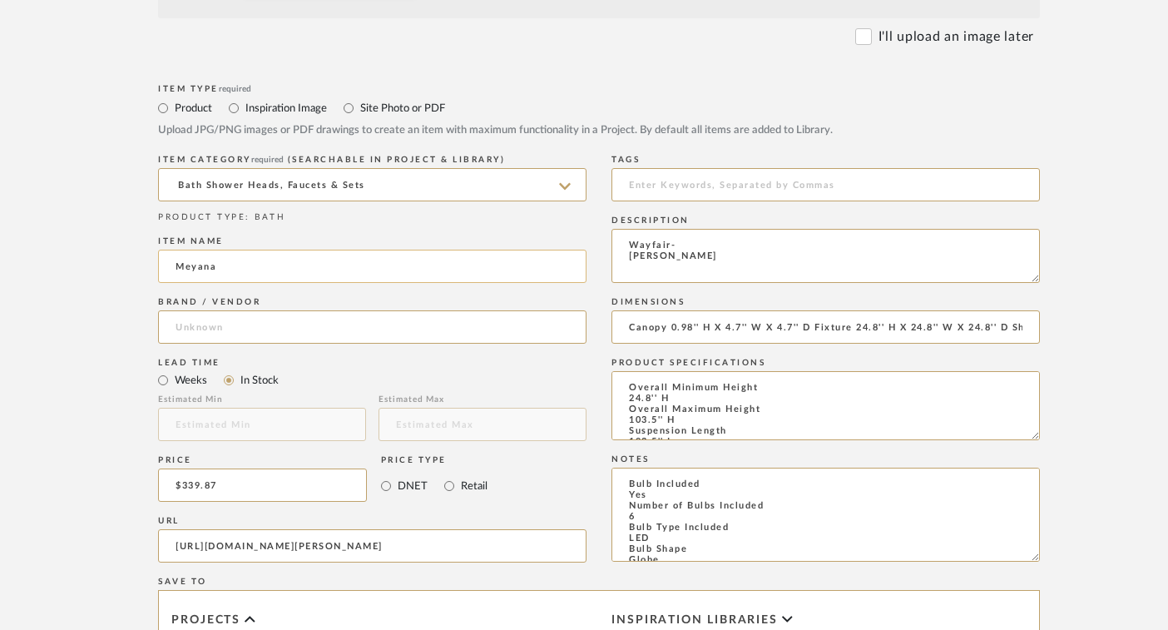
click at [230, 273] on input "Meyana" at bounding box center [372, 266] width 429 height 33
type input "Meyana- Silver/Black"
click at [841, 107] on mat-radio-group "Product Inspiration Image Site Photo or PDF" at bounding box center [599, 107] width 882 height 21
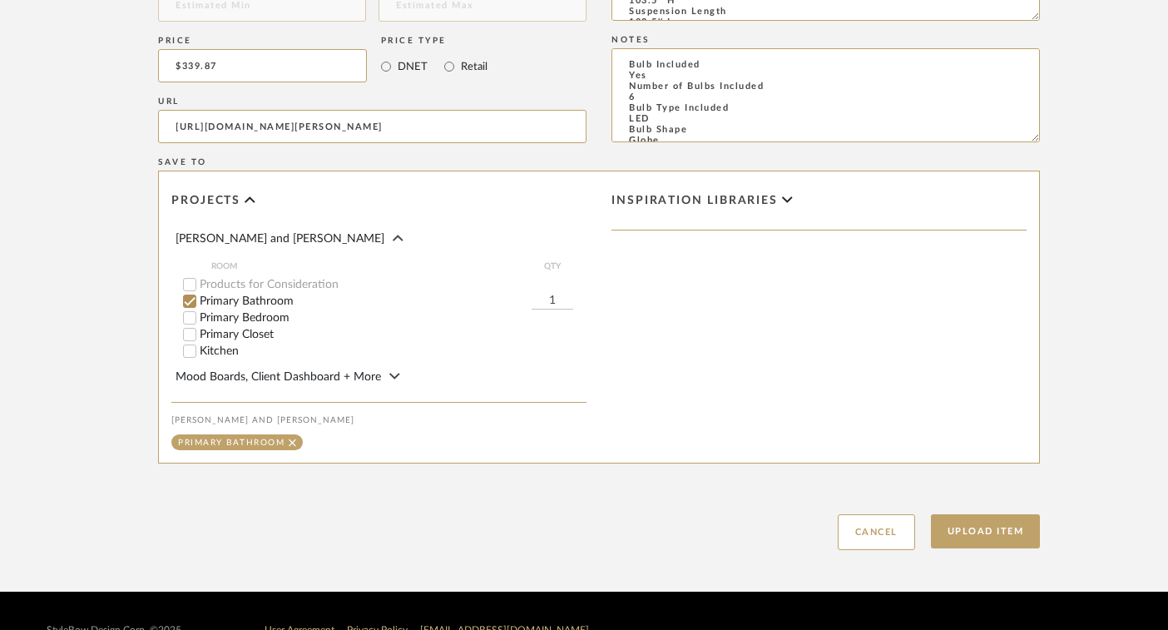
scroll to position [1193, 0]
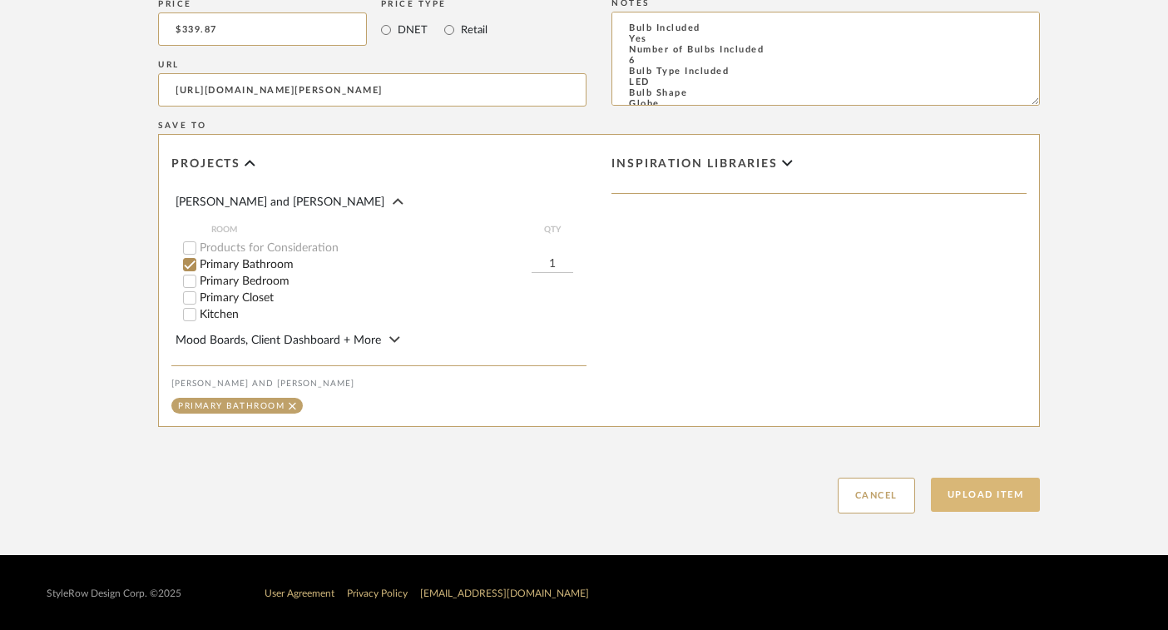
click at [994, 493] on button "Upload Item" at bounding box center [986, 495] width 110 height 34
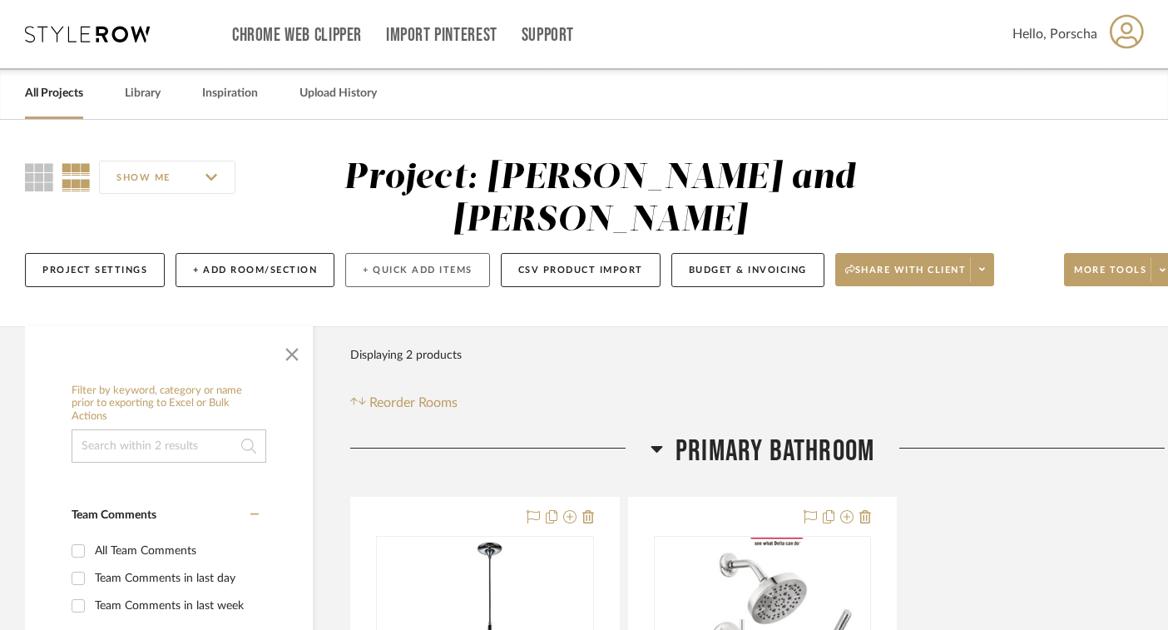
click at [385, 272] on button "+ Quick Add Items" at bounding box center [417, 270] width 145 height 34
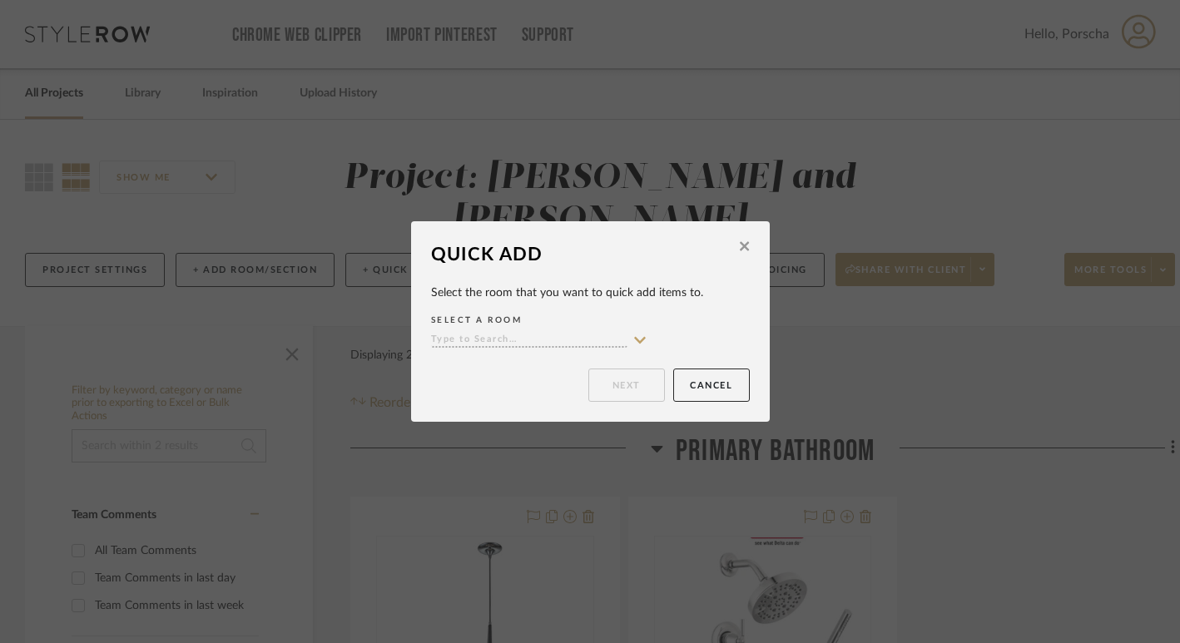
click at [632, 333] on fa-icon at bounding box center [639, 341] width 15 height 16
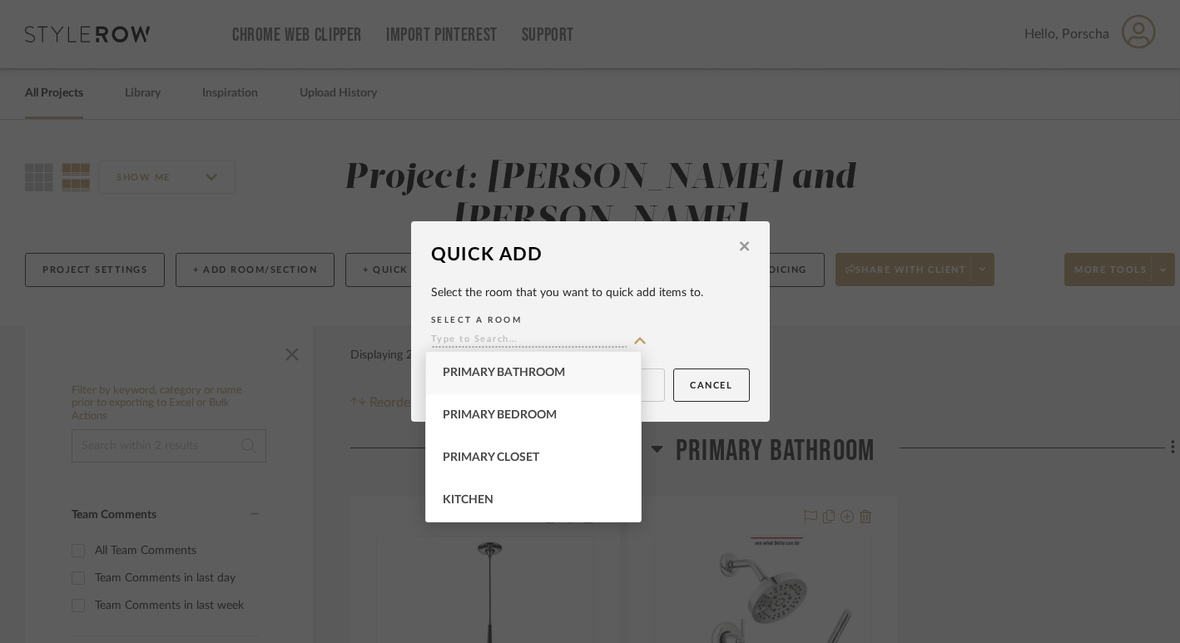
click at [563, 376] on span "Primary Bathroom" at bounding box center [504, 373] width 122 height 12
type input "Primary Bathroom"
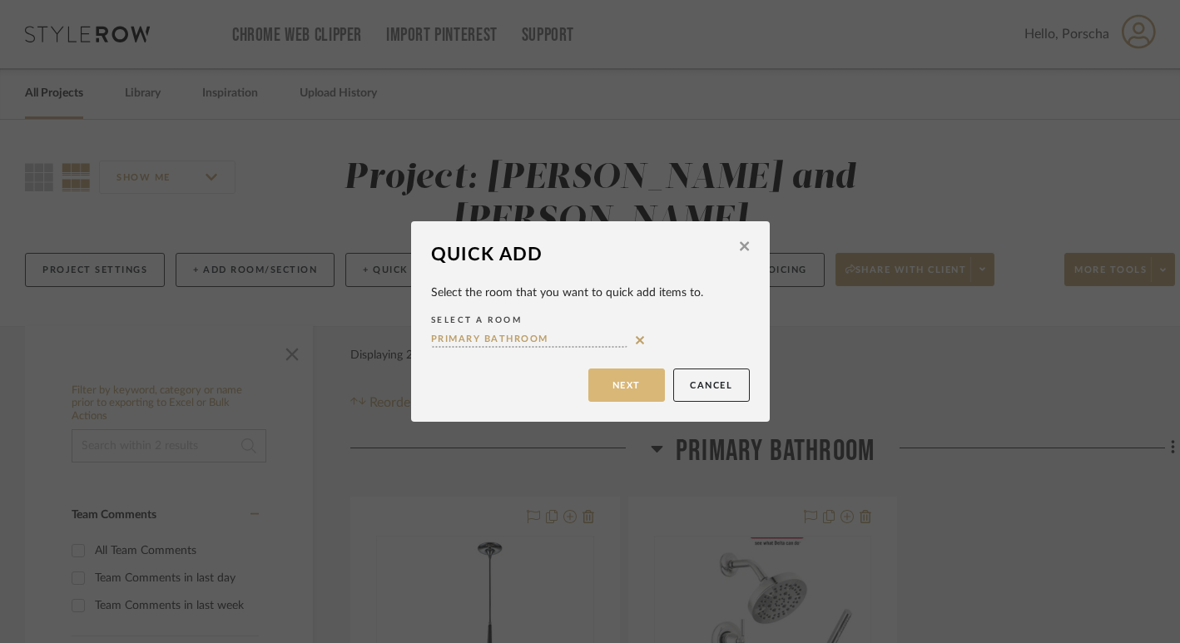
click at [642, 393] on button "Next" at bounding box center [626, 385] width 77 height 33
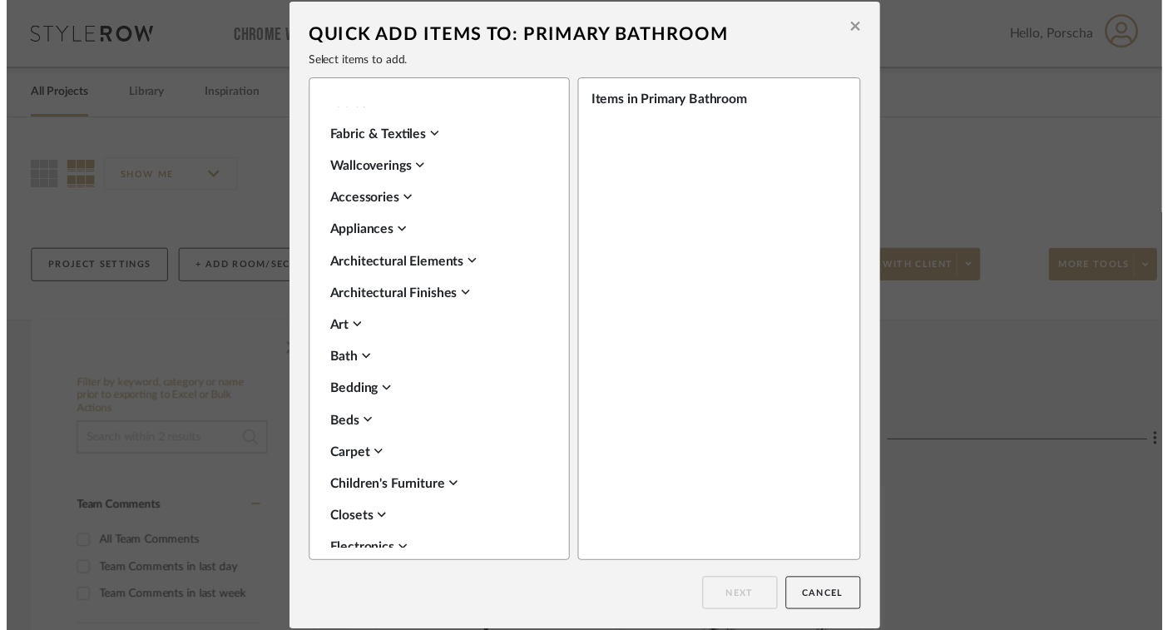
scroll to position [1052, 0]
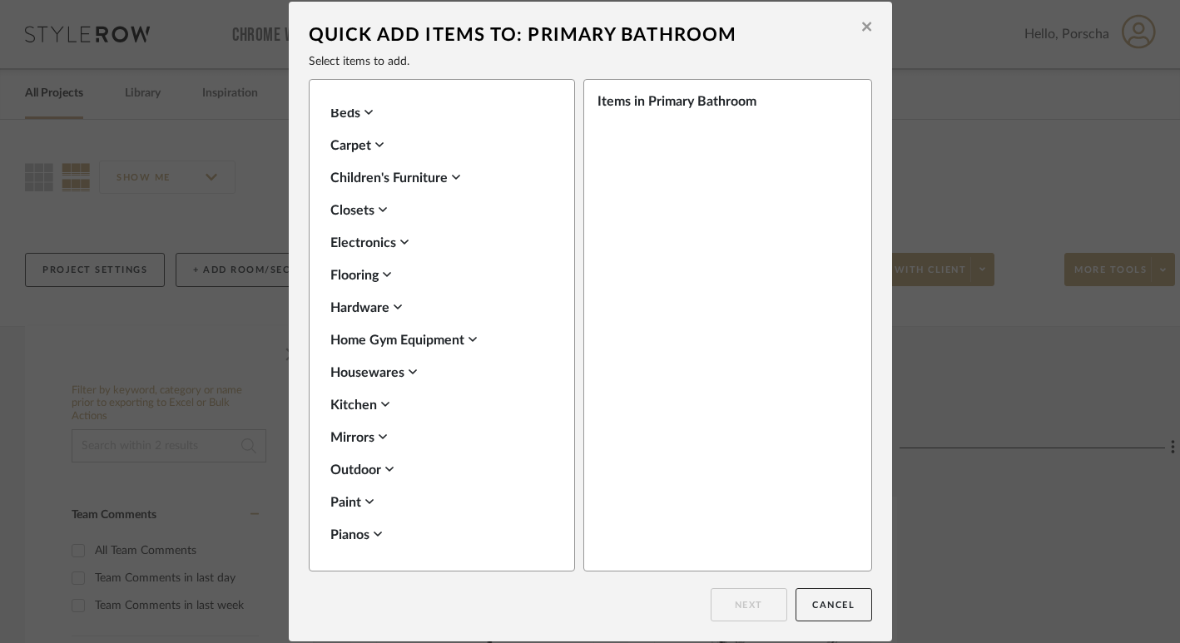
click at [384, 298] on div "Hardware" at bounding box center [437, 308] width 215 height 20
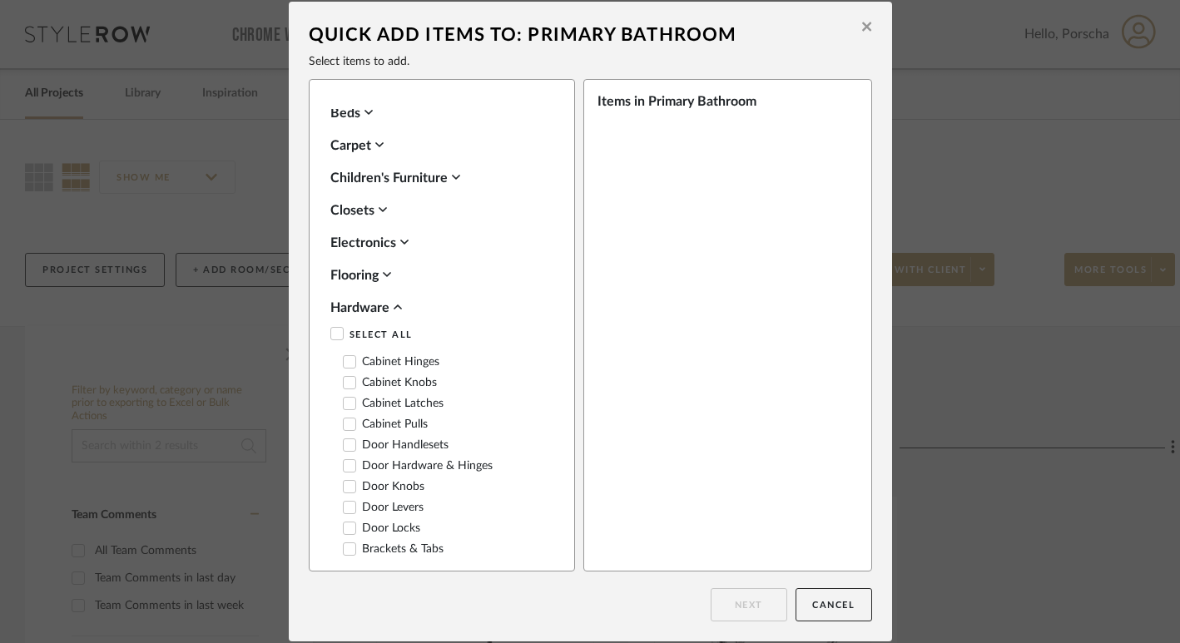
click at [405, 418] on label "Cabinet Pulls" at bounding box center [385, 425] width 85 height 14
click at [730, 604] on button "Next" at bounding box center [749, 604] width 77 height 33
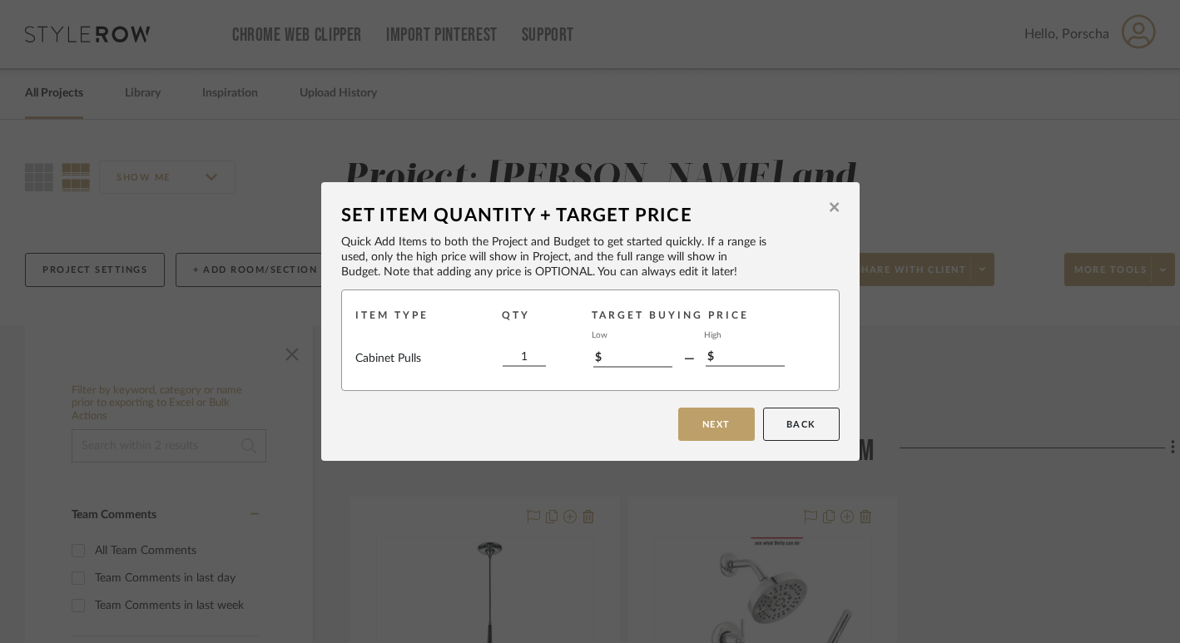
click at [836, 210] on button at bounding box center [834, 209] width 26 height 39
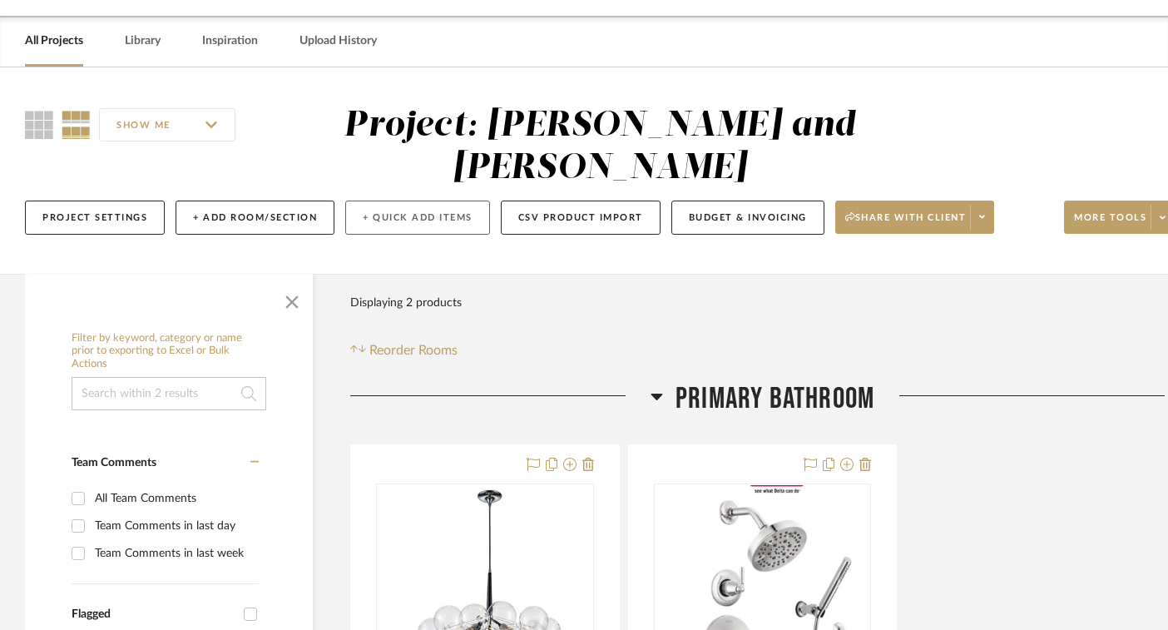
scroll to position [62, 0]
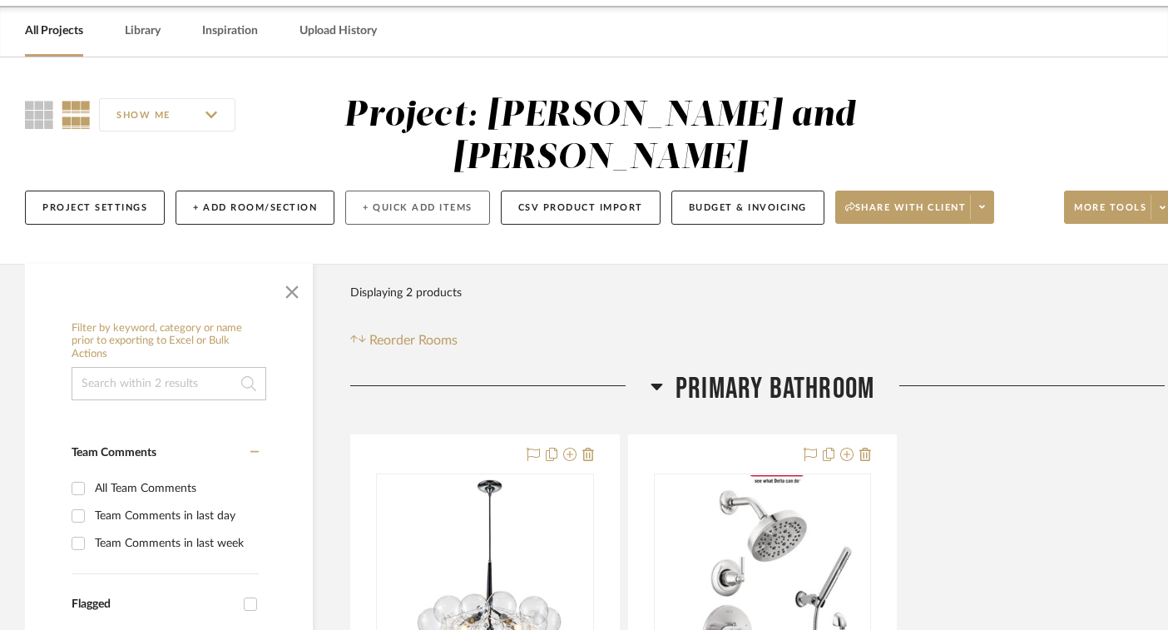
click at [388, 202] on button "+ Quick Add Items" at bounding box center [417, 208] width 145 height 34
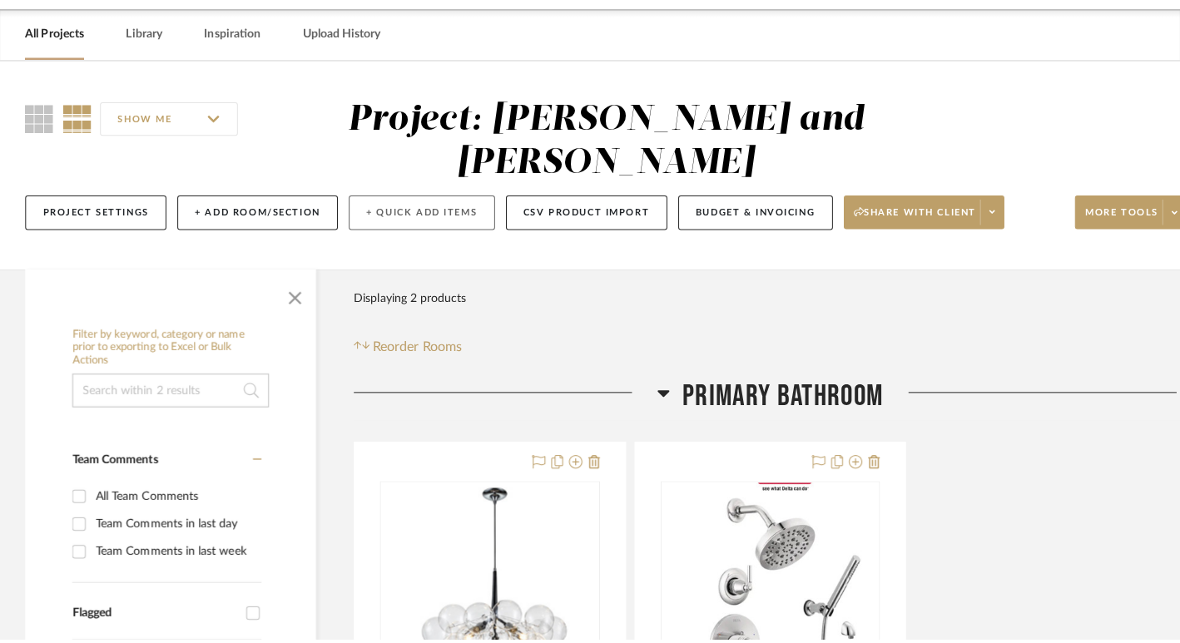
scroll to position [0, 0]
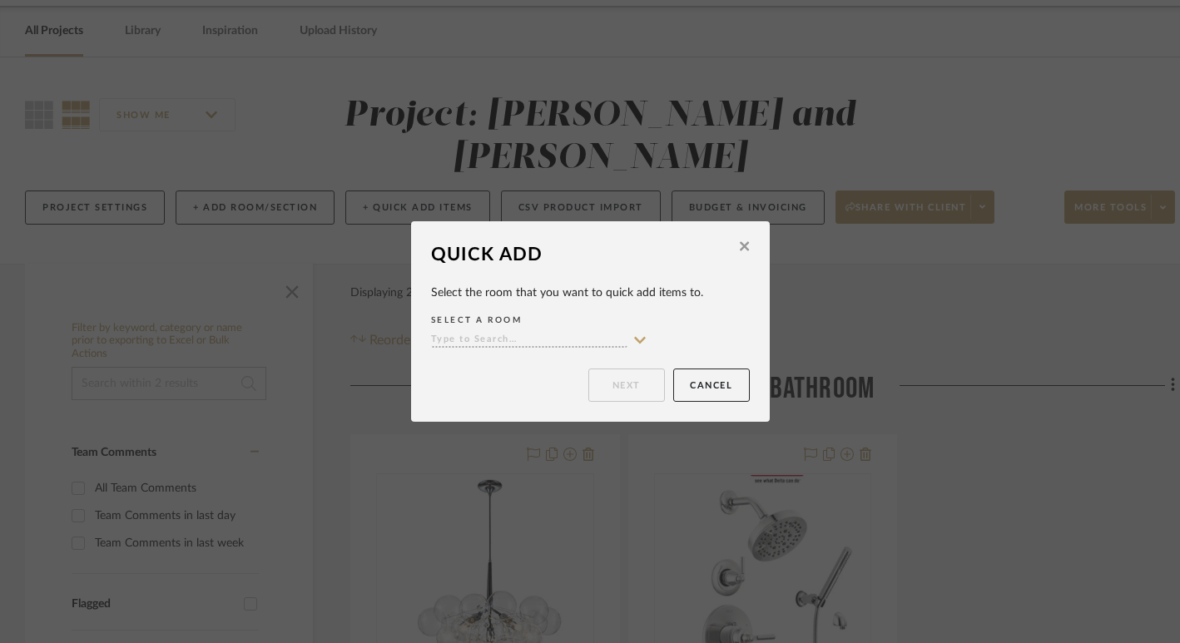
click at [601, 335] on input at bounding box center [529, 341] width 196 height 16
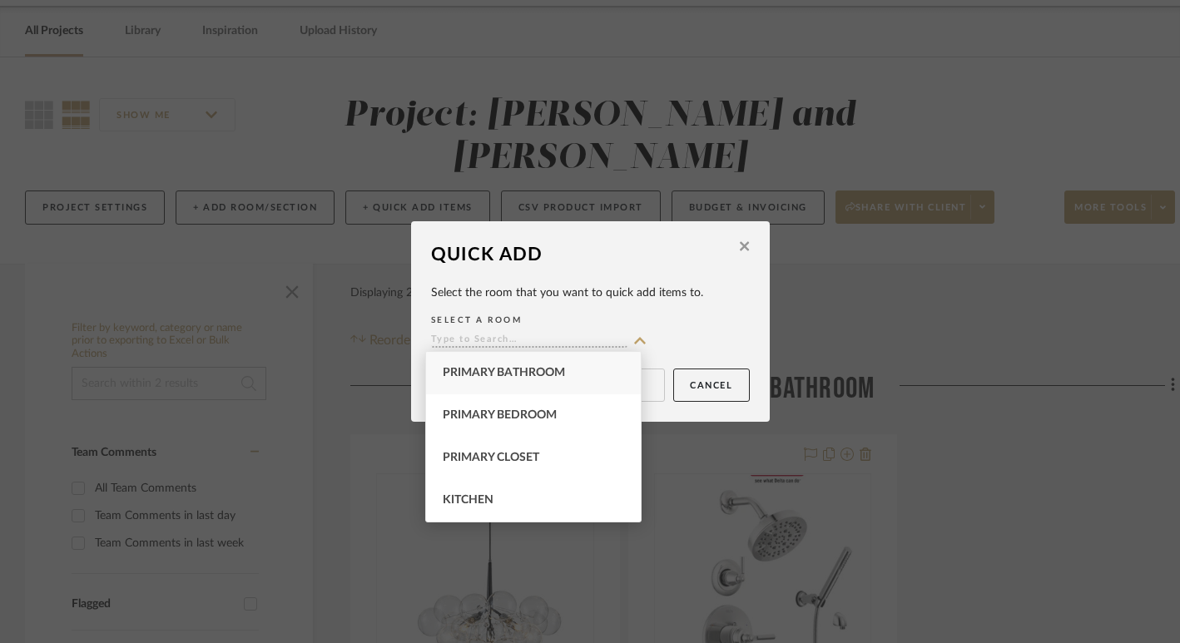
click at [572, 389] on div "Primary Bathroom" at bounding box center [533, 373] width 215 height 42
type input "Primary Bathroom"
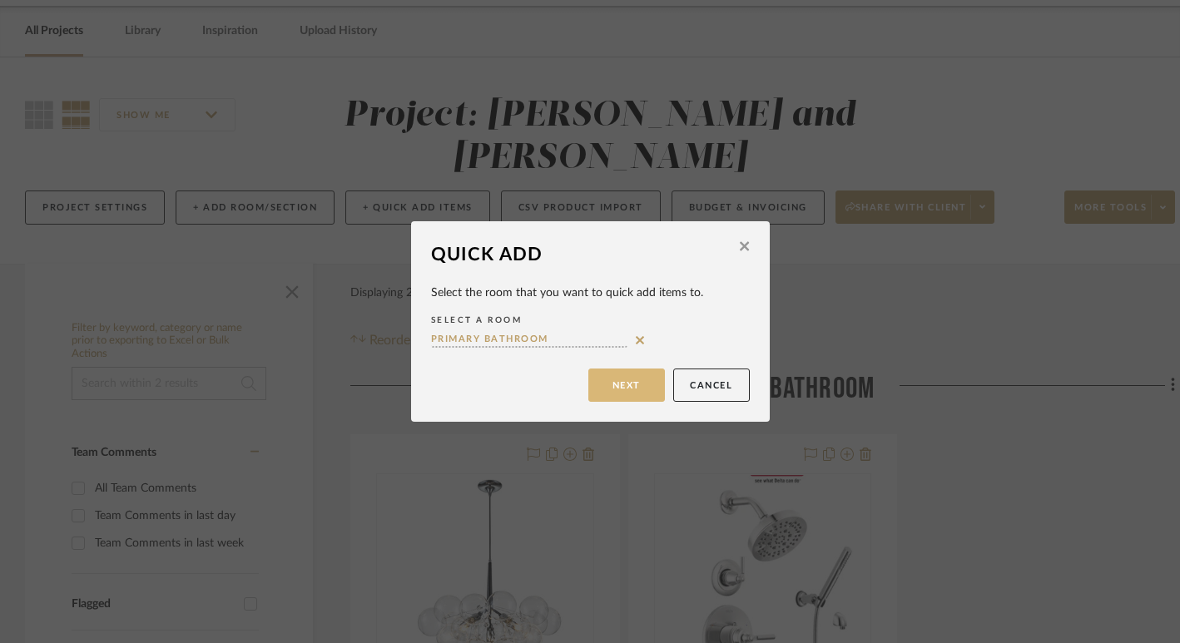
click at [604, 389] on button "Next" at bounding box center [626, 385] width 77 height 33
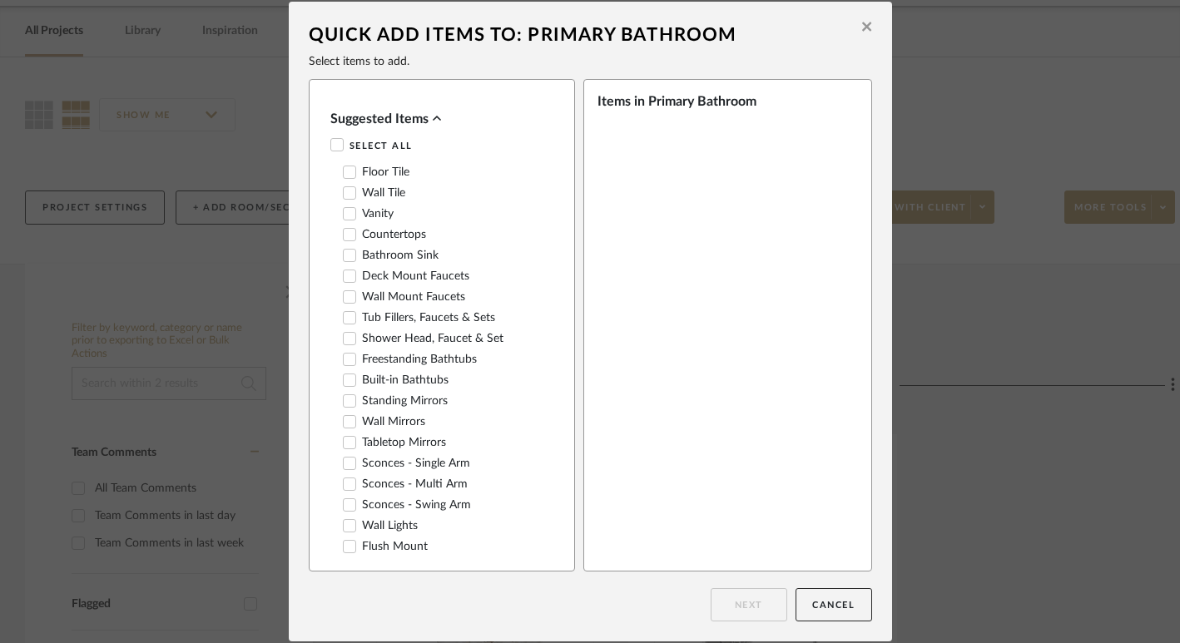
click at [862, 30] on icon at bounding box center [866, 26] width 9 height 9
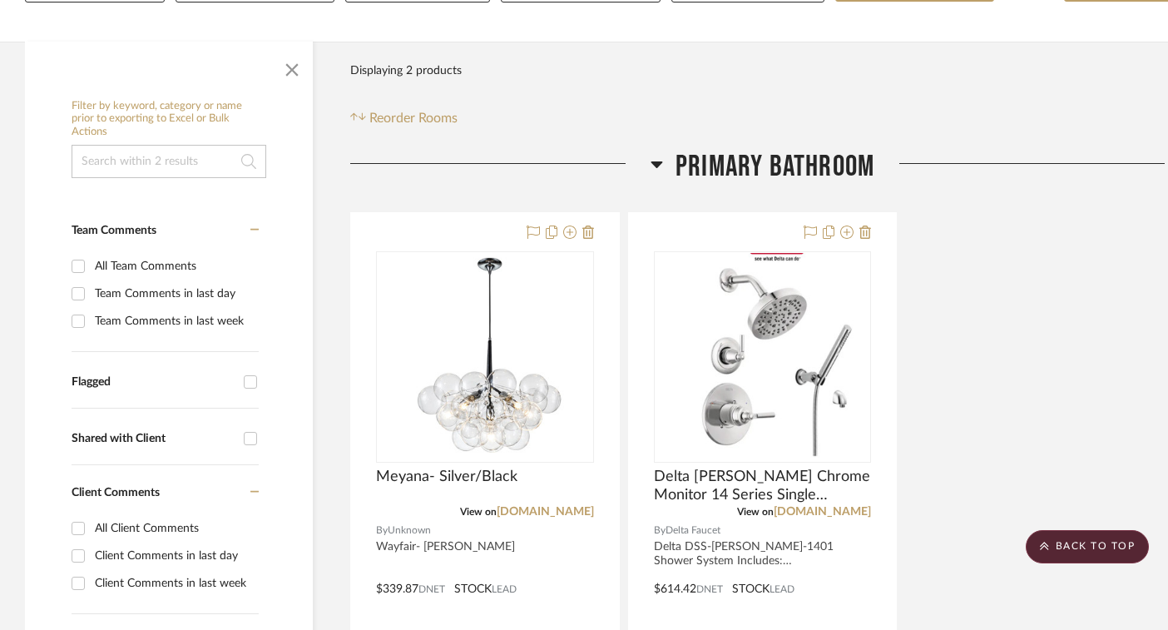
scroll to position [281, 0]
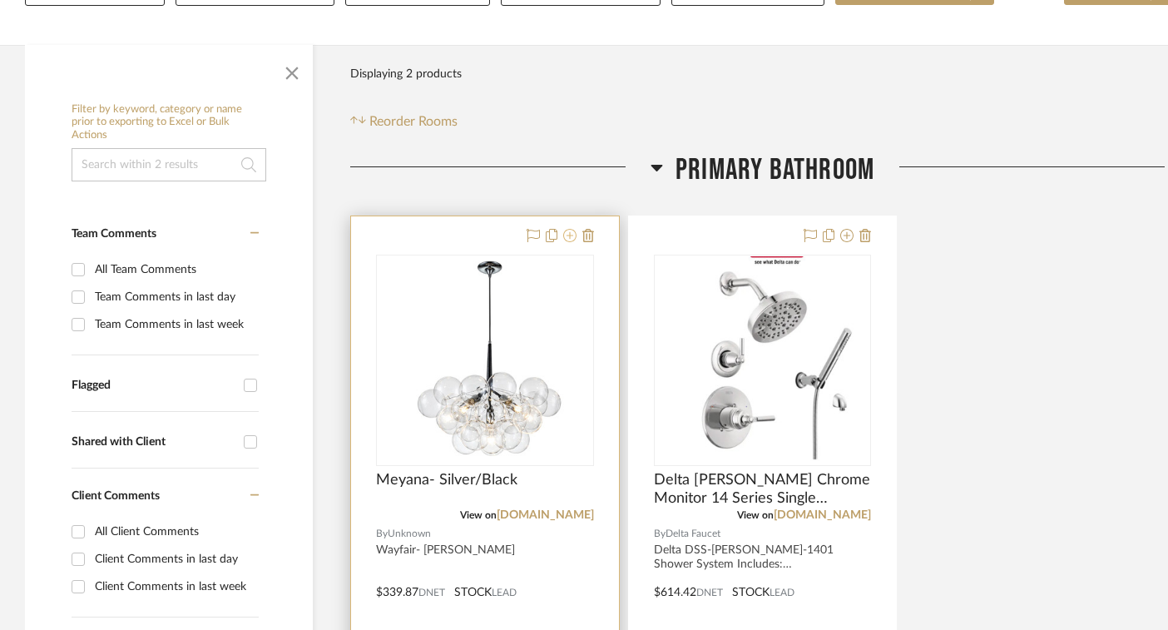
click at [569, 236] on icon at bounding box center [569, 235] width 13 height 13
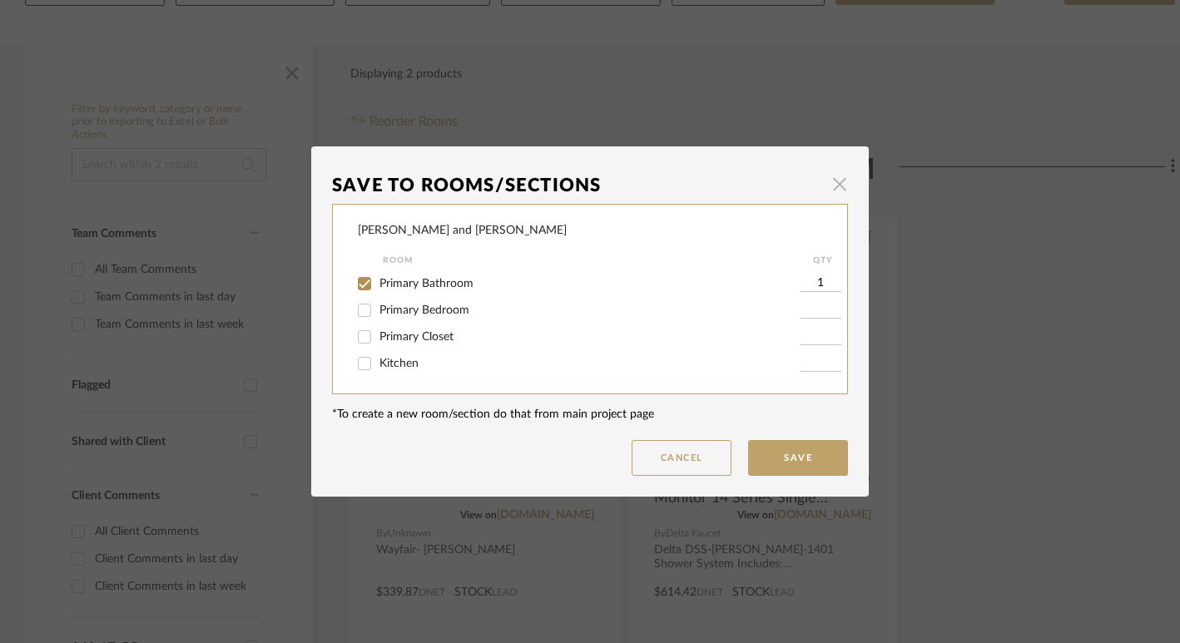
click at [826, 188] on span "button" at bounding box center [839, 183] width 33 height 33
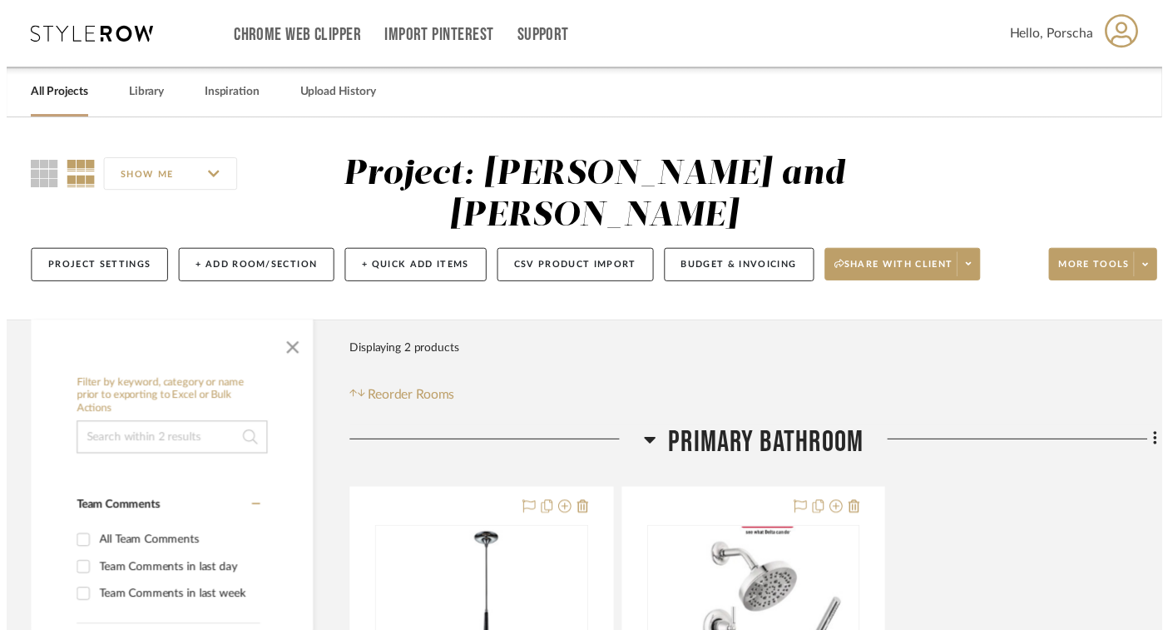
scroll to position [281, 0]
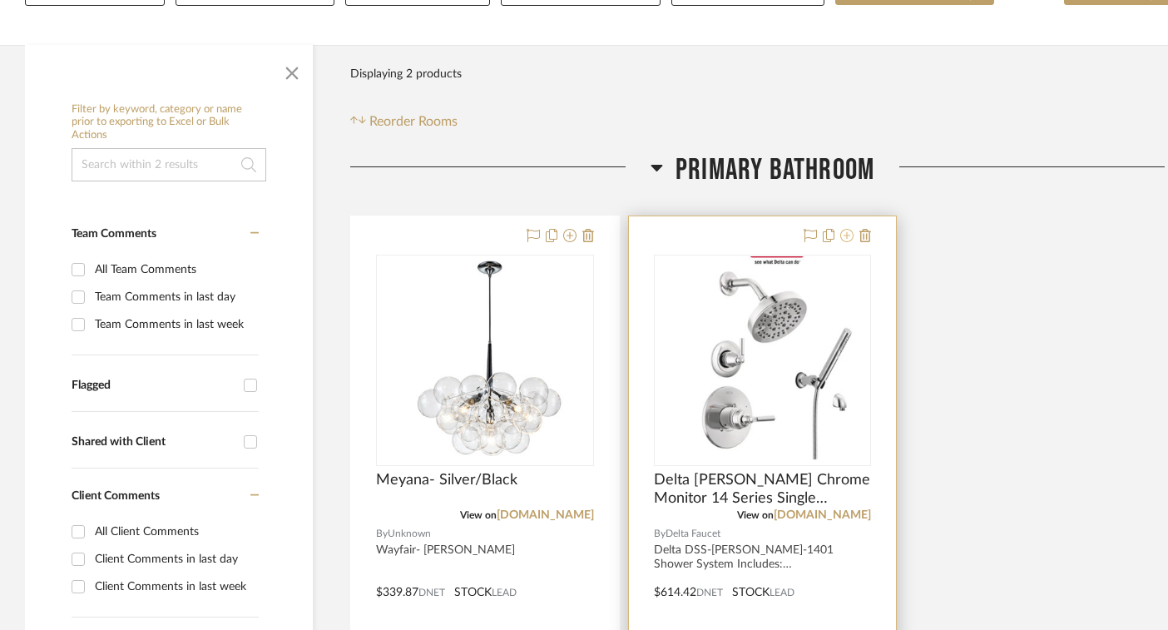
click at [849, 237] on icon at bounding box center [846, 235] width 13 height 13
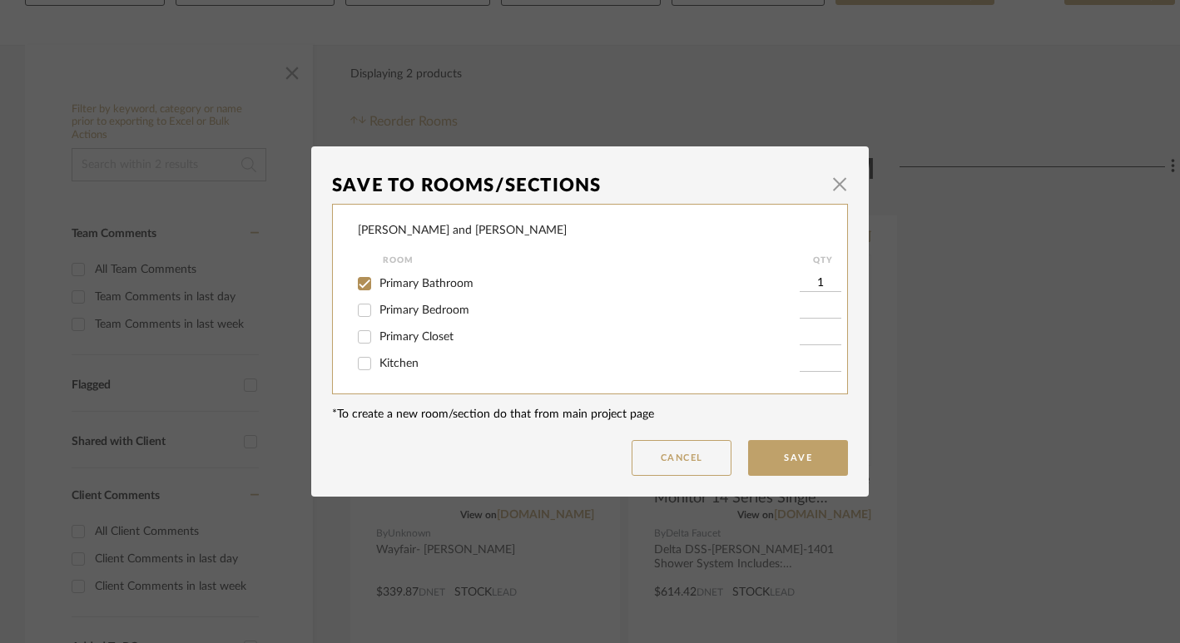
click at [827, 280] on input "1" at bounding box center [821, 283] width 42 height 17
type input "2"
click at [809, 458] on button "Save" at bounding box center [798, 458] width 100 height 36
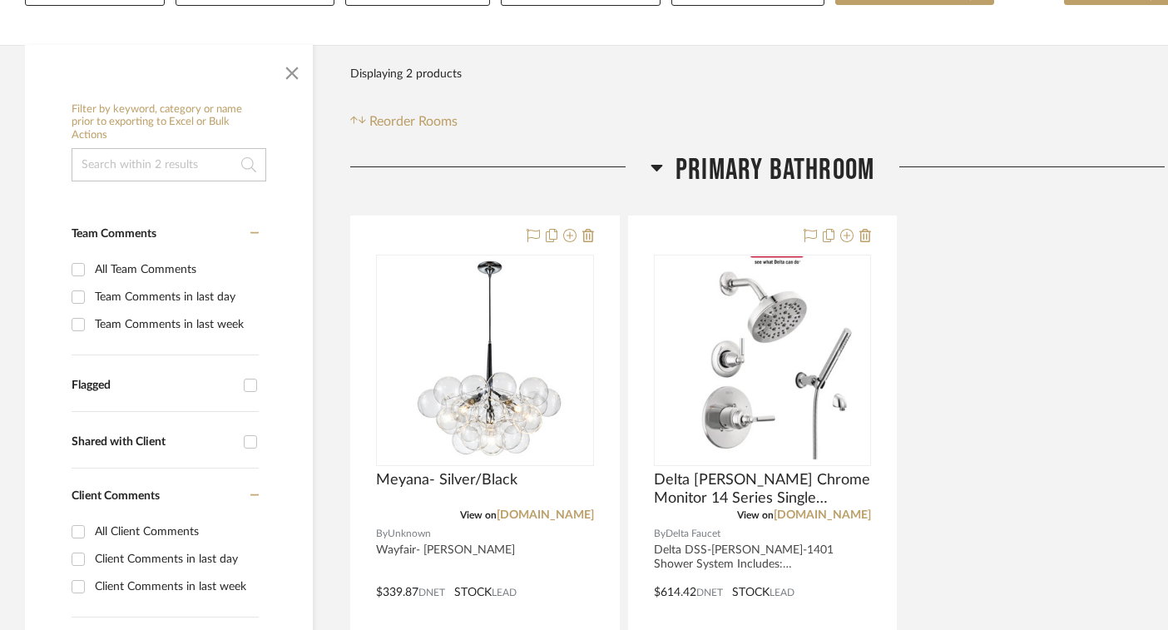
scroll to position [281, 30]
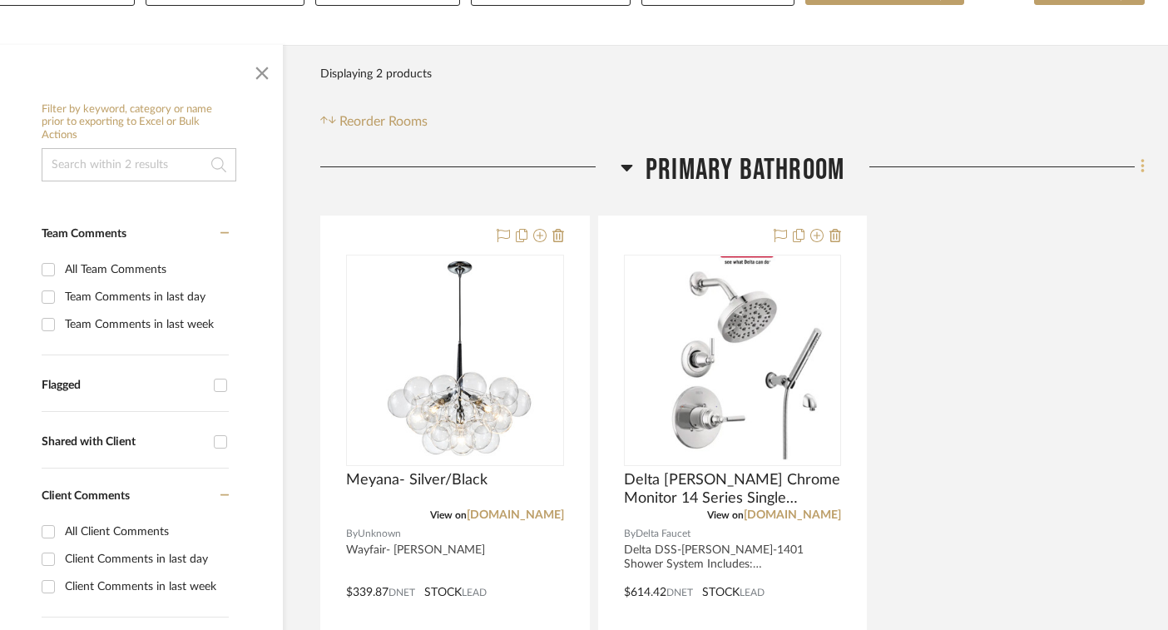
click at [1142, 171] on icon at bounding box center [1143, 166] width 5 height 18
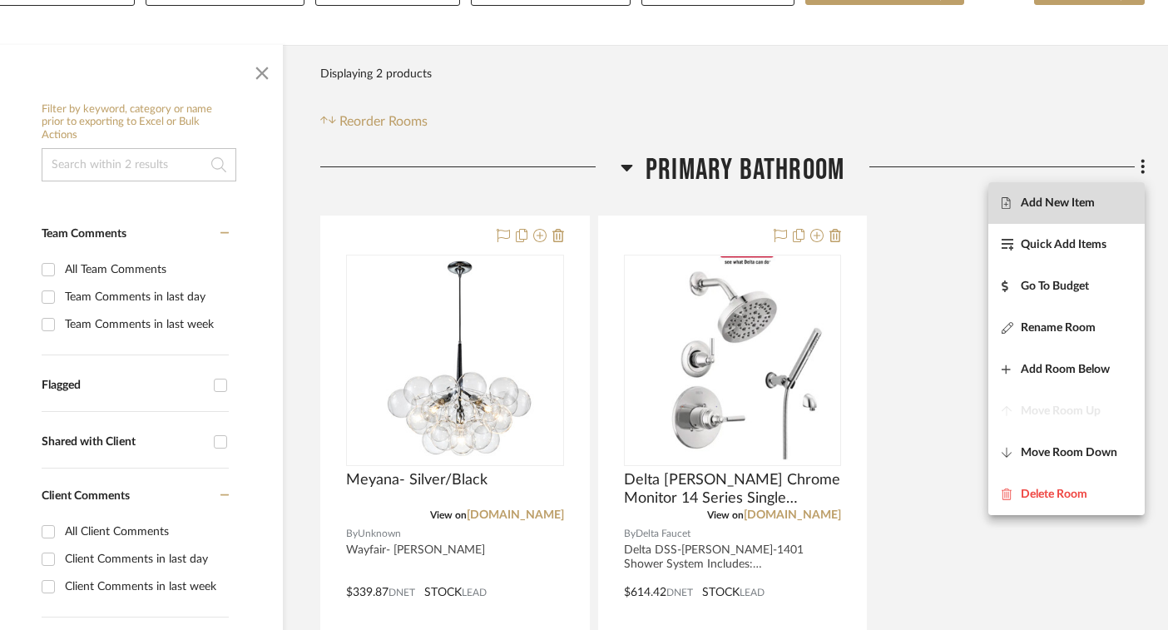
click at [1074, 210] on button "Add New Item" at bounding box center [1067, 203] width 156 height 42
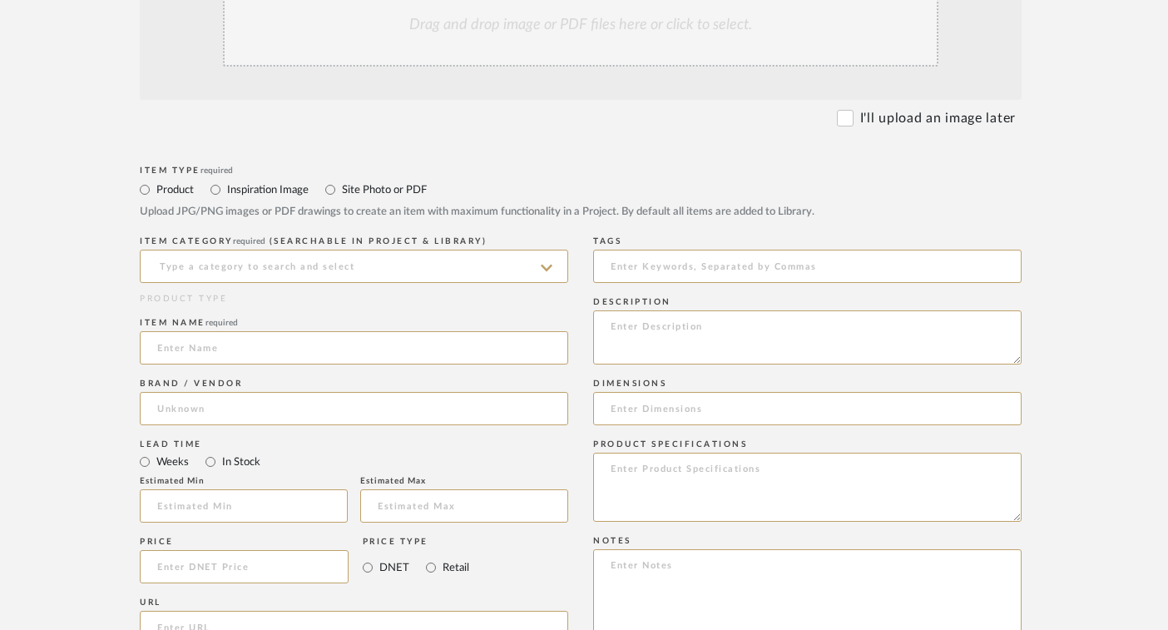
scroll to position [483, 18]
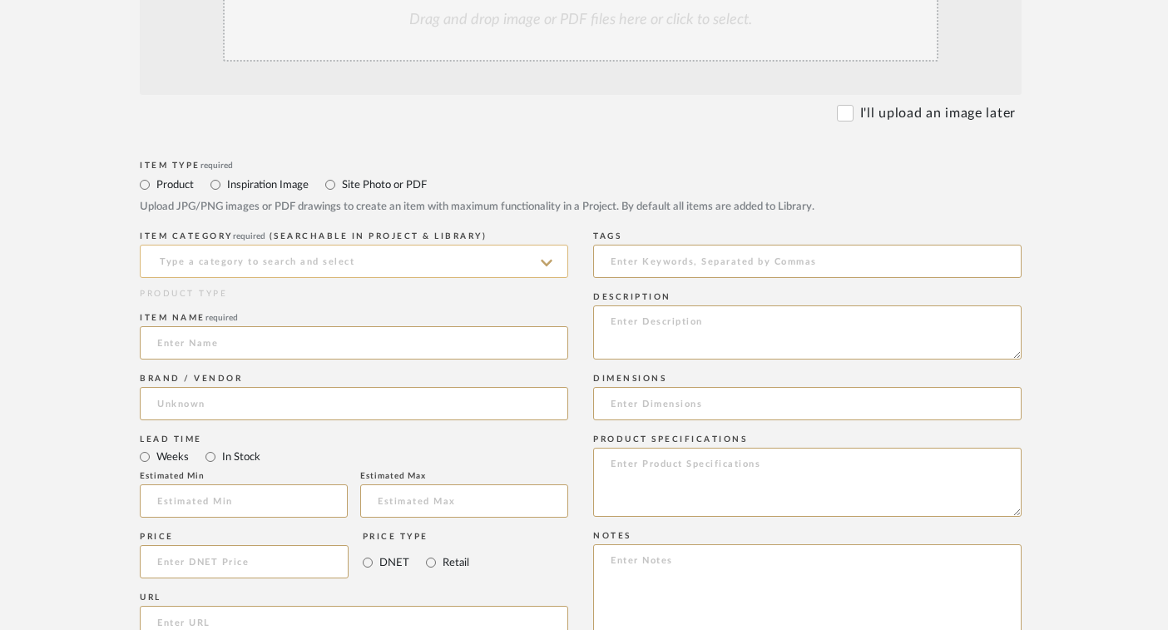
click at [385, 271] on input at bounding box center [354, 261] width 429 height 33
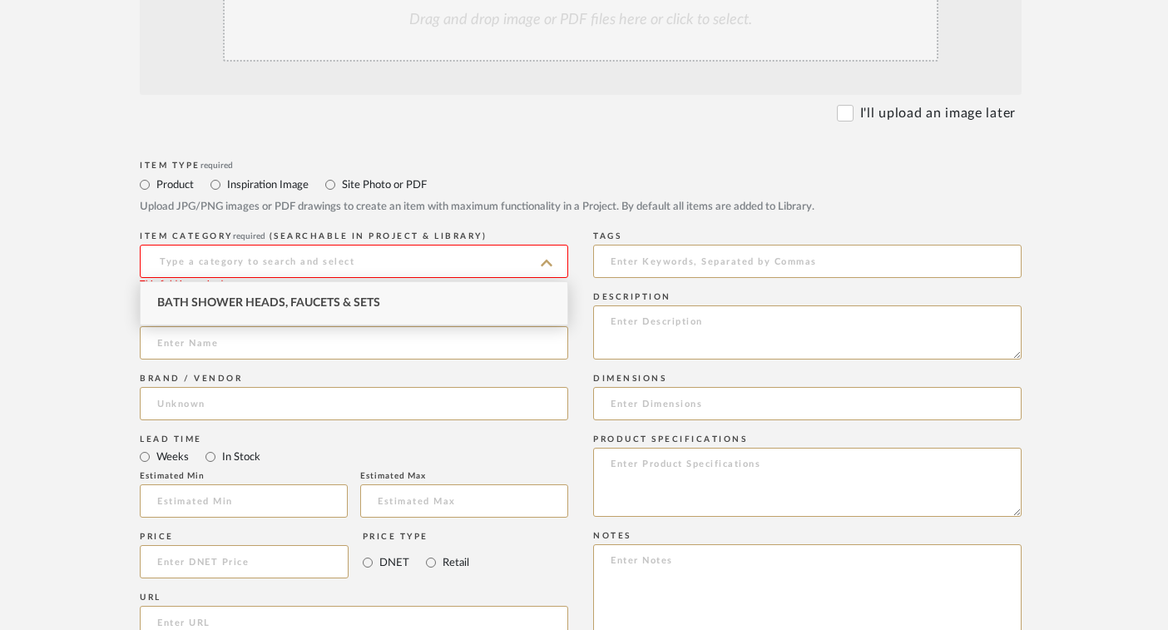
click at [402, 222] on div "Item Type required Product Inspiration Image Site Photo or PDF Upload JPG/PNG i…" at bounding box center [581, 191] width 882 height 71
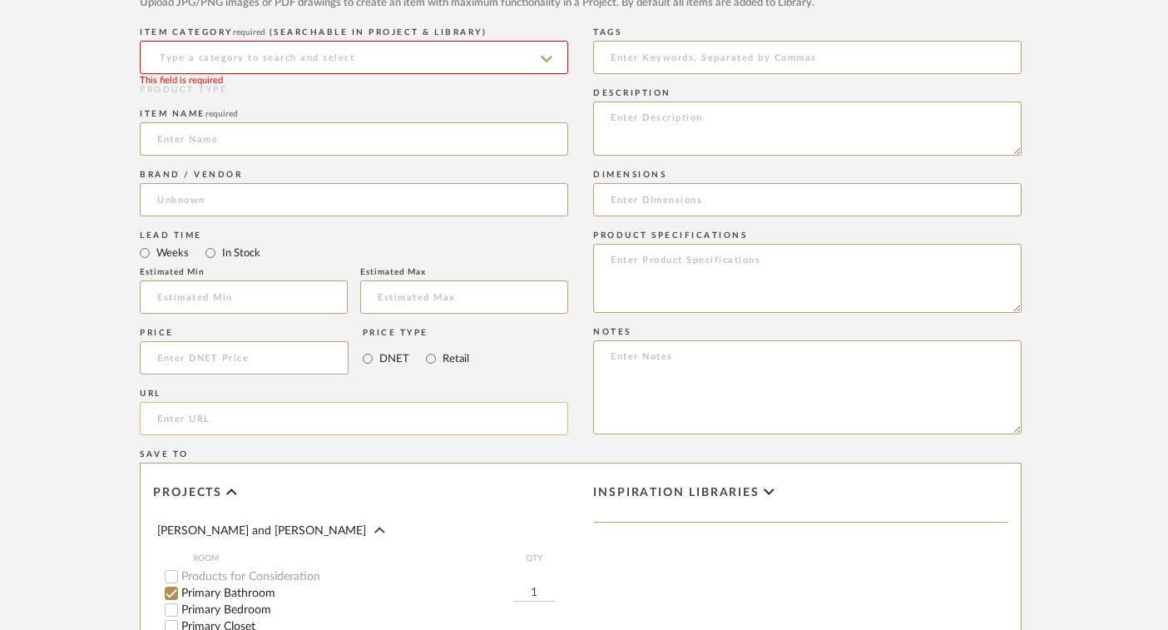
scroll to position [691, 18]
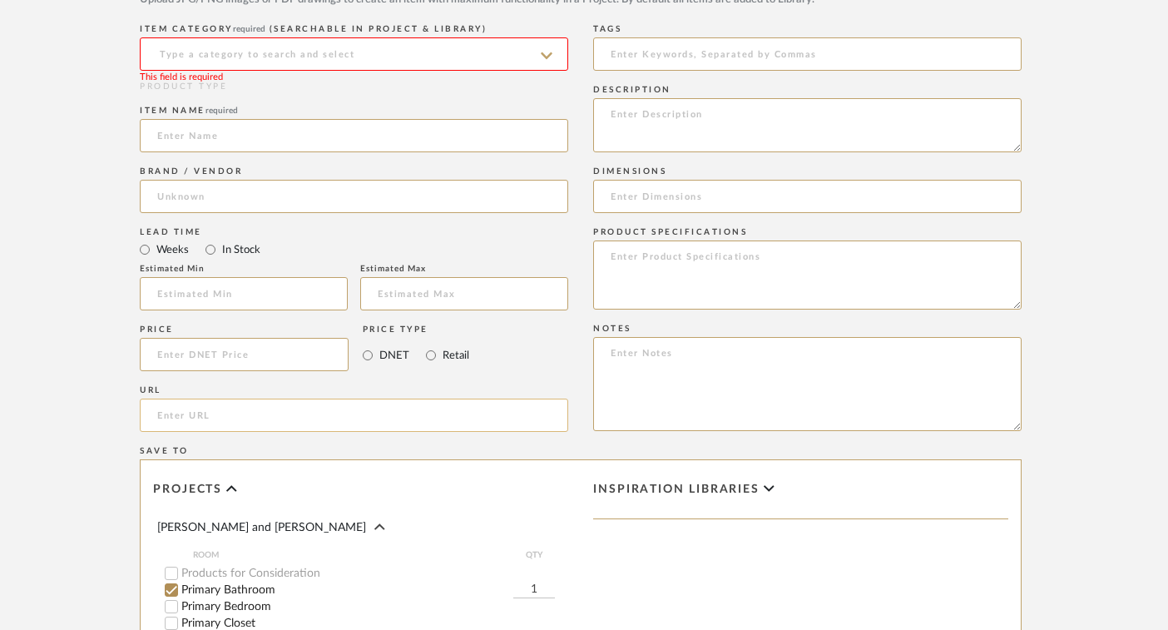
click at [458, 416] on input "url" at bounding box center [354, 415] width 429 height 33
paste input "https://www.amazon.com/9BUILD-Cabinet-Kitchen-Cabinets-Hardware/dp/B0F2HNZQMH/r…"
type input "https://www.amazon.com/9BUILD-Cabinet-Kitchen-Cabinets-Hardware/dp/B0F2HNZQMH/r…"
click at [429, 355] on input "Retail" at bounding box center [431, 355] width 20 height 20
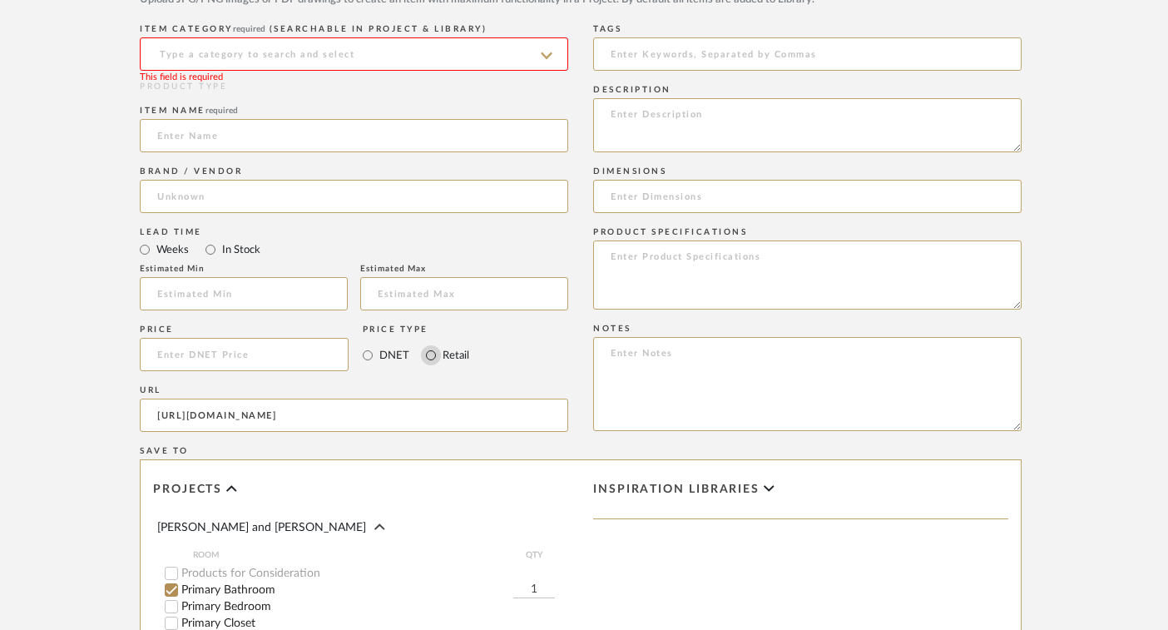
radio input "true"
click at [286, 358] on input at bounding box center [244, 354] width 209 height 33
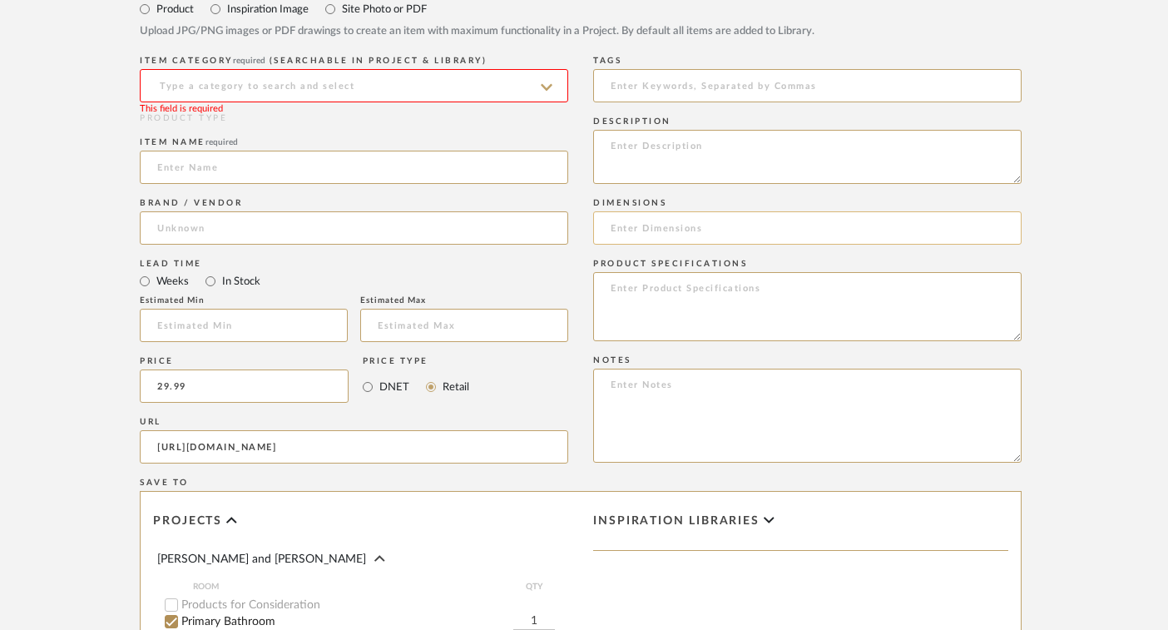
scroll to position [654, 18]
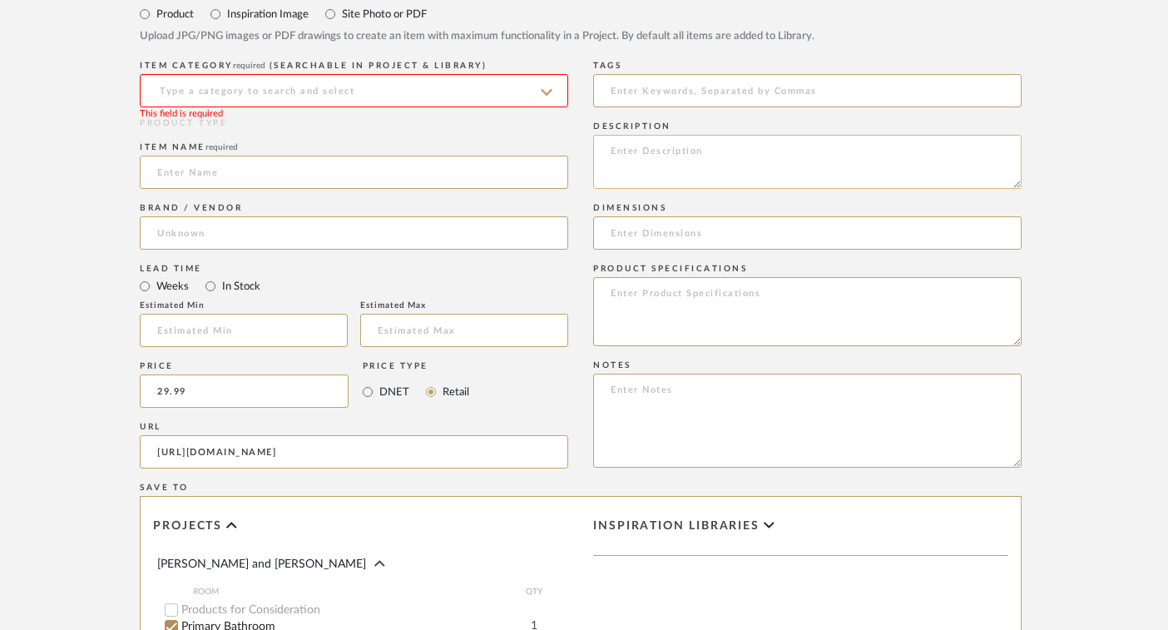
type input "$29.99"
click at [629, 166] on textarea at bounding box center [807, 162] width 429 height 54
type textarea "10 pack 5in"
click at [237, 174] on input at bounding box center [354, 172] width 429 height 33
paste input "Matte Black Cabinet Pulls Kitchen Cabinet Handles Black Cabinets Hardware Kitch…"
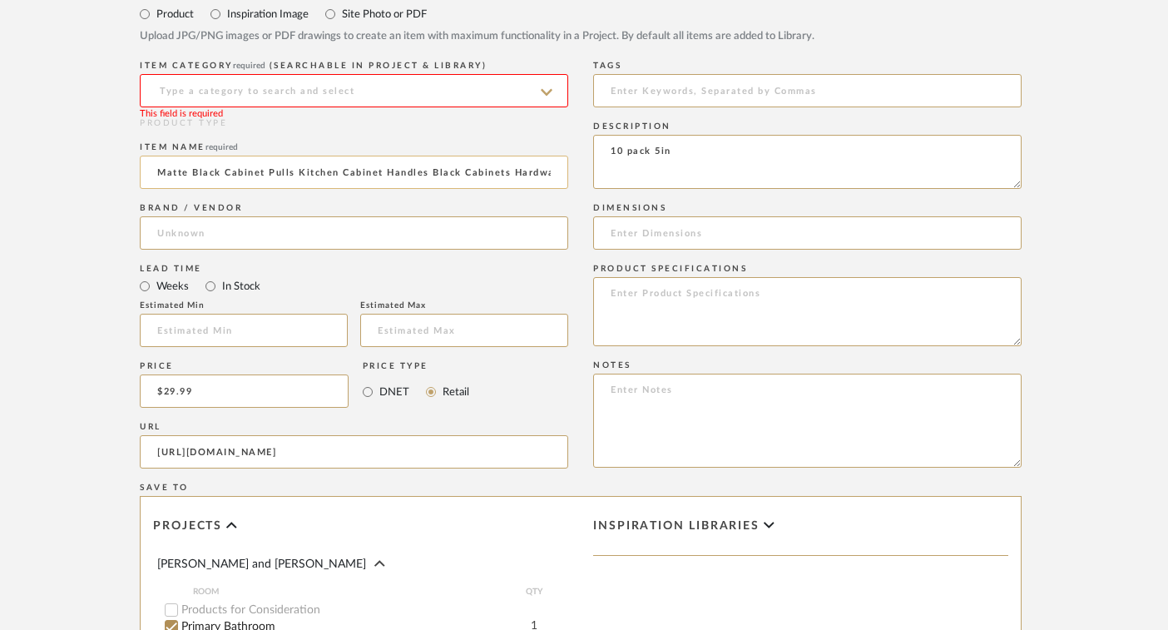
scroll to position [0, 124]
type input "Matte Black Cabinet Pulls Kitchen Cabinet Handles Black Cabinets Hardware Kitch…"
click at [231, 234] on input at bounding box center [354, 232] width 429 height 33
type input "9BuildStore"
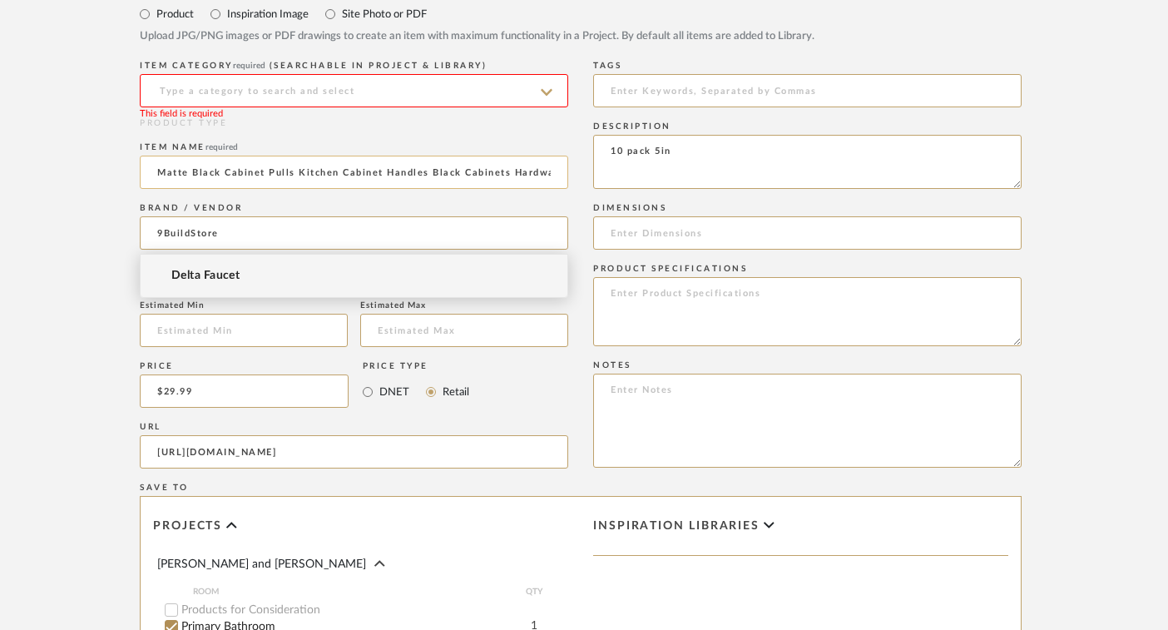
click at [295, 185] on input "Matte Black Cabinet Pulls Kitchen Cabinet Handles Black Cabinets Hardware Kitch…" at bounding box center [354, 172] width 429 height 33
click at [607, 151] on textarea "10 pack 5in" at bounding box center [807, 162] width 429 height 54
type textarea "9BuildStore 10 pack 5in"
click at [548, 93] on icon at bounding box center [547, 92] width 12 height 7
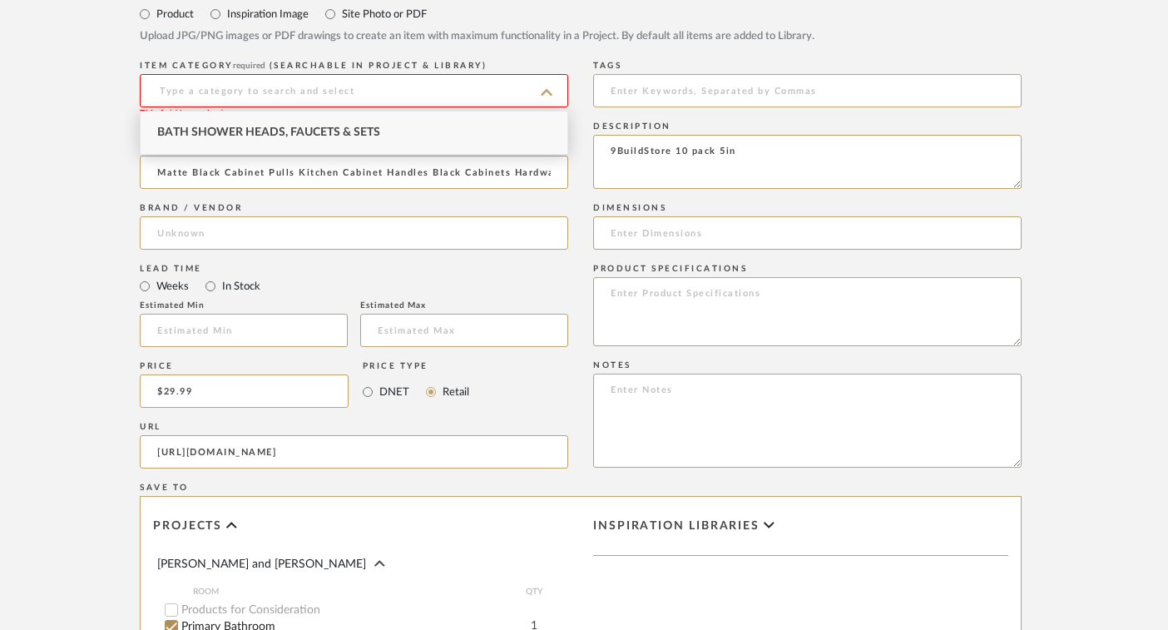
click at [504, 132] on div "Bath Shower Heads, Faucets & Sets" at bounding box center [354, 132] width 427 height 42
type input "Bath Shower Heads, Faucets & Sets"
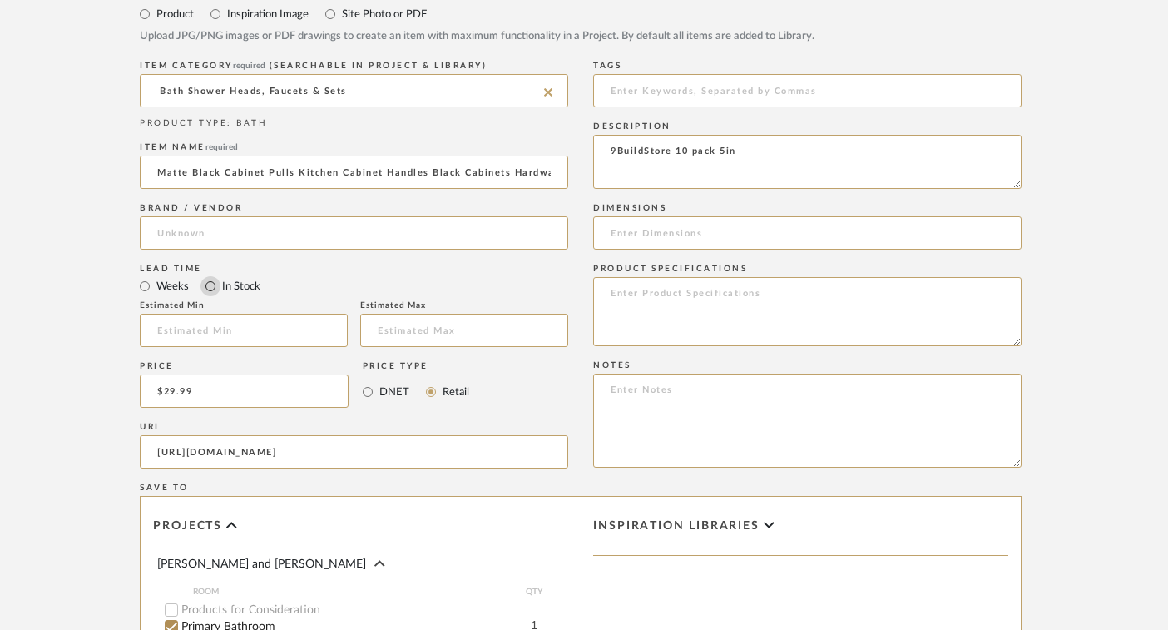
click at [207, 290] on input "In Stock" at bounding box center [211, 286] width 20 height 20
radio input "true"
click at [642, 236] on input at bounding box center [807, 232] width 429 height 33
paste input "Size of Cabinet Pull: Hole Centers(CC): 5 inch(128MM); Overall Length: 6.6 inch…"
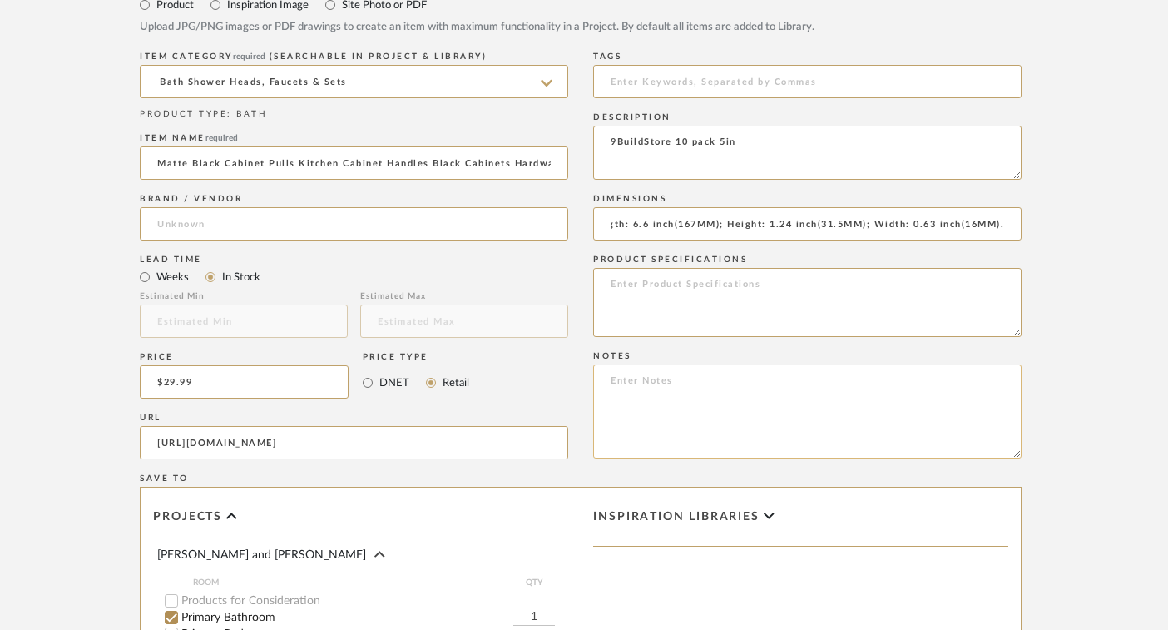
scroll to position [668, 18]
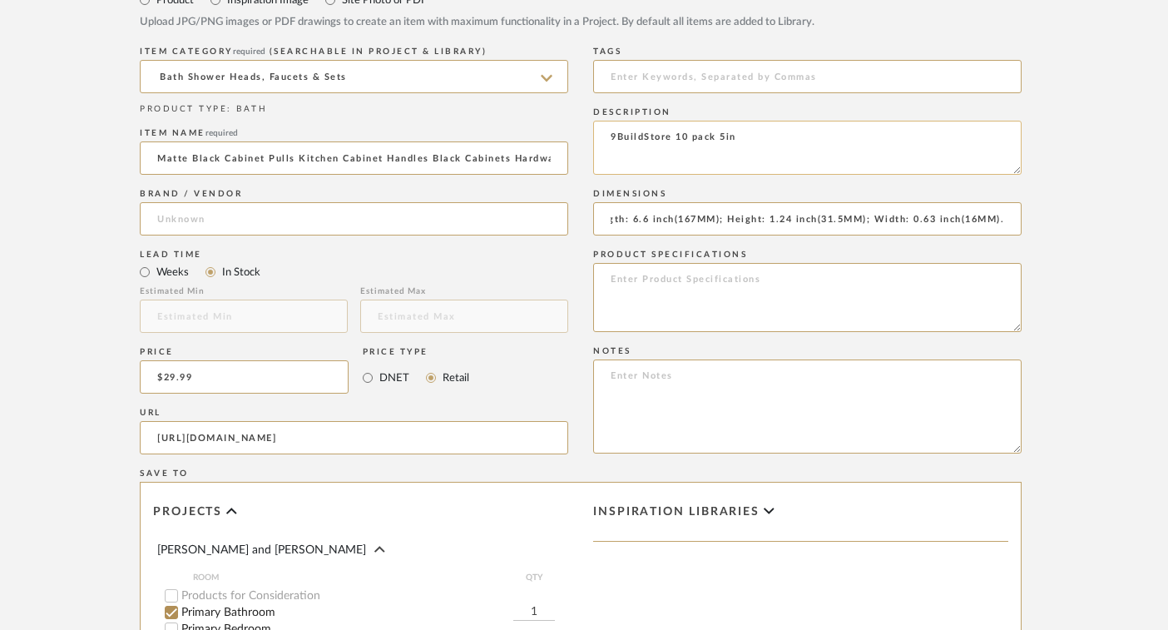
type input "Size of Cabinet Pull: Hole Centers(CC): 5 inch(128MM); Overall Length: 6.6 inch…"
click at [608, 137] on textarea "9BuildStore 10 pack 5in" at bounding box center [807, 148] width 429 height 54
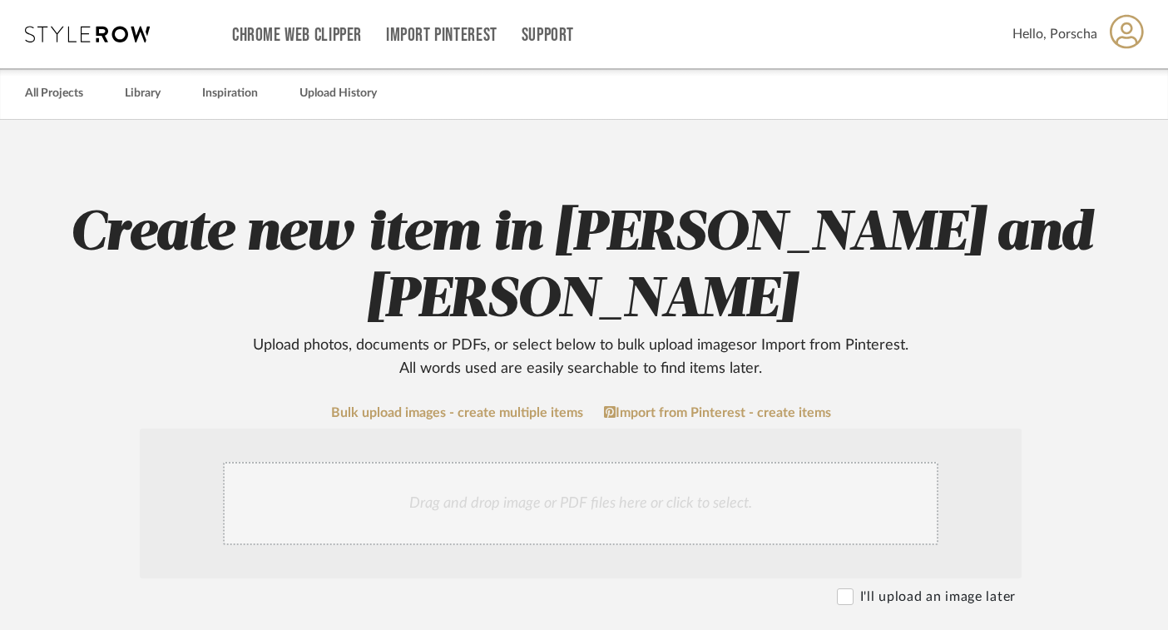
scroll to position [79, 18]
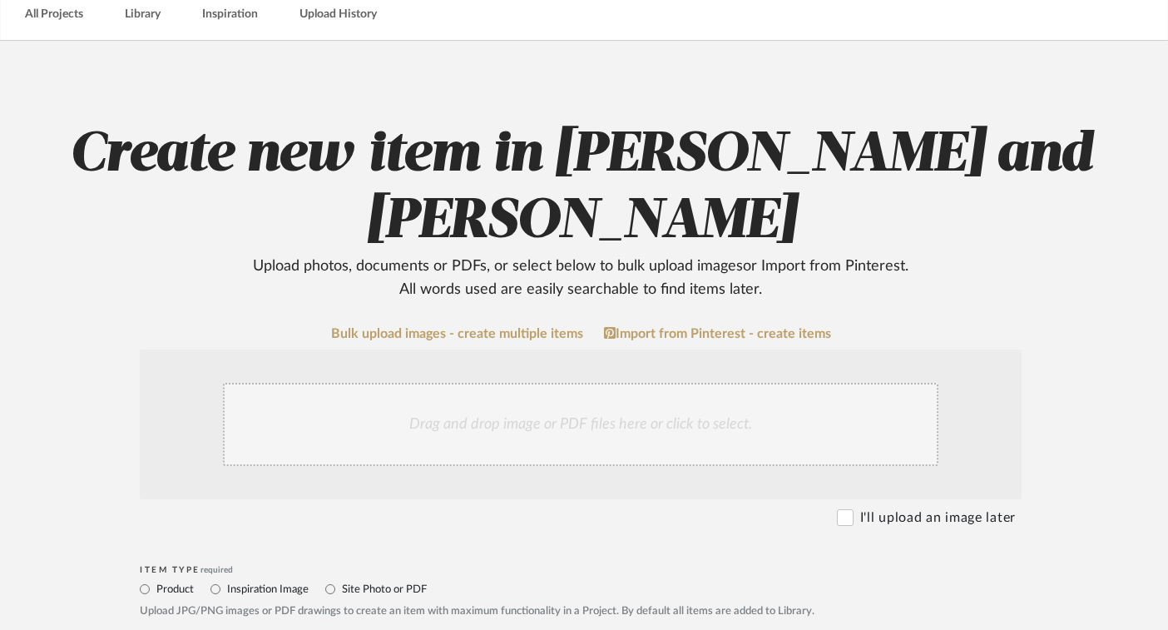
type textarea "Amazon: 9BuildStore 10 pack 5in"
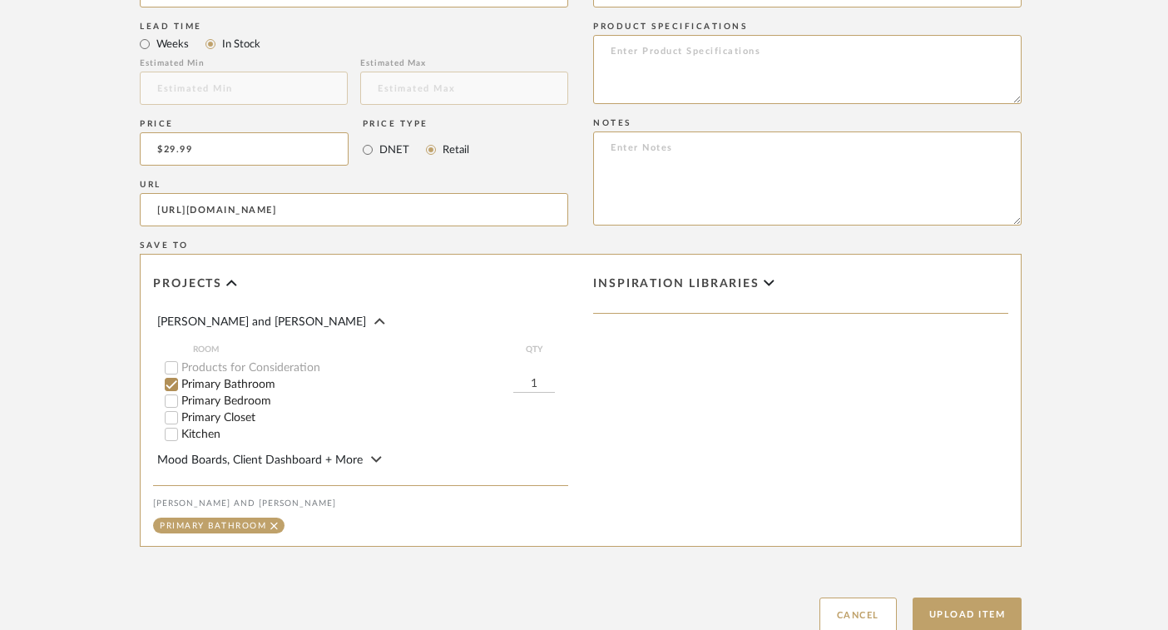
scroll to position [1193, 18]
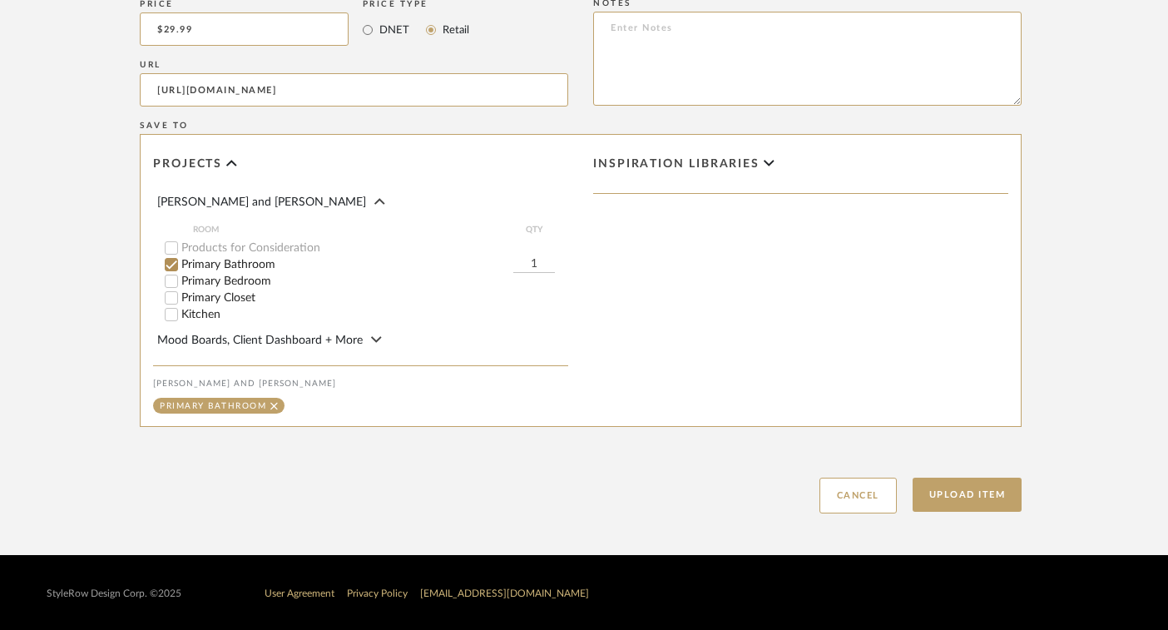
click at [536, 265] on input "1" at bounding box center [534, 264] width 42 height 17
type input "2"
click at [916, 501] on button "Upload Item" at bounding box center [968, 495] width 110 height 34
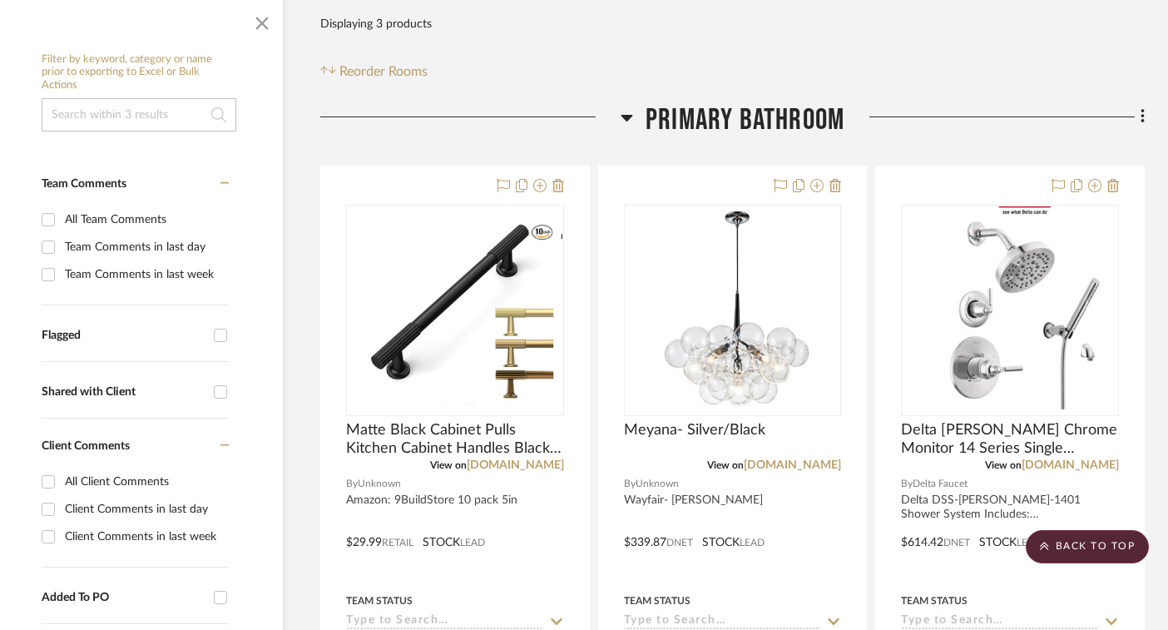
scroll to position [230, 30]
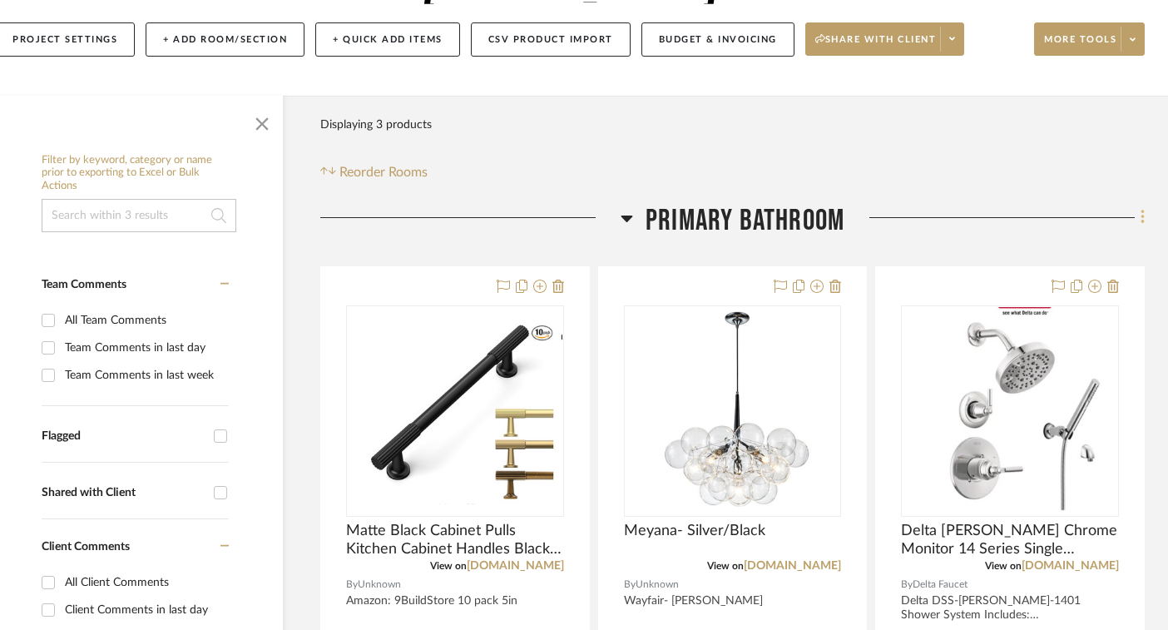
click at [1143, 218] on icon at bounding box center [1142, 218] width 3 height 14
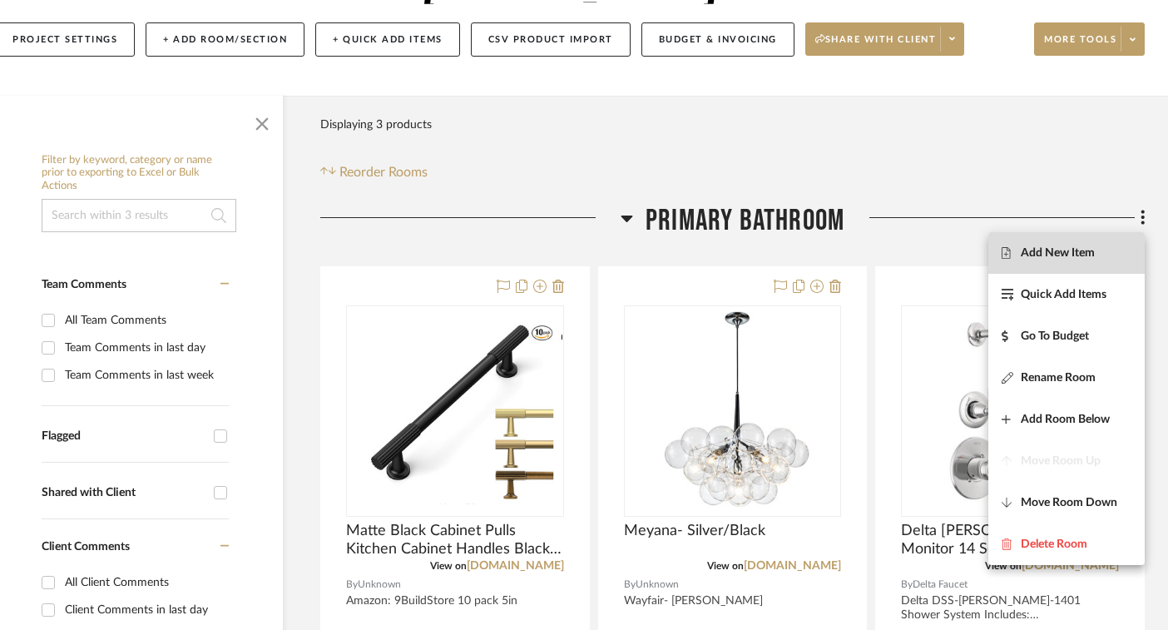
click at [1092, 260] on button "Add New Item" at bounding box center [1067, 253] width 156 height 42
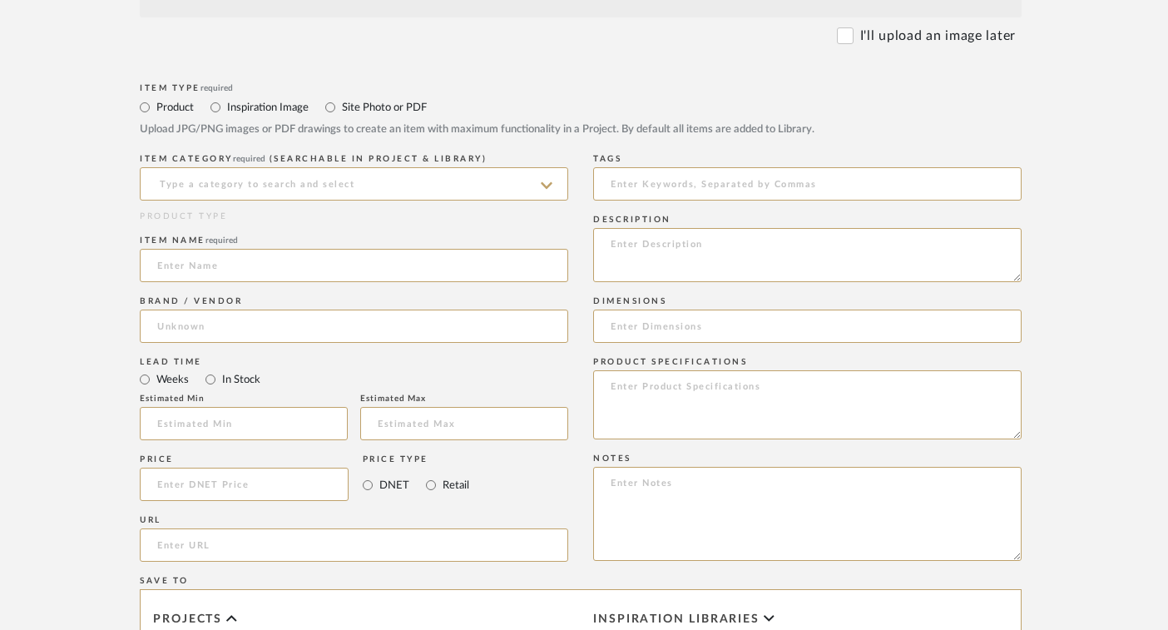
scroll to position [563, 18]
click at [413, 260] on input at bounding box center [354, 262] width 429 height 33
paste input "https://www.amazon.com/DESBING-Bathroom-Rectangle-Entryway-Horizontal/dp/B0DG88…"
type input "https://www.amazon.com/DESBING-Bathroom-Rectangle-Entryway-Horizontal/dp/B0DG88…"
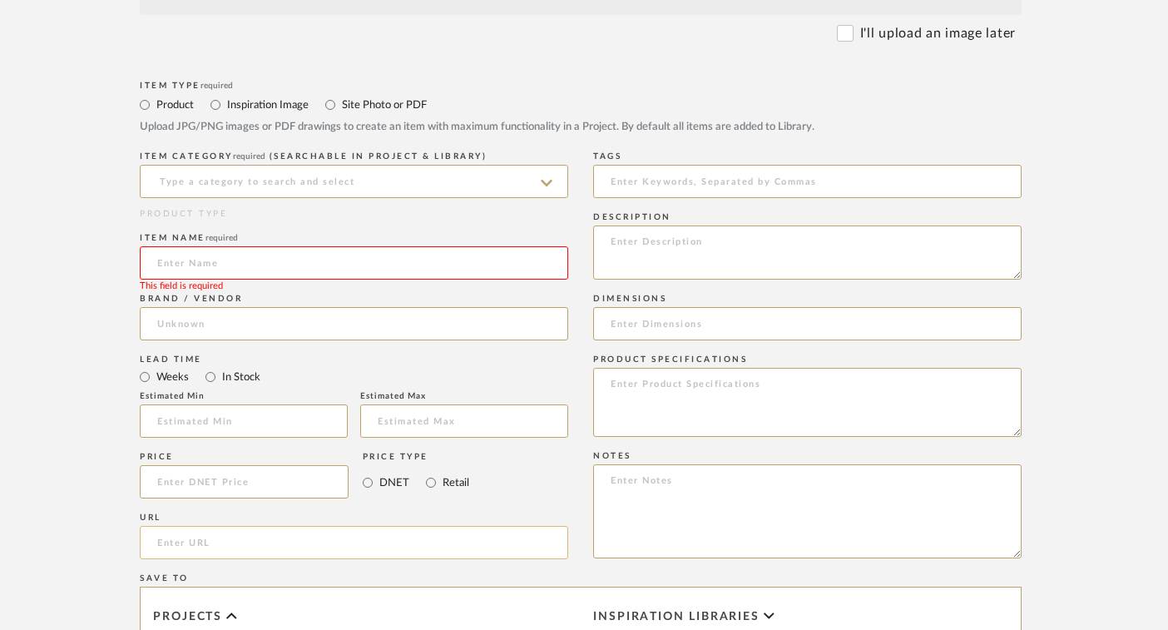
click at [207, 545] on input "url" at bounding box center [354, 542] width 429 height 33
paste input "https://www.amazon.com/DESBING-Bathroom-Rectangle-Entryway-Horizontal/dp/B0DG88…"
type input "https://www.amazon.com/DESBING-Bathroom-Rectangle-Entryway-Horizontal/dp/B0DG88…"
click at [210, 374] on input "In Stock" at bounding box center [211, 377] width 20 height 20
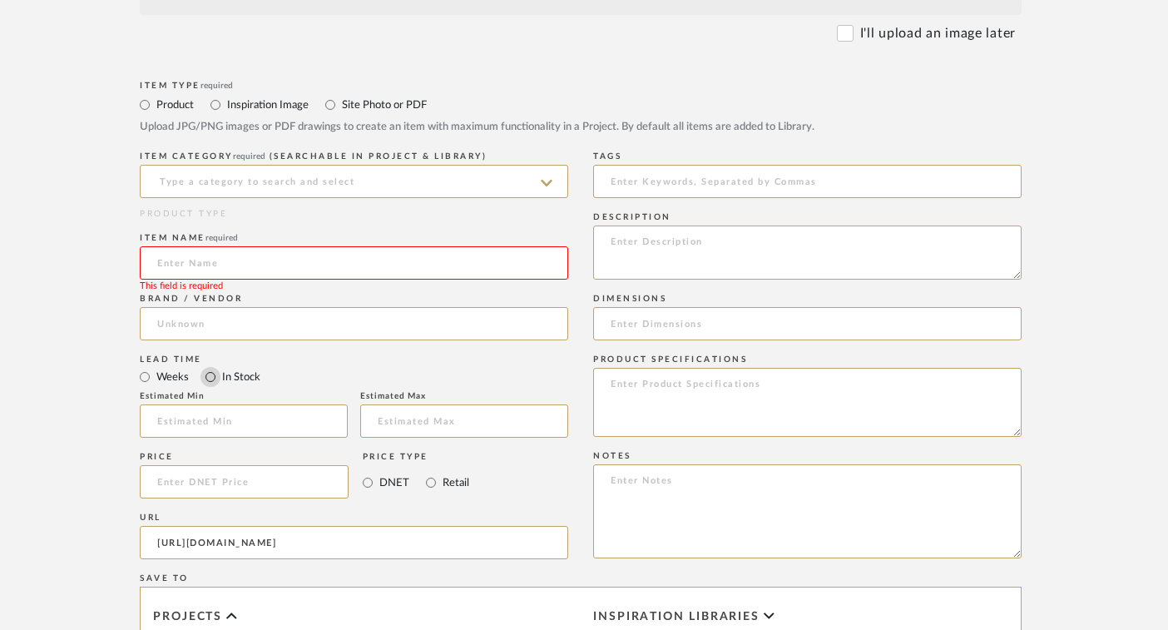
radio input "true"
click at [432, 484] on input "Retail" at bounding box center [431, 483] width 20 height 20
radio input "true"
click at [357, 265] on input at bounding box center [354, 262] width 429 height 33
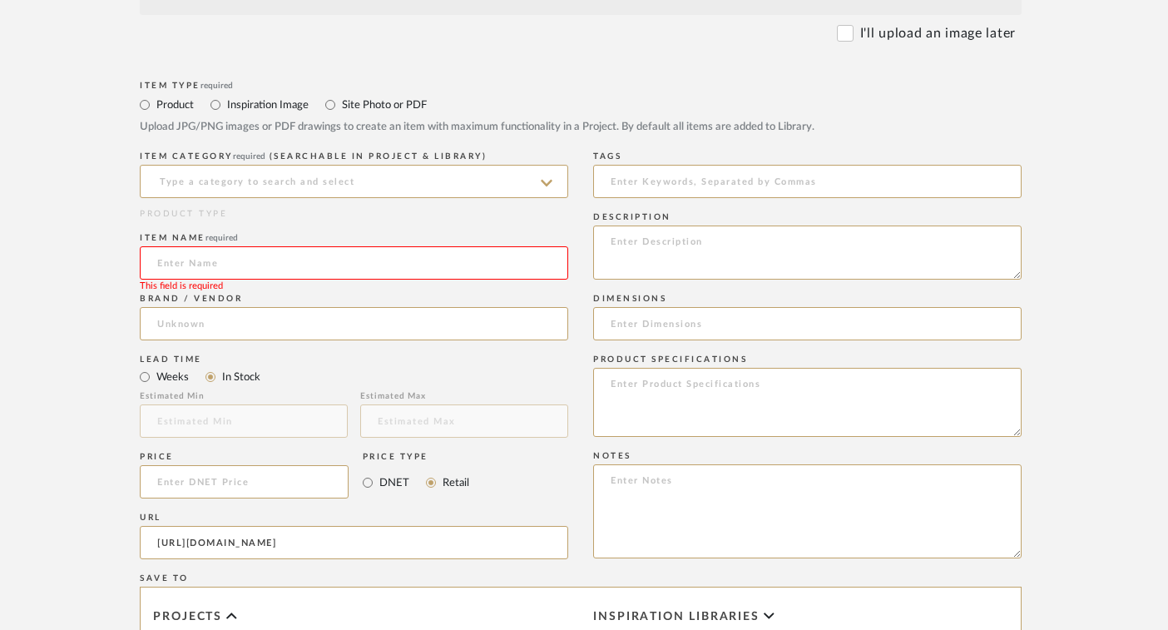
paste input "Black Bathroom Mirror for Wall, 72x36 Inch Rectangle Mirrors with Metal Frame, …"
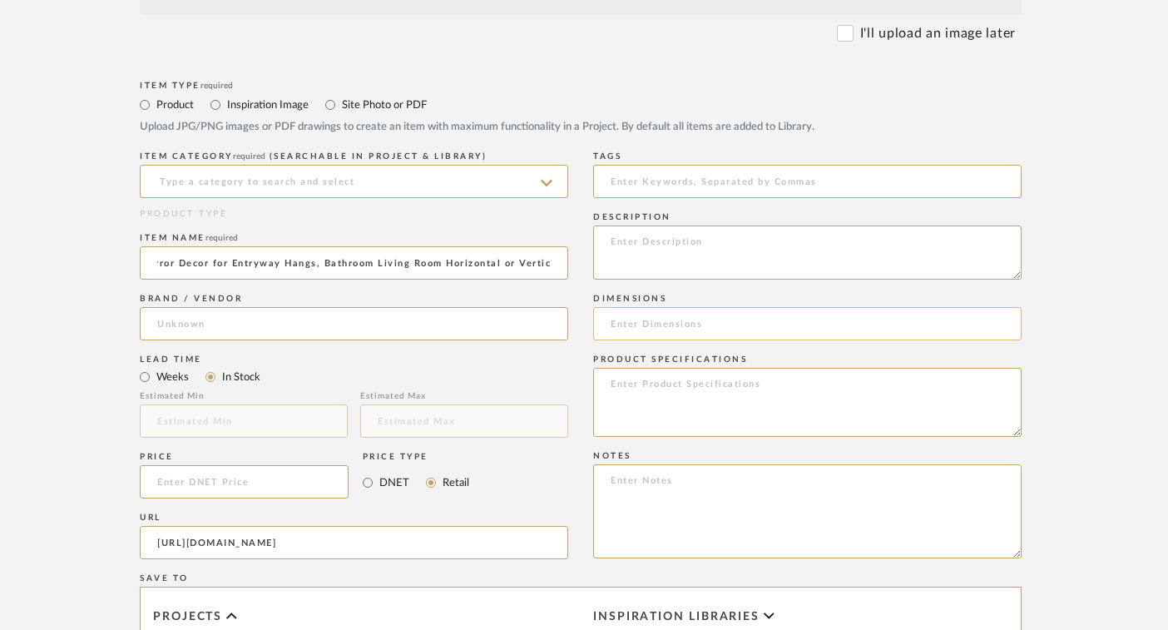
type input "Black Bathroom Mirror for Wall, 72x36 Inch Rectangle Mirrors with Metal Frame, …"
click at [667, 331] on input at bounding box center [807, 323] width 429 height 33
type input "72x36"
click at [540, 330] on input at bounding box center [354, 323] width 429 height 33
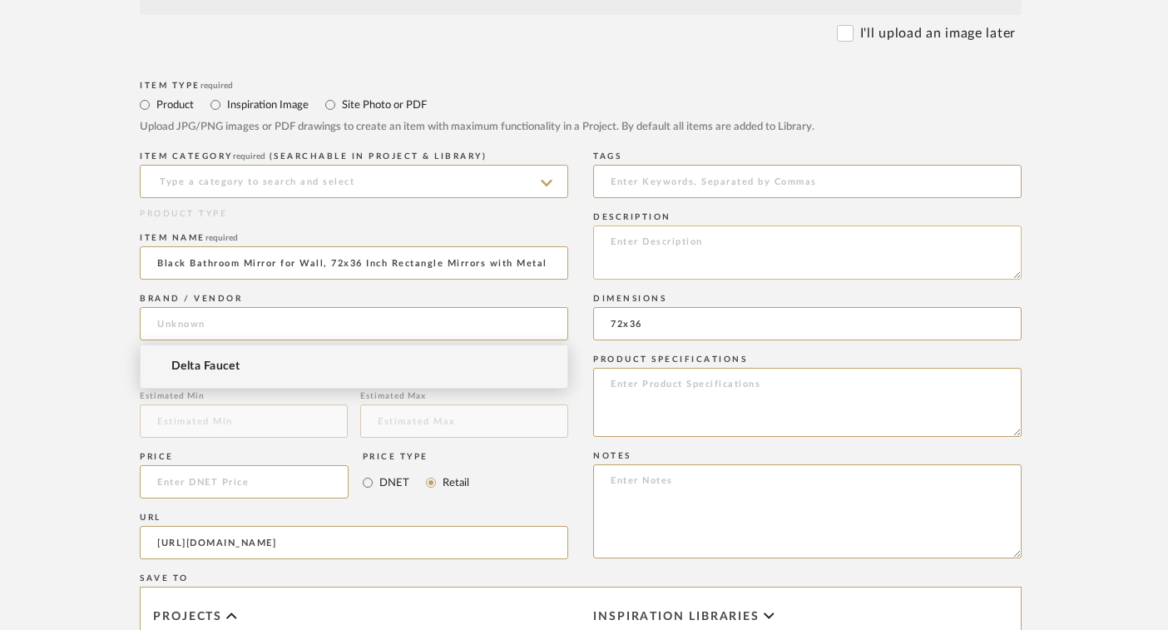
click at [632, 232] on textarea at bounding box center [807, 252] width 429 height 54
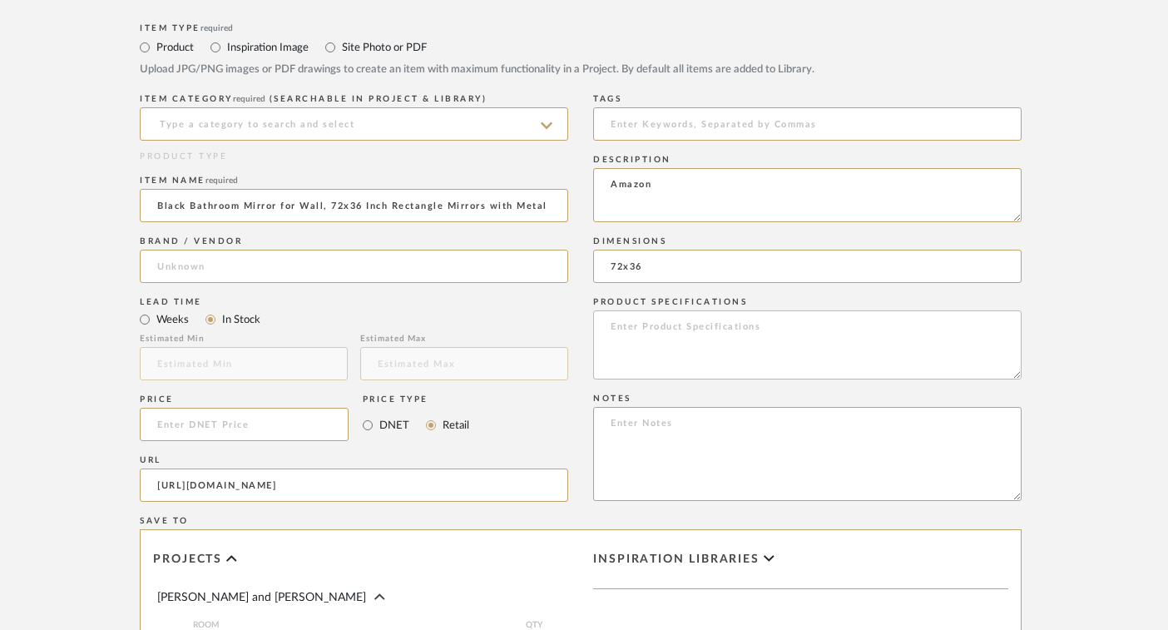
scroll to position [630, 18]
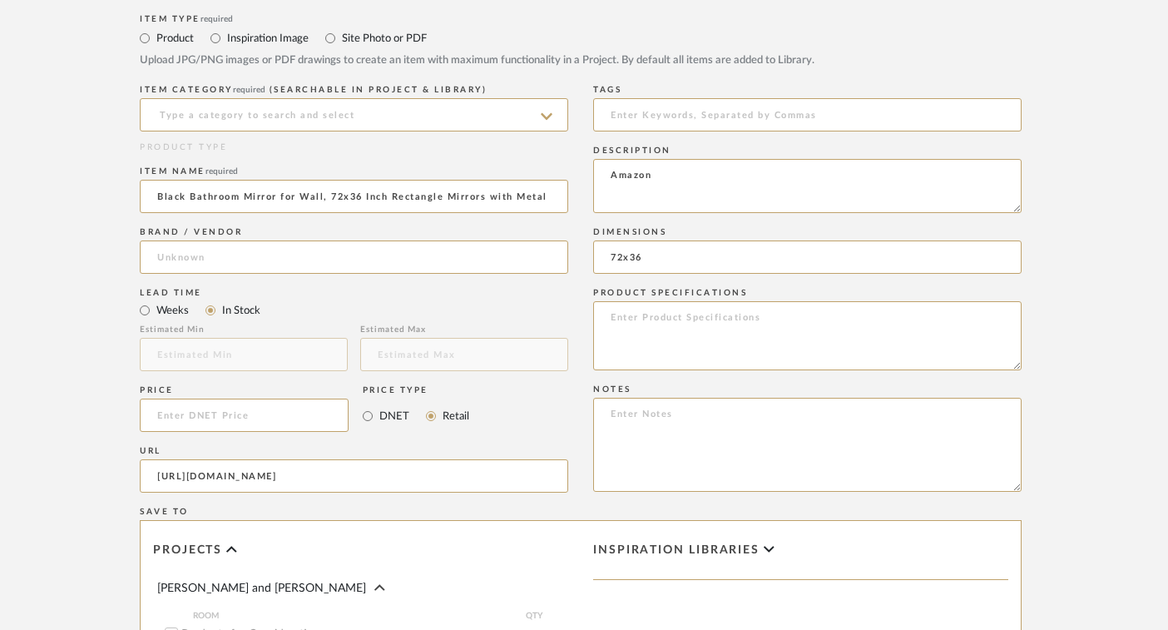
type textarea "Amazon"
click at [258, 416] on input at bounding box center [244, 415] width 209 height 33
paste input "168.99"
type input "$168.99"
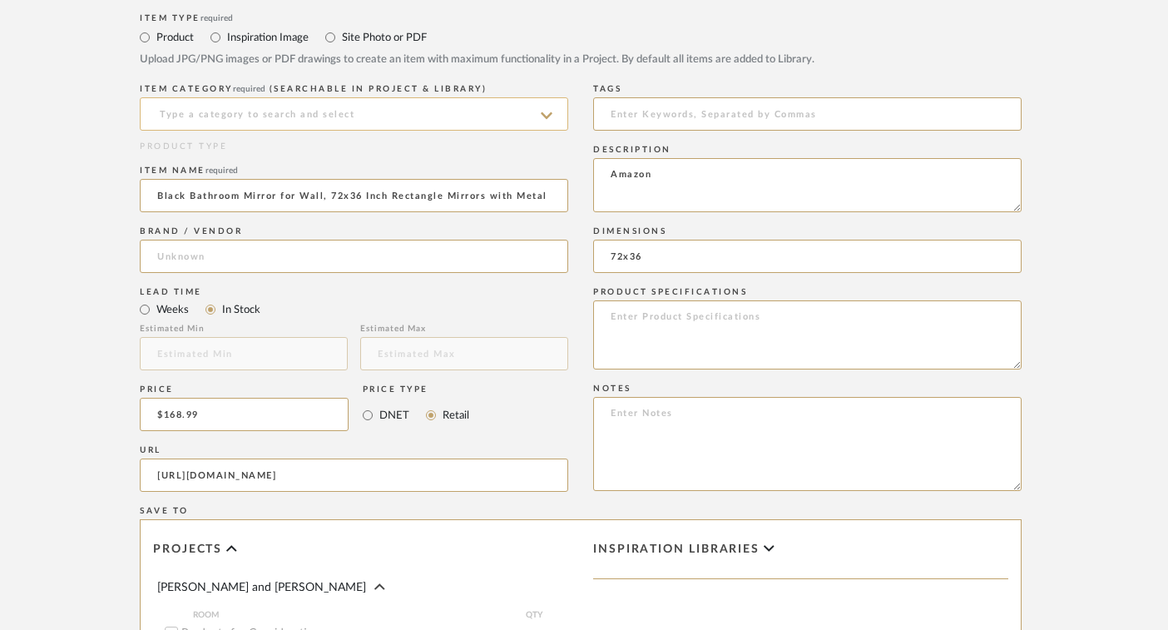
click at [535, 114] on input at bounding box center [354, 113] width 429 height 33
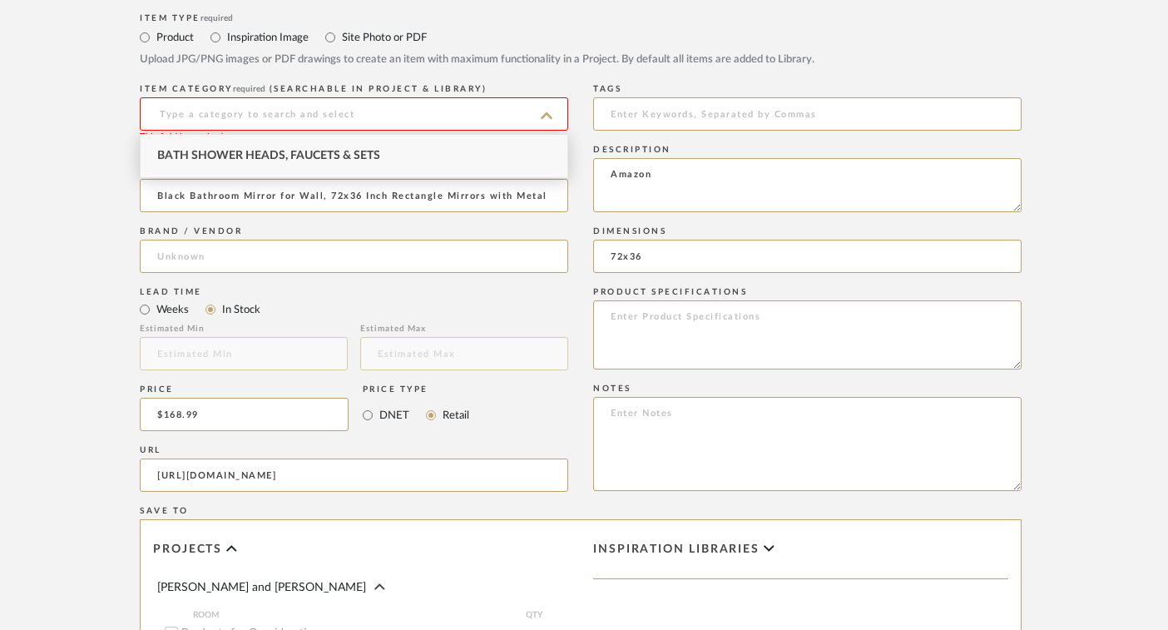
click at [478, 156] on div "Bath Shower Heads, Faucets & Sets" at bounding box center [354, 156] width 427 height 42
type input "Bath Shower Heads, Faucets & Sets"
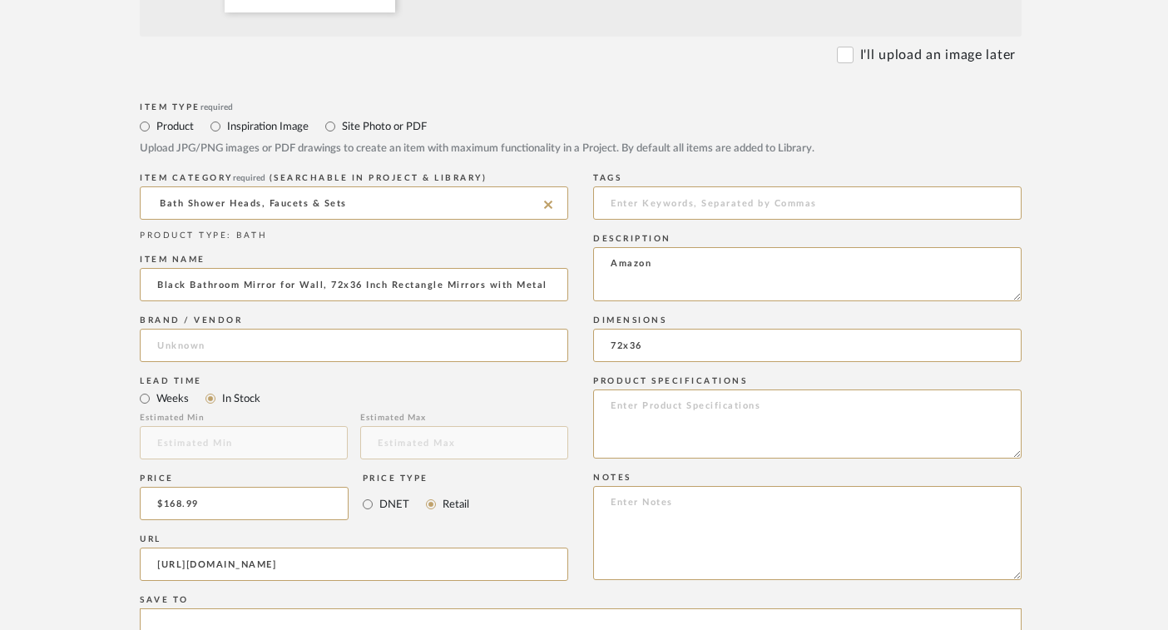
scroll to position [713, 18]
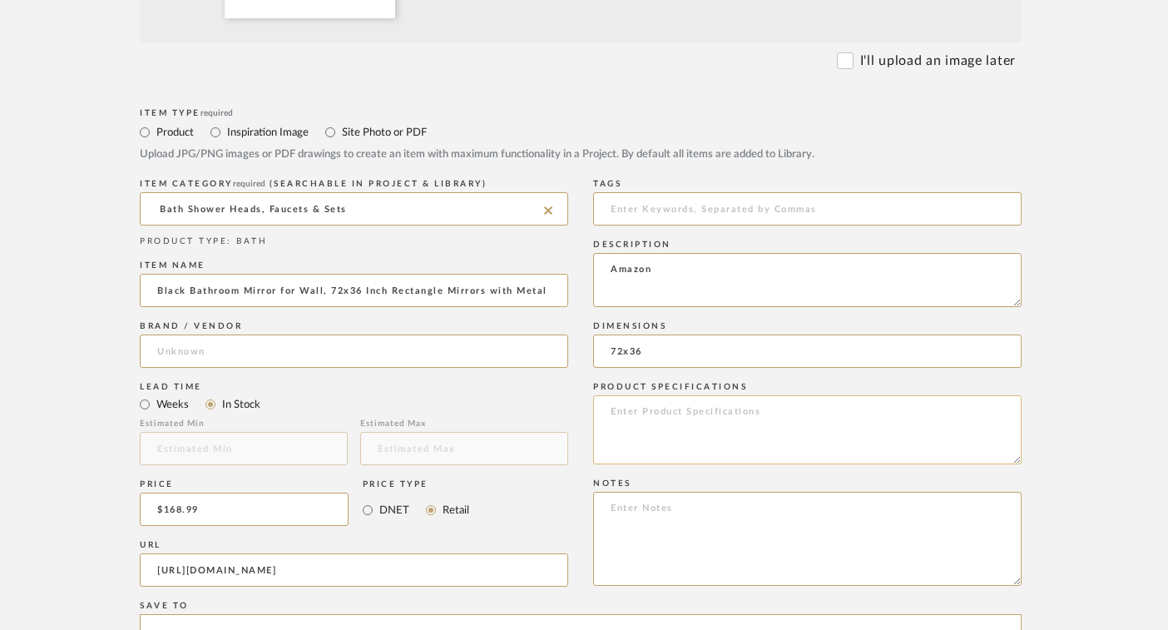
click at [670, 424] on textarea at bounding box center [807, 429] width 429 height 69
type textarea "rectangular corner"
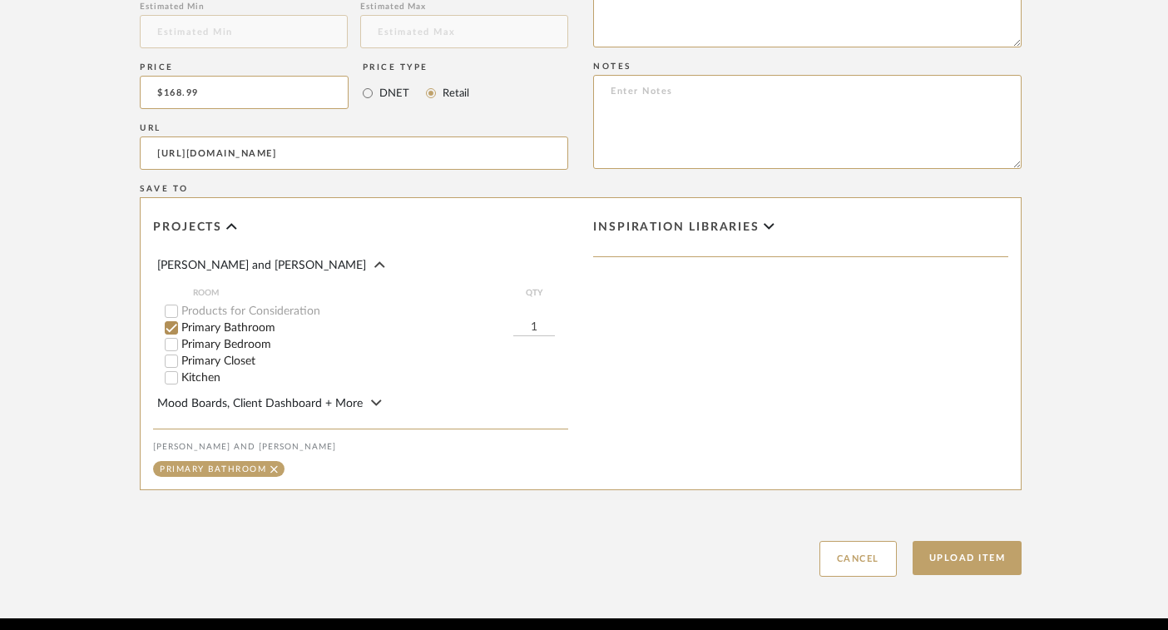
scroll to position [1193, 18]
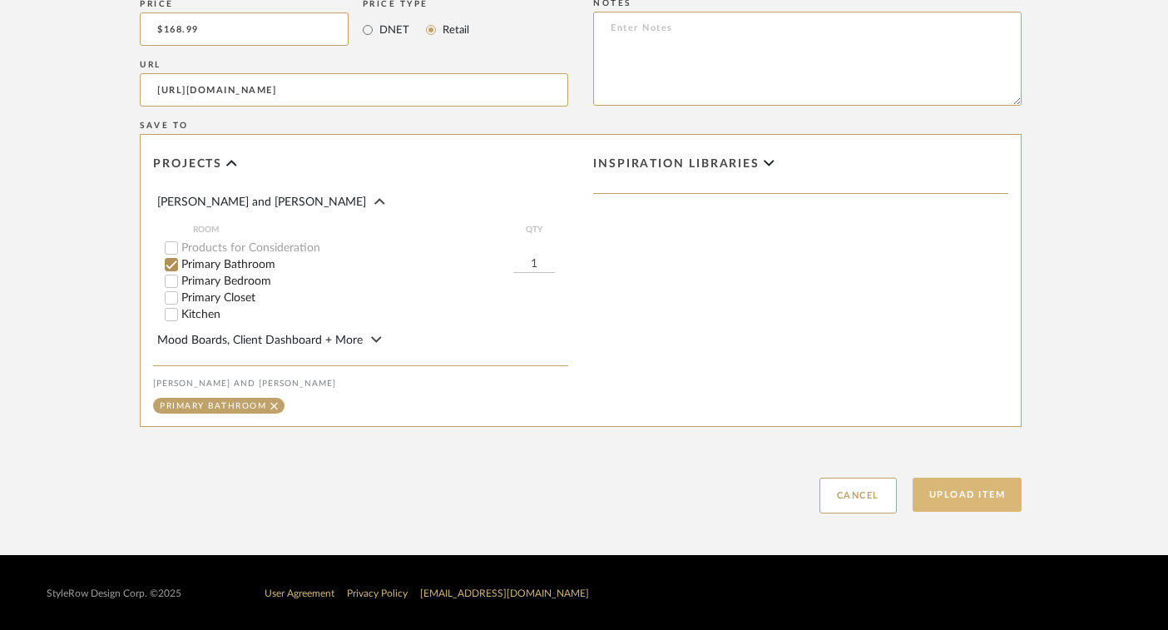
click at [951, 487] on button "Upload Item" at bounding box center [968, 495] width 110 height 34
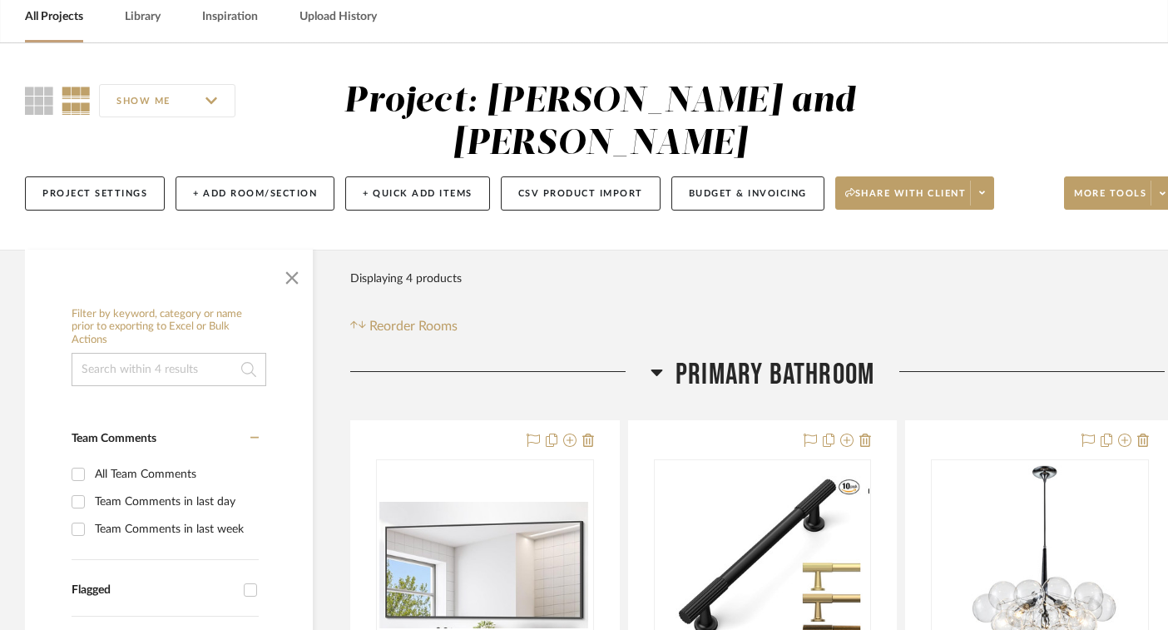
scroll to position [77, 30]
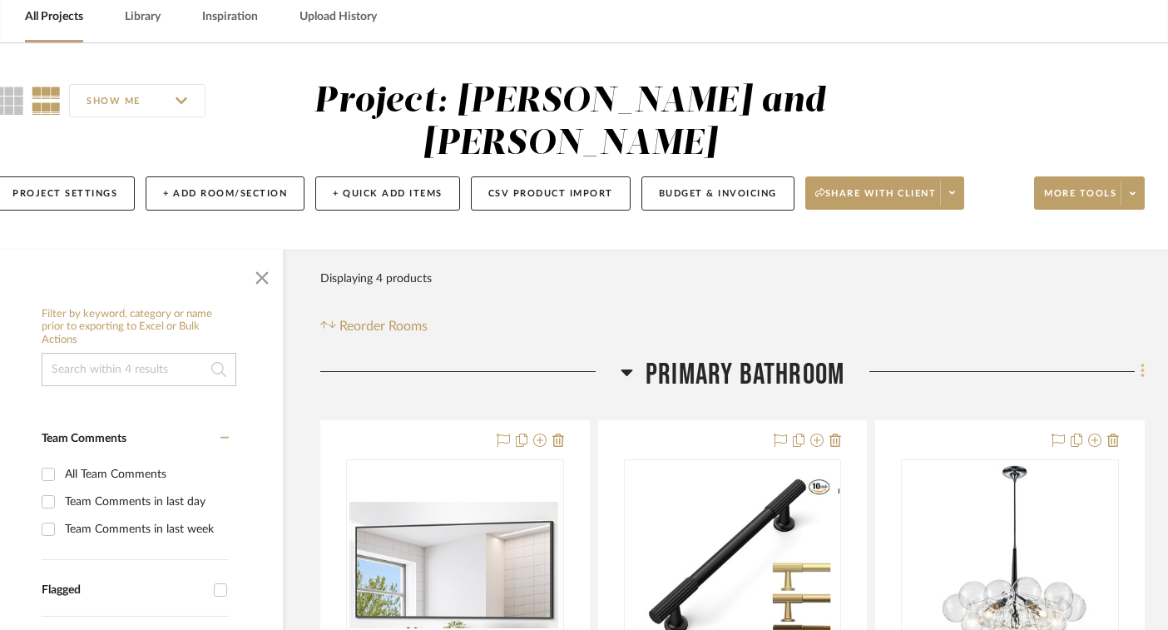
click at [1139, 374] on fa-icon at bounding box center [1140, 372] width 11 height 27
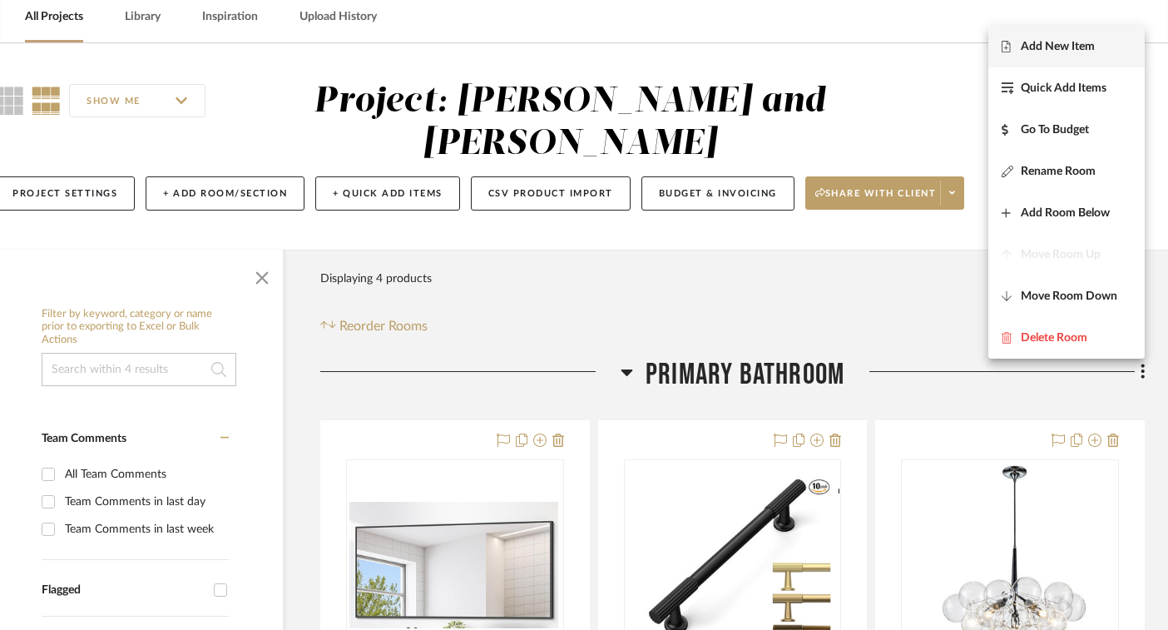
click at [1069, 52] on span "Add New Item" at bounding box center [1058, 47] width 74 height 14
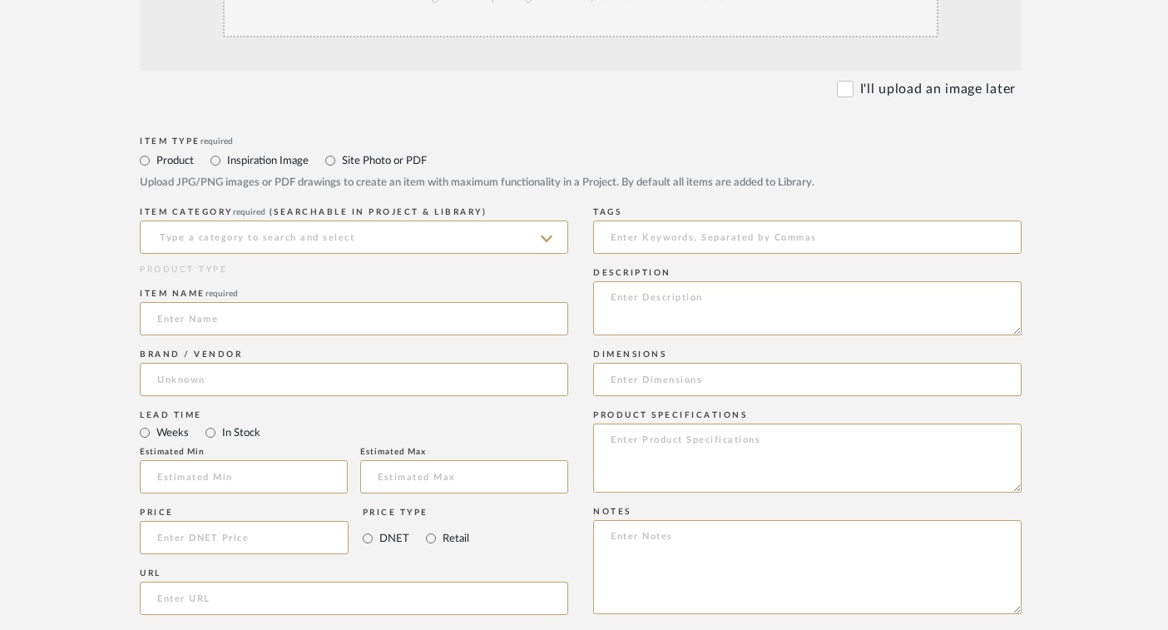
scroll to position [557, 18]
